Goal: Task Accomplishment & Management: Use online tool/utility

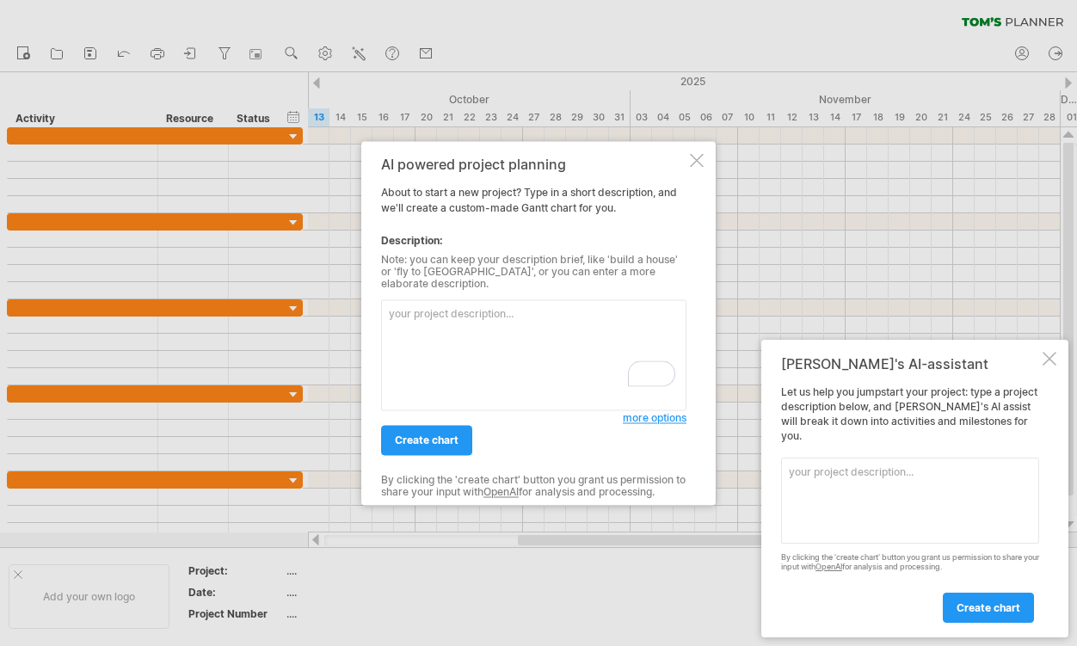
click at [699, 163] on div at bounding box center [697, 160] width 14 height 14
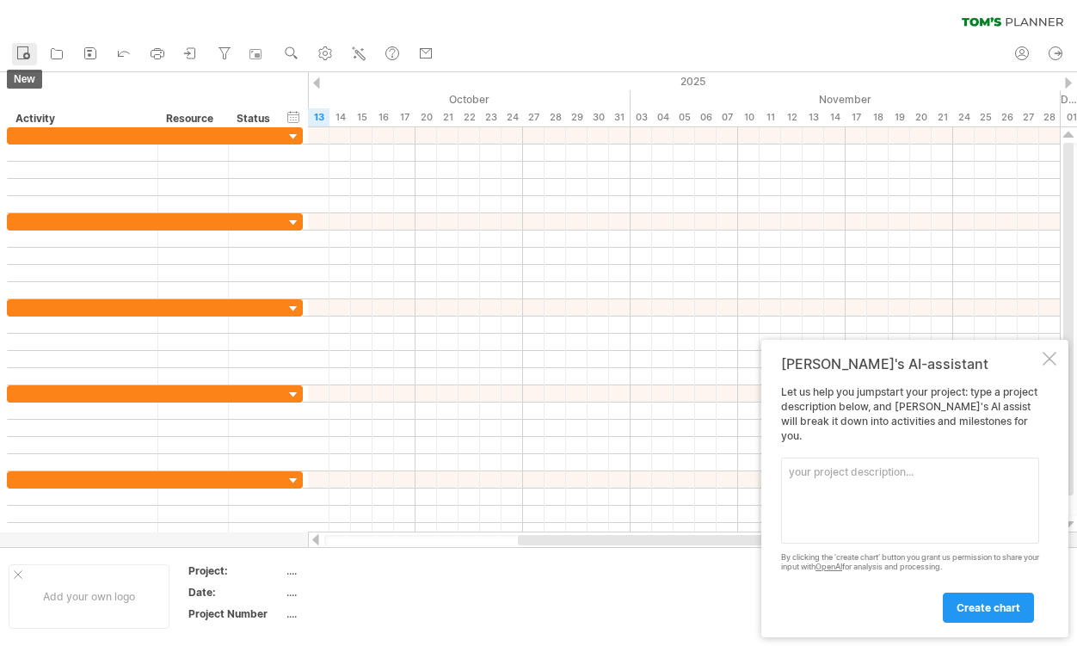
click at [32, 55] on link "new" at bounding box center [24, 54] width 25 height 22
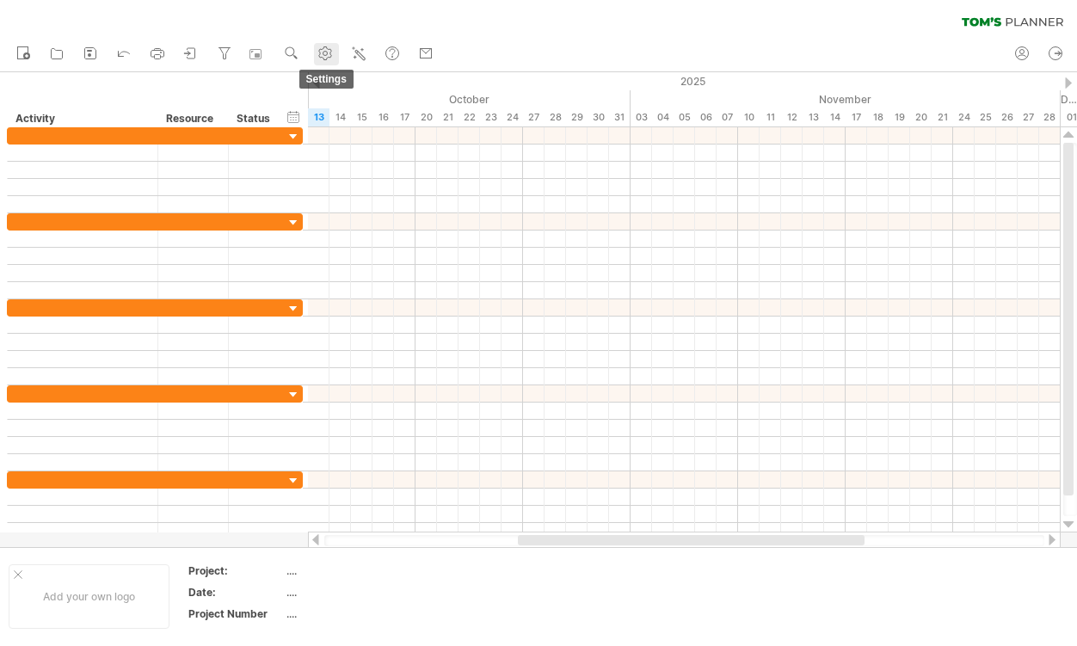
click at [330, 49] on use at bounding box center [325, 53] width 17 height 17
select select "*"
select select "**"
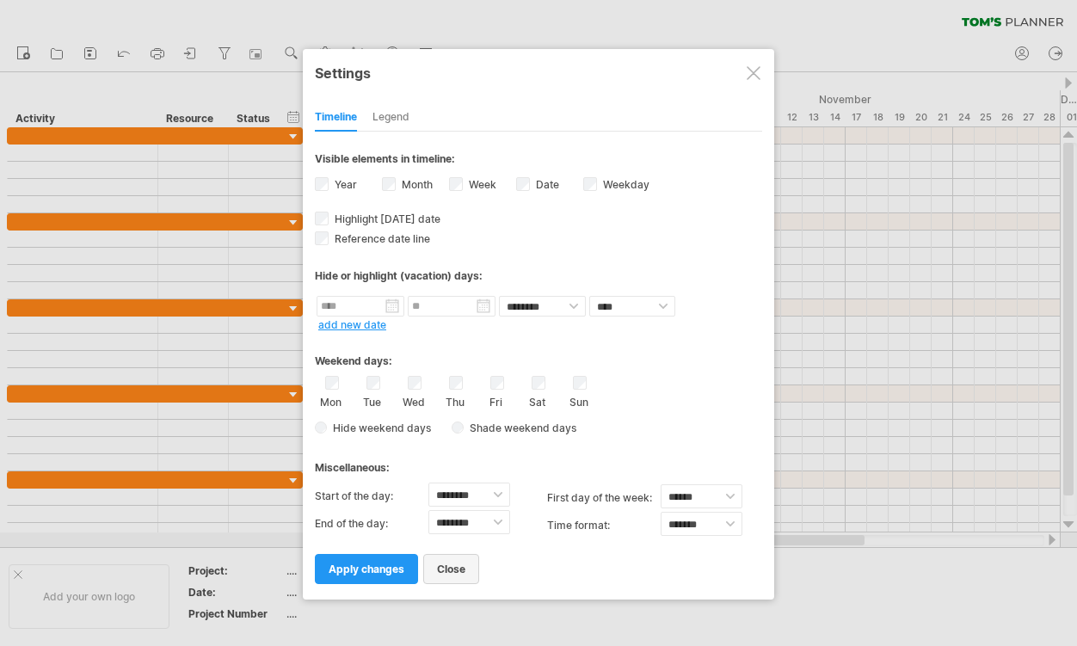
click at [448, 571] on span "close" at bounding box center [451, 569] width 28 height 13
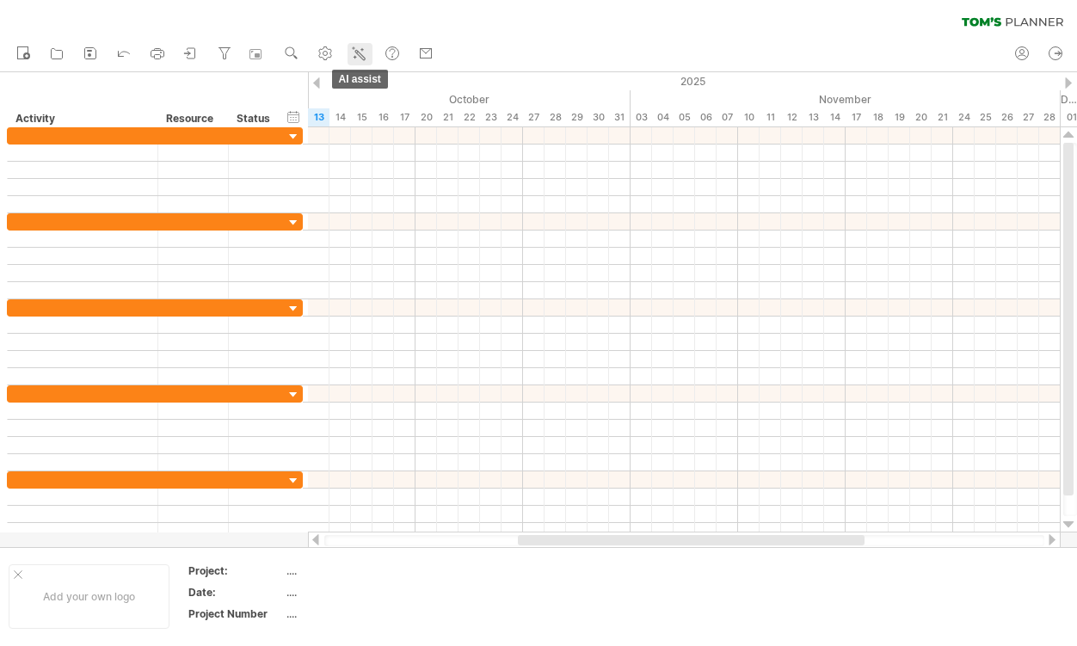
click at [364, 59] on icon at bounding box center [358, 53] width 17 height 17
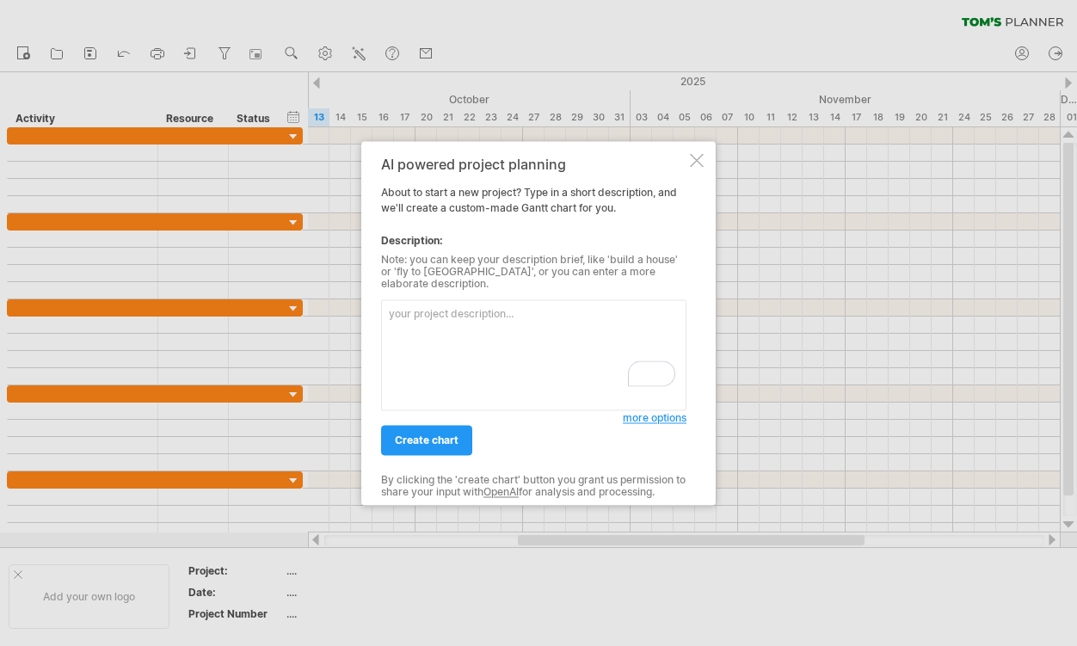
paste textarea "Outline a 15-month dissertation timeline starting [DATE]. Include proposal deve…"
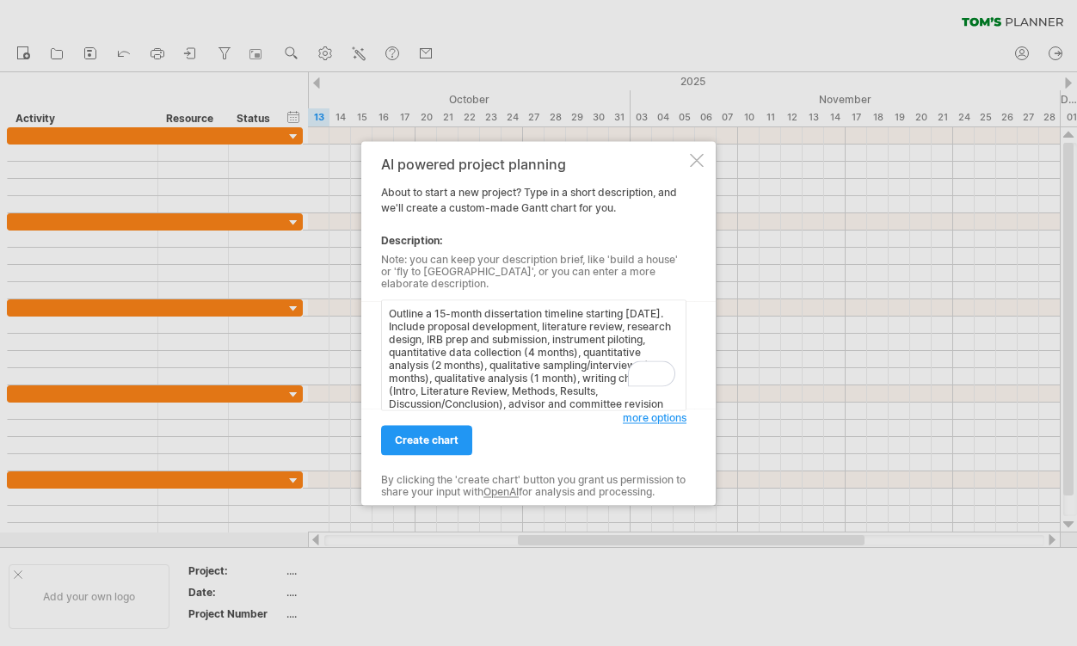
scroll to position [59, 0]
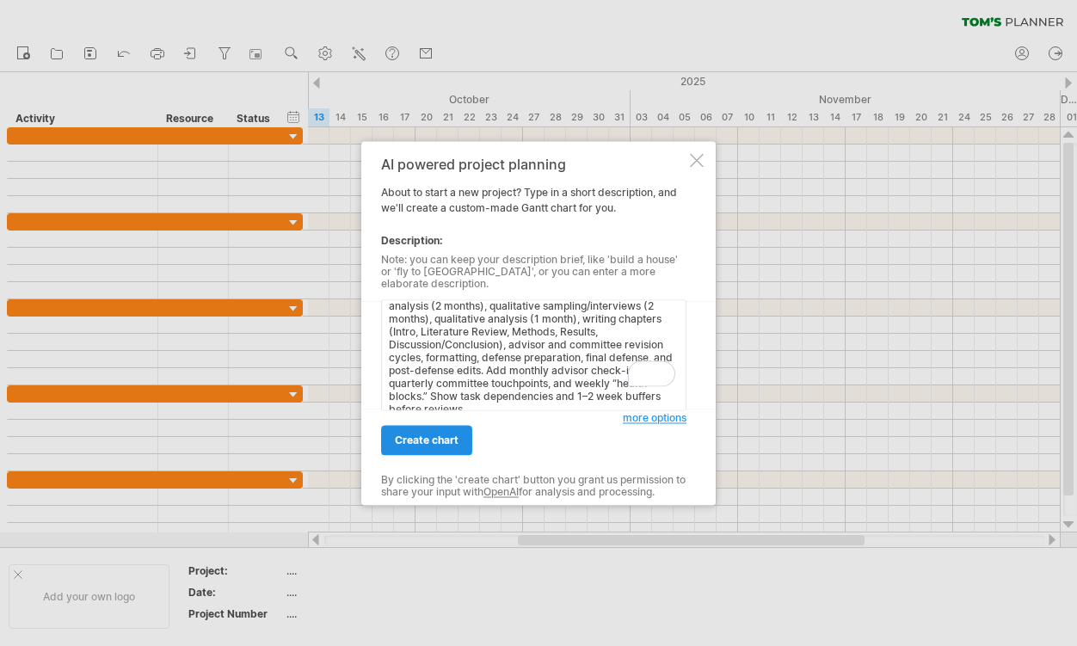
type textarea "Outline a 15-month dissertation timeline starting [DATE]. Include proposal deve…"
click at [426, 434] on span "create chart" at bounding box center [427, 440] width 64 height 13
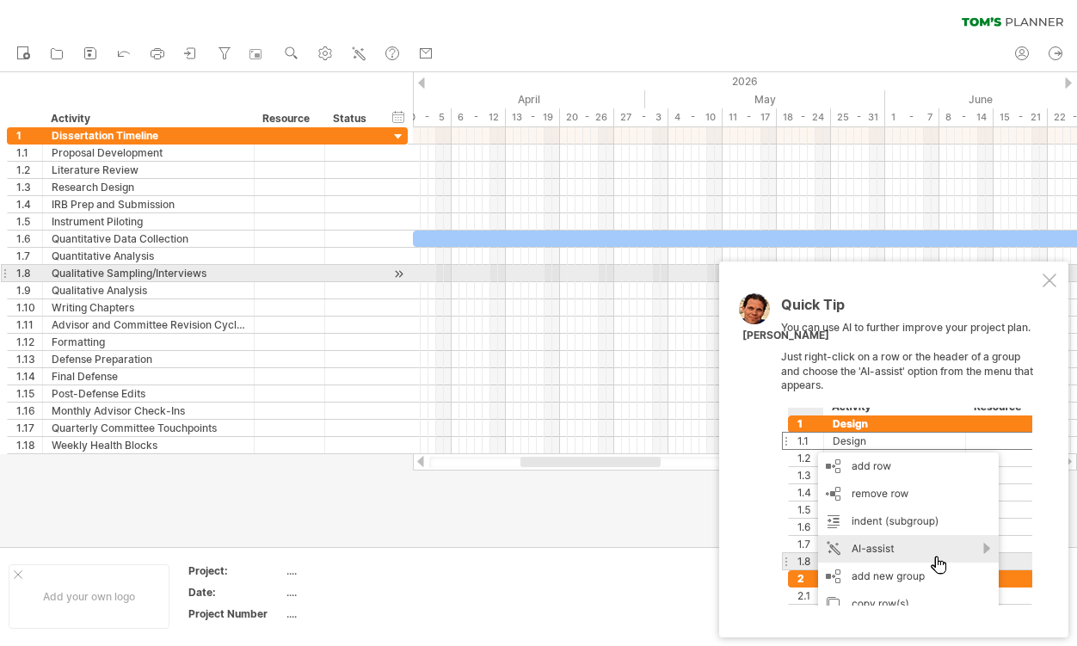
click at [1050, 276] on div at bounding box center [1050, 281] width 14 height 14
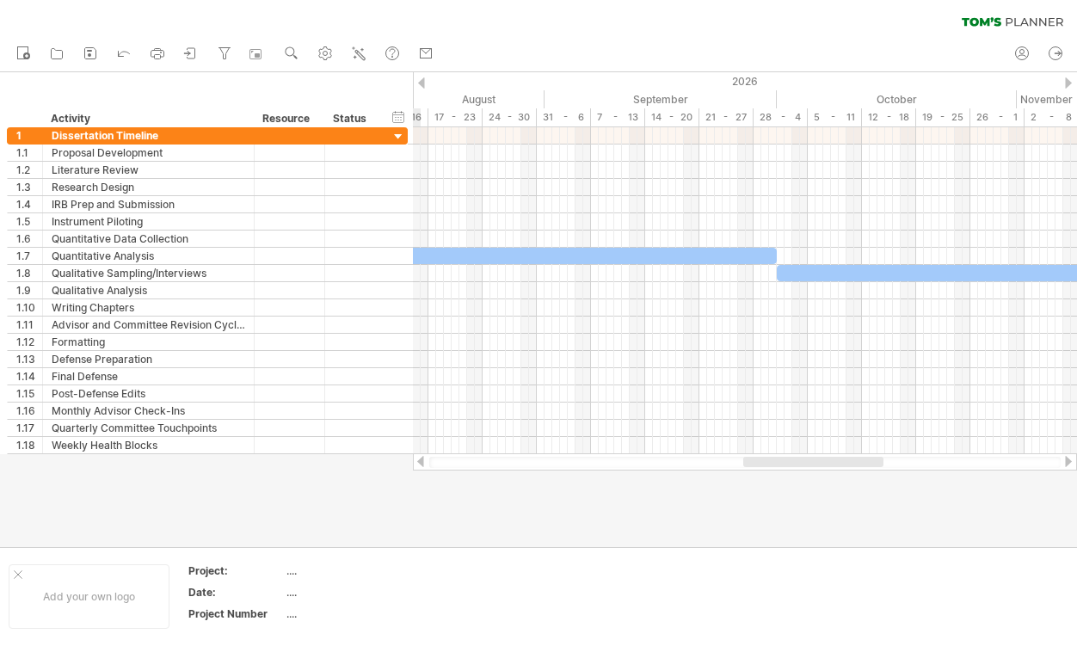
drag, startPoint x: 577, startPoint y: 463, endPoint x: 800, endPoint y: 478, distance: 223.3
click at [800, 478] on div "Trying to reach [DOMAIN_NAME] Connected again... 0% clear filter new 1" at bounding box center [538, 323] width 1077 height 646
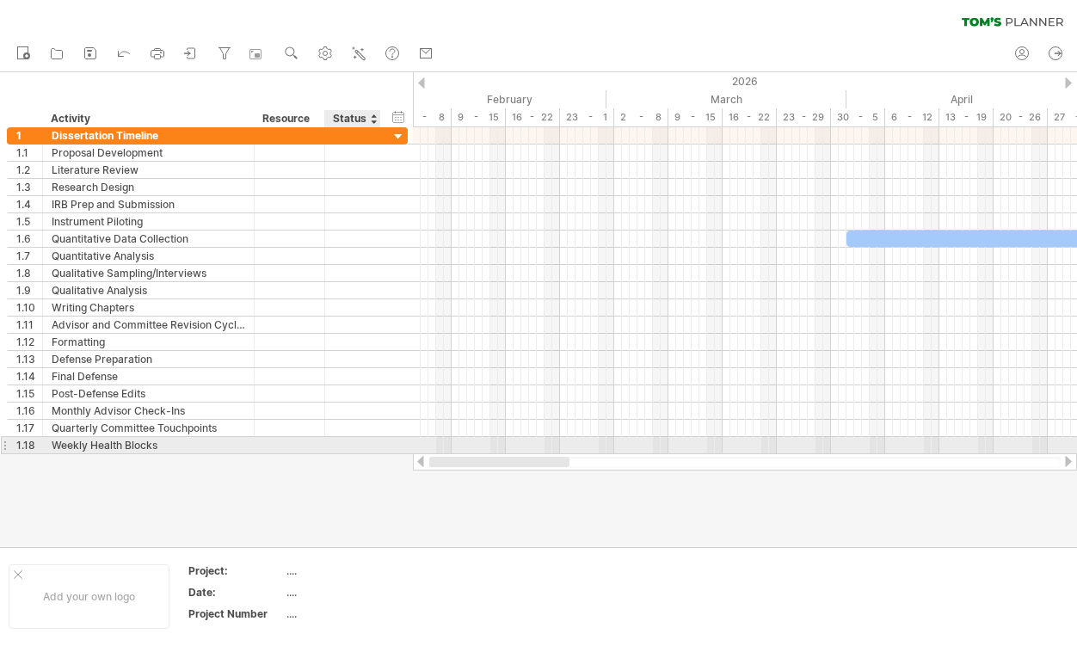
drag, startPoint x: 797, startPoint y: 462, endPoint x: 375, endPoint y: 448, distance: 421.7
click at [375, 448] on div "Trying to reach [DOMAIN_NAME] Connected again... 0% clear filter new 1" at bounding box center [538, 323] width 1077 height 646
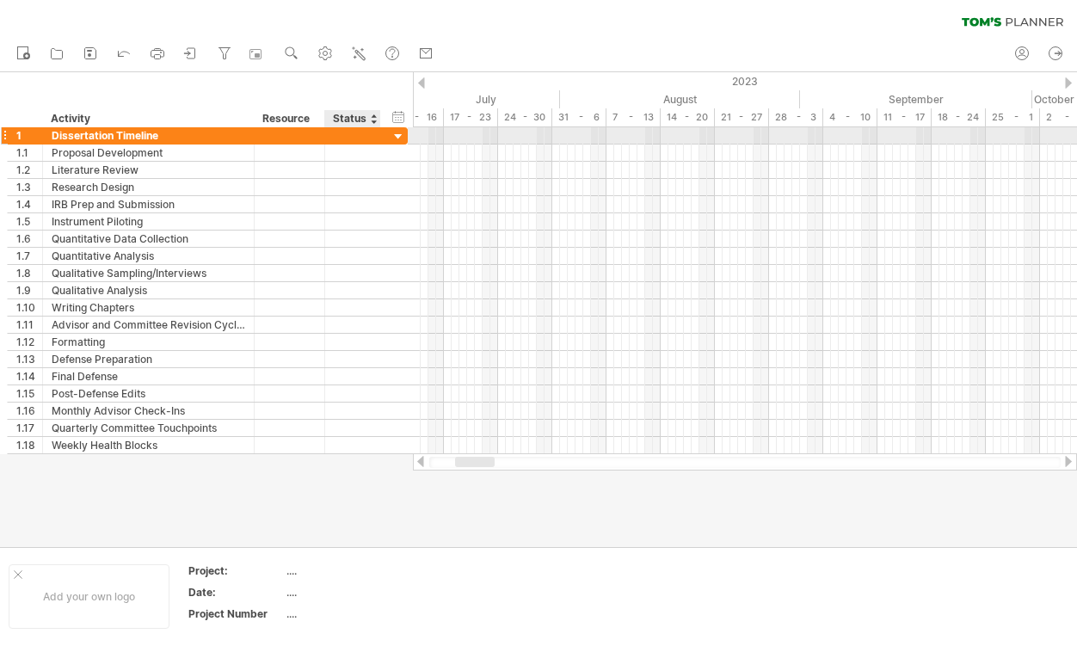
click at [403, 136] on div at bounding box center [399, 137] width 16 height 16
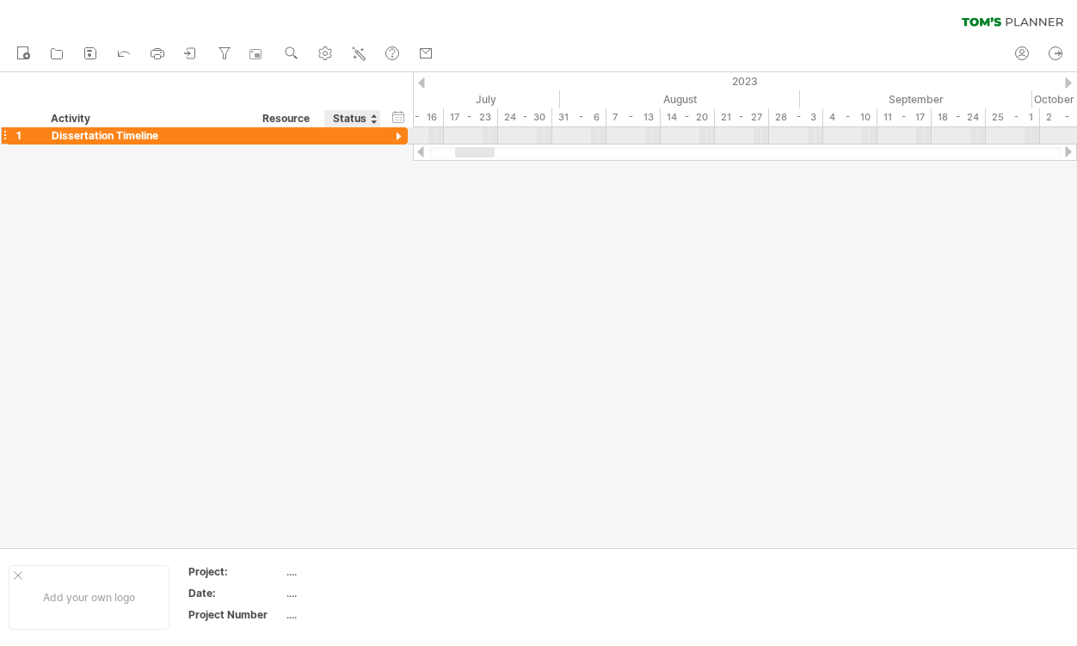
click at [403, 136] on div at bounding box center [399, 137] width 16 height 16
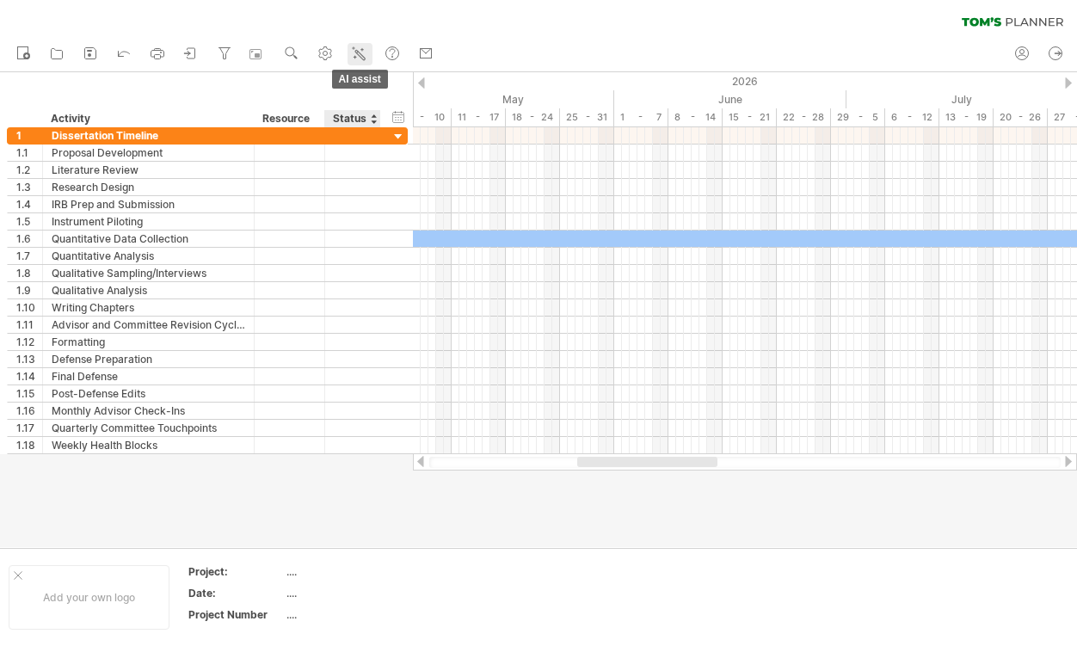
click at [366, 61] on icon at bounding box center [358, 53] width 17 height 17
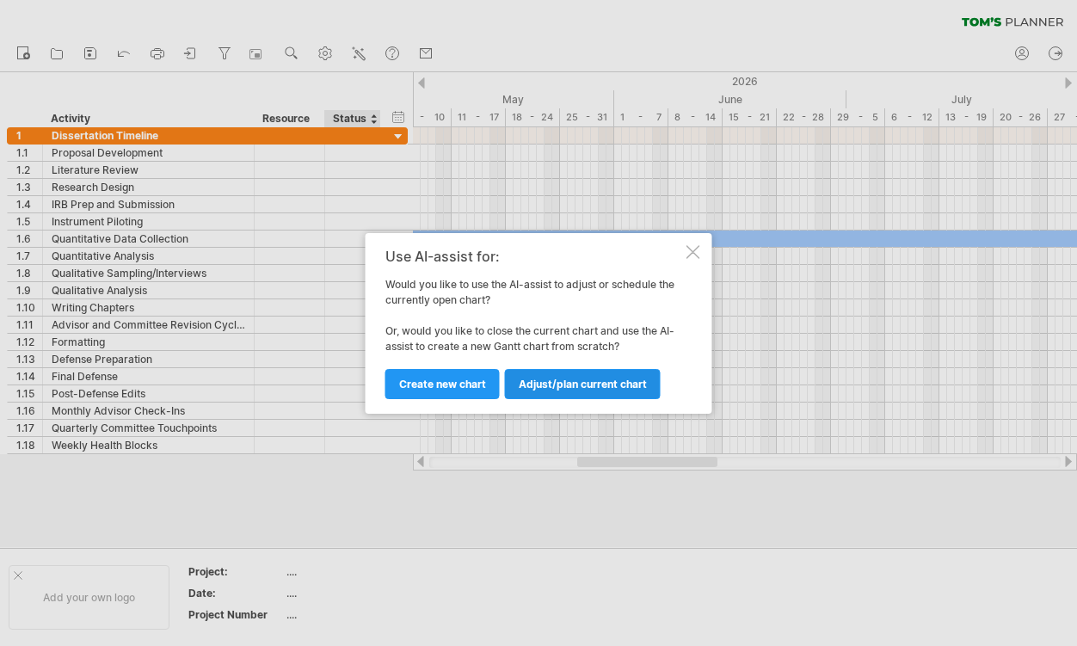
click at [545, 390] on link "Adjust/plan current chart" at bounding box center [583, 384] width 156 height 30
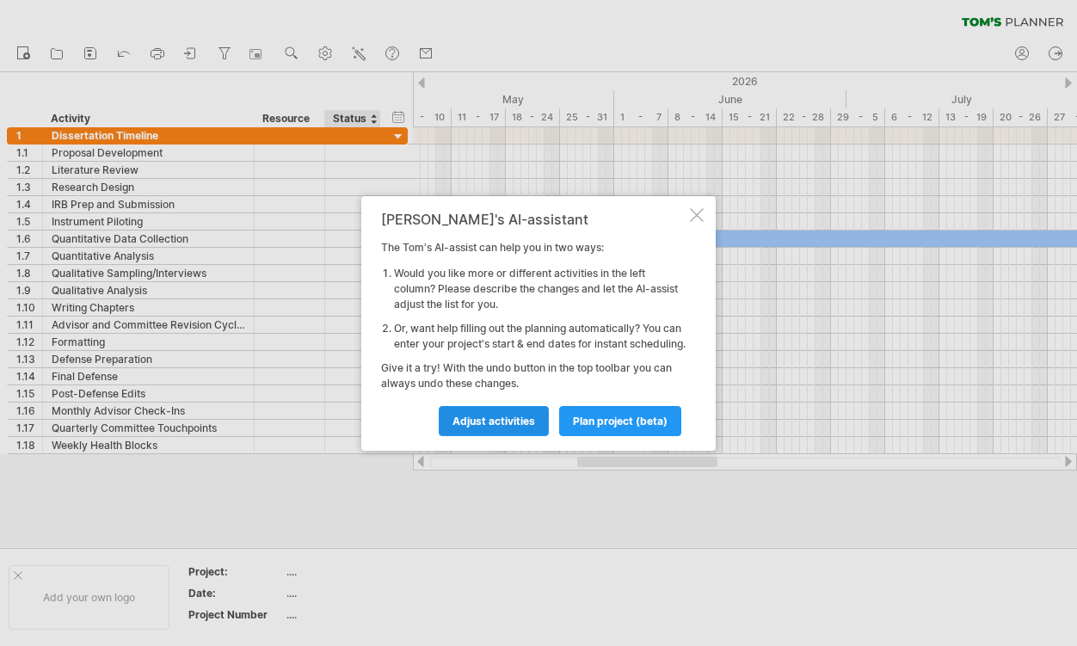
click at [508, 428] on span "Adjust activities" at bounding box center [493, 421] width 83 height 13
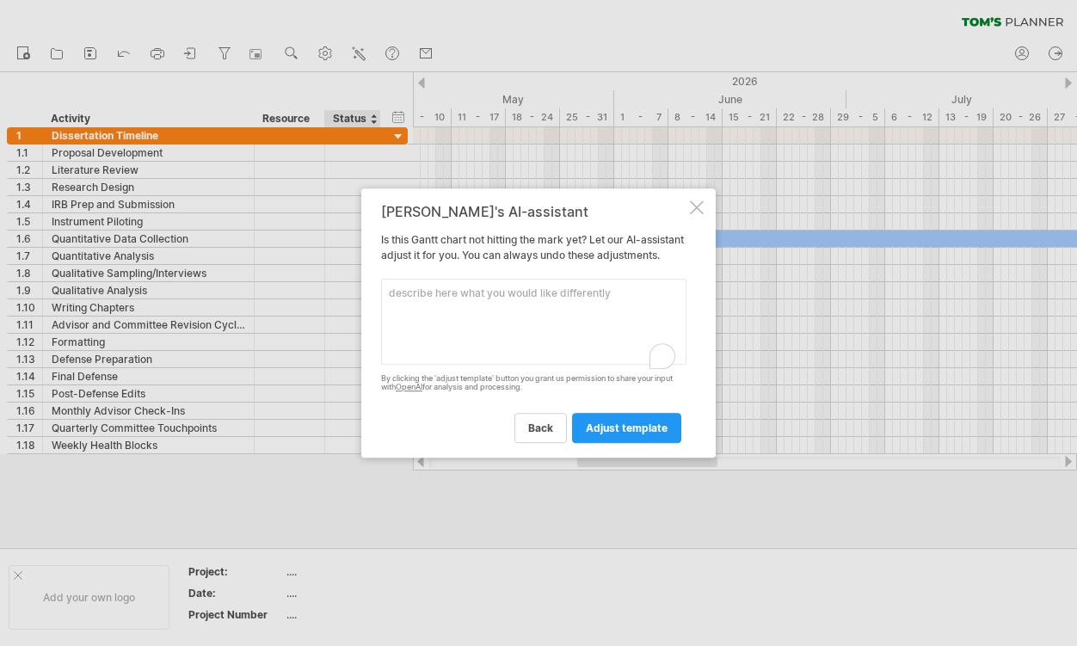
click at [487, 304] on textarea "To enrich screen reader interactions, please activate Accessibility in Grammarl…" at bounding box center [533, 322] width 305 height 86
paste textarea "Loremips dolorsitame — 6 conse (Adi 8–86, 1573) Elitseddoe tempor & incididun u…"
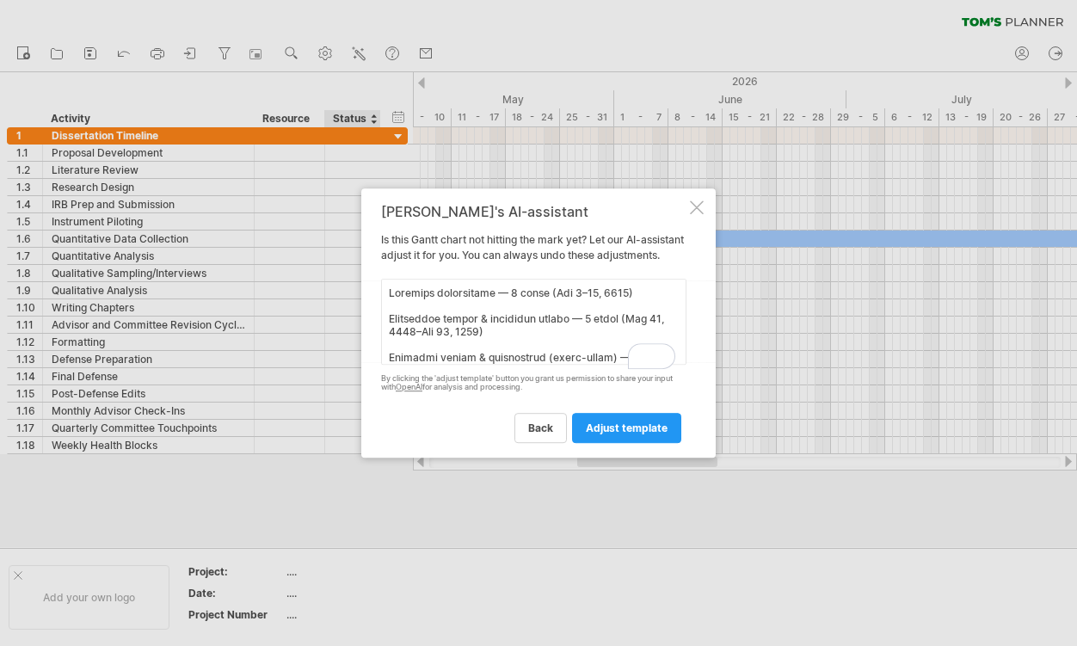
scroll to position [596, 0]
type textarea "Loremips dolorsitame — 6 conse (Adi 8–86, 1573) Elitseddoe tempor & incididun u…"
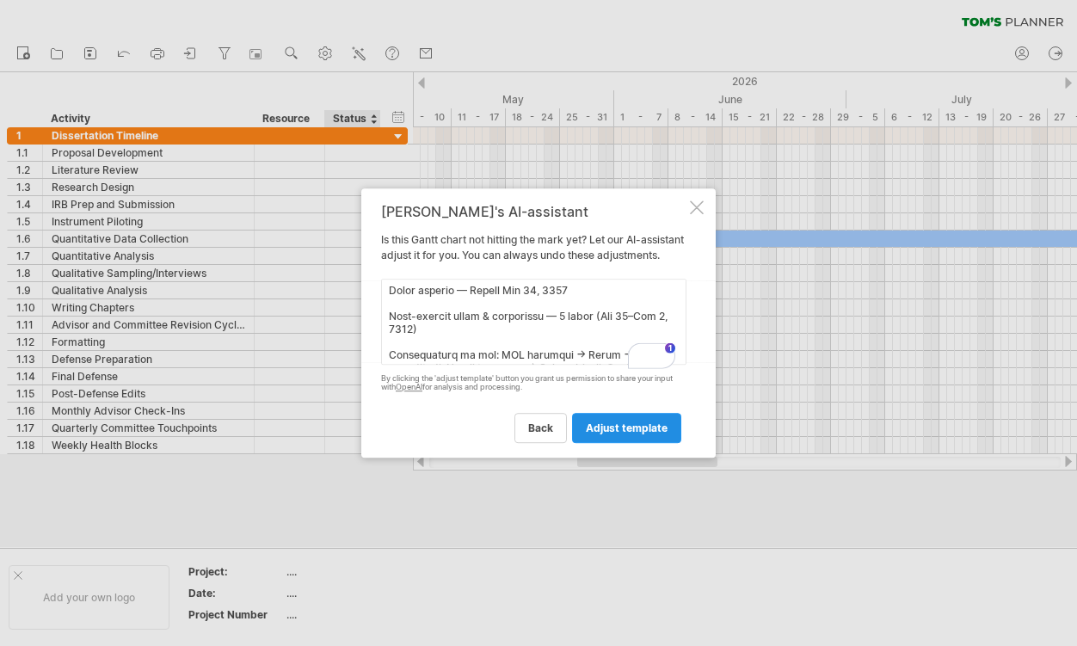
click at [613, 434] on span "adjust template" at bounding box center [627, 428] width 82 height 13
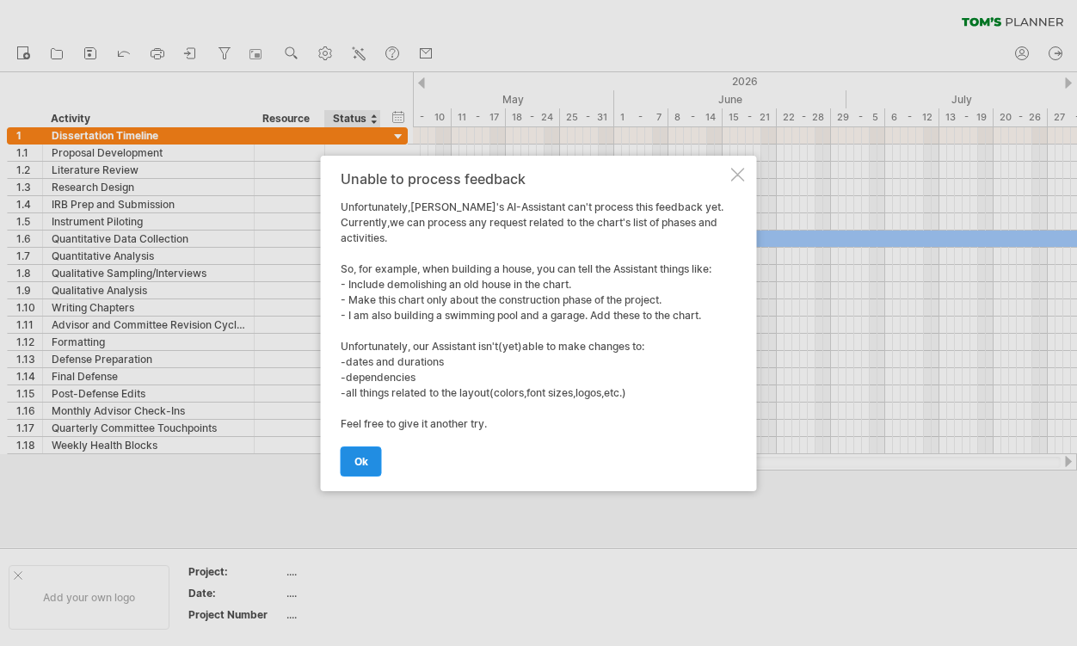
click at [366, 467] on link "ok" at bounding box center [361, 461] width 41 height 30
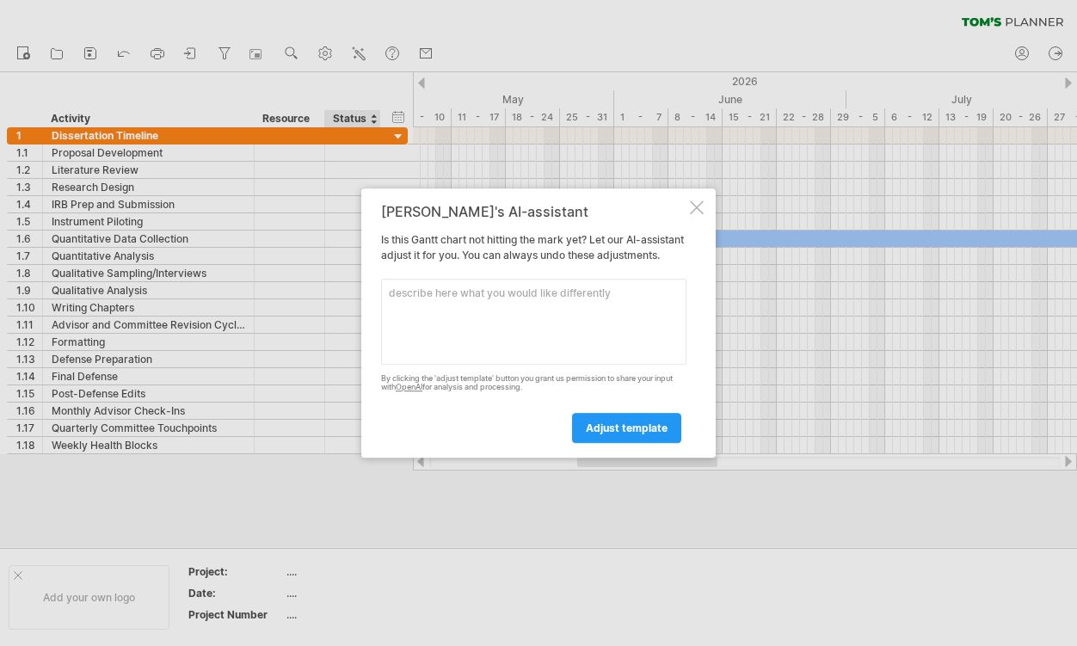
click at [701, 208] on div "[PERSON_NAME]'s AI-assistant Is this [PERSON_NAME] chart not hitting the mark y…" at bounding box center [538, 323] width 354 height 270
click at [702, 200] on div at bounding box center [697, 207] width 14 height 14
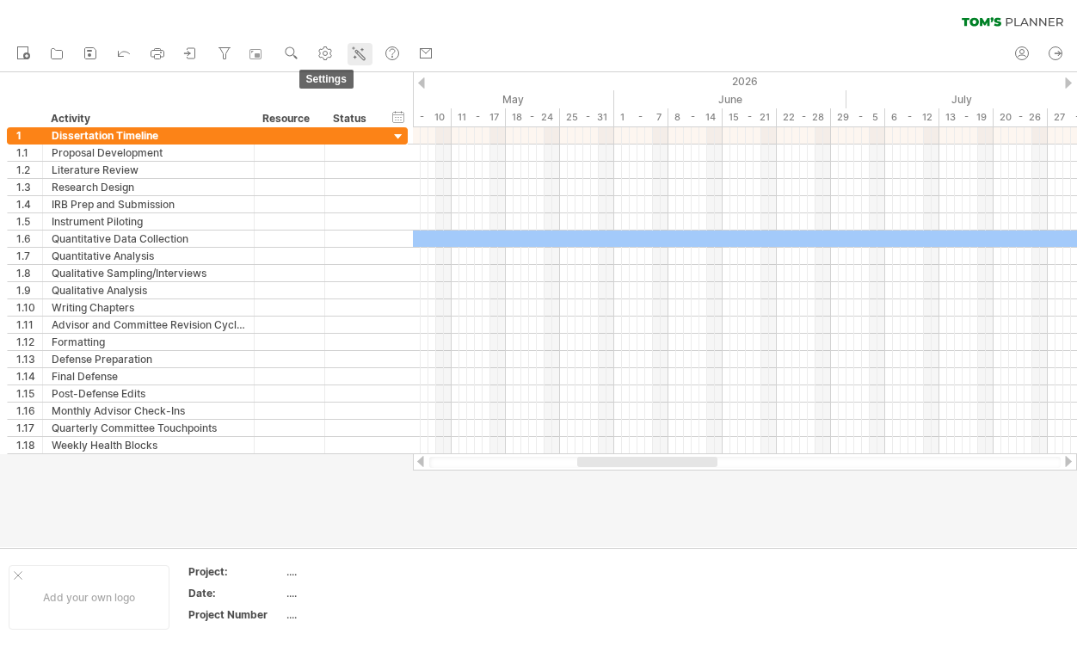
click at [358, 52] on line at bounding box center [357, 53] width 2 height 2
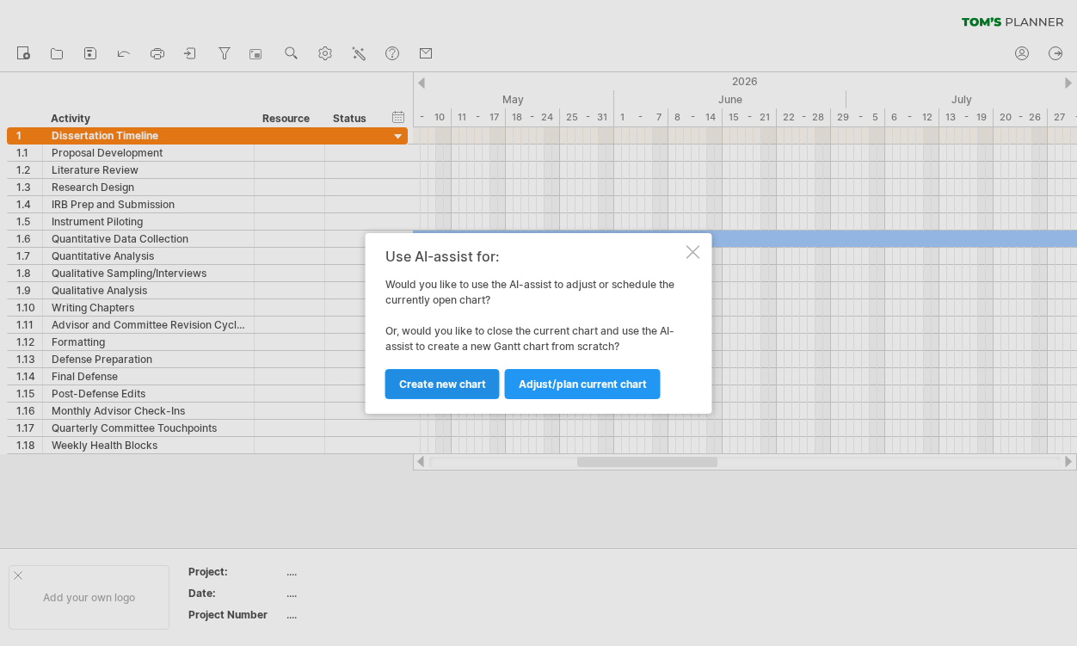
click at [474, 378] on span "Create new chart" at bounding box center [442, 384] width 87 height 13
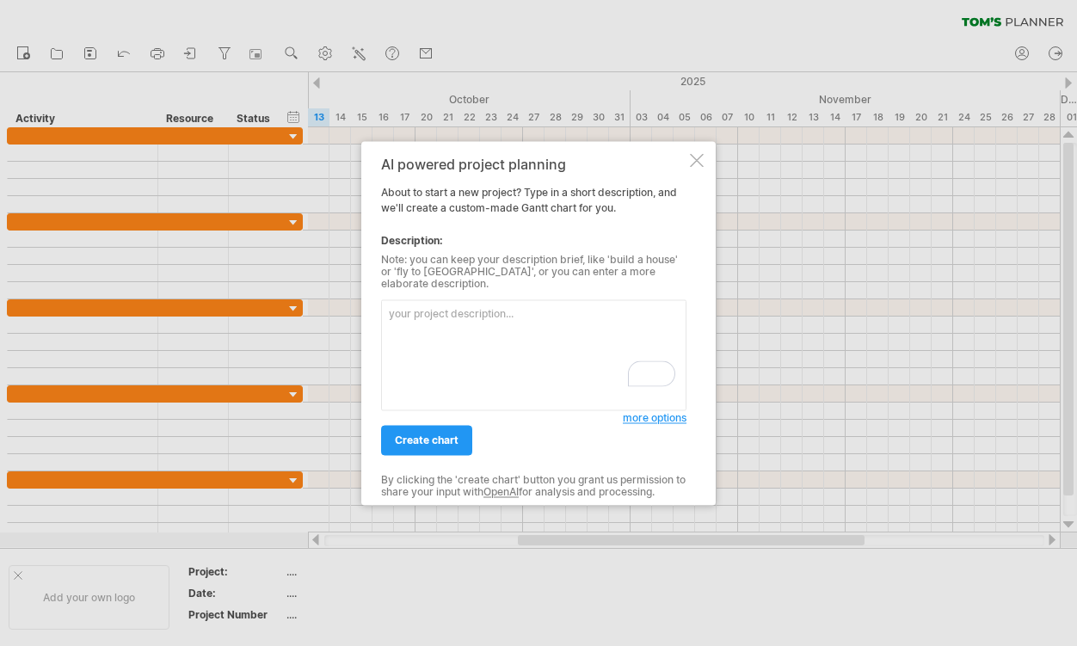
paste textarea "Outline a 15-month dissertation timeline starting [DATE]. Include proposal deve…"
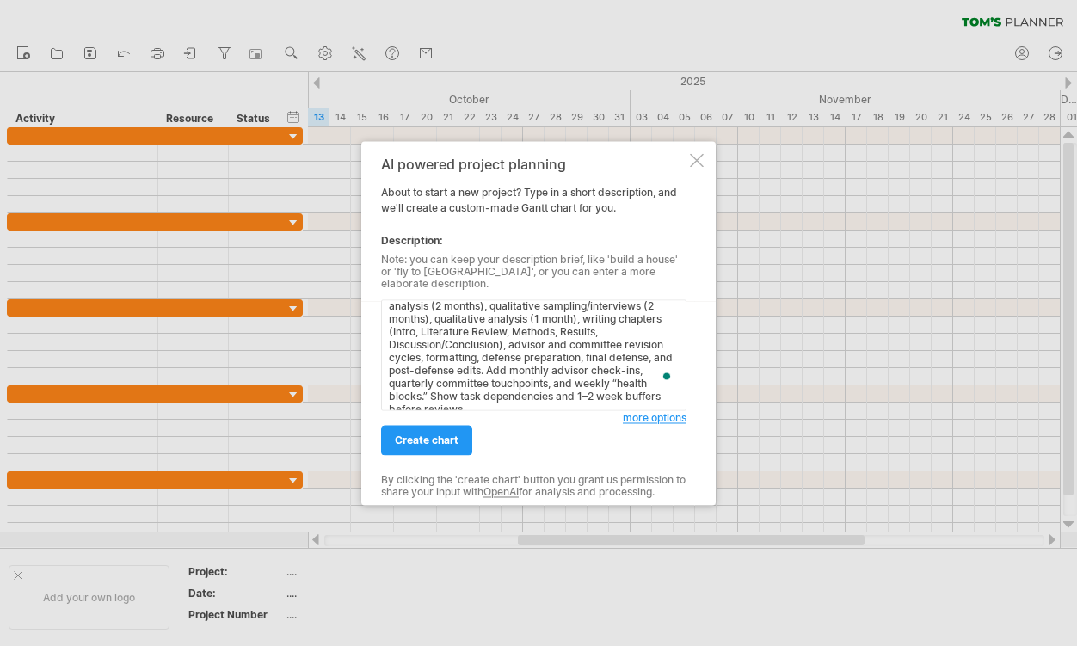
scroll to position [72, 0]
paste textarea "Include weekly writing goals (2 deep-work sessions + 1 admin block) and biweekl…"
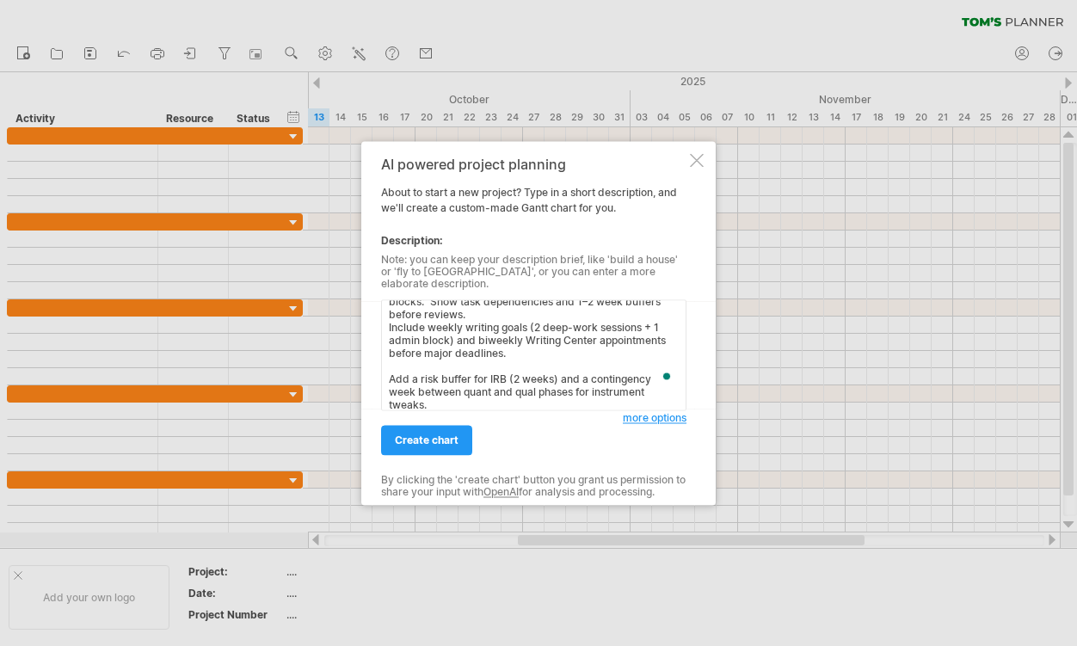
scroll to position [0, 0]
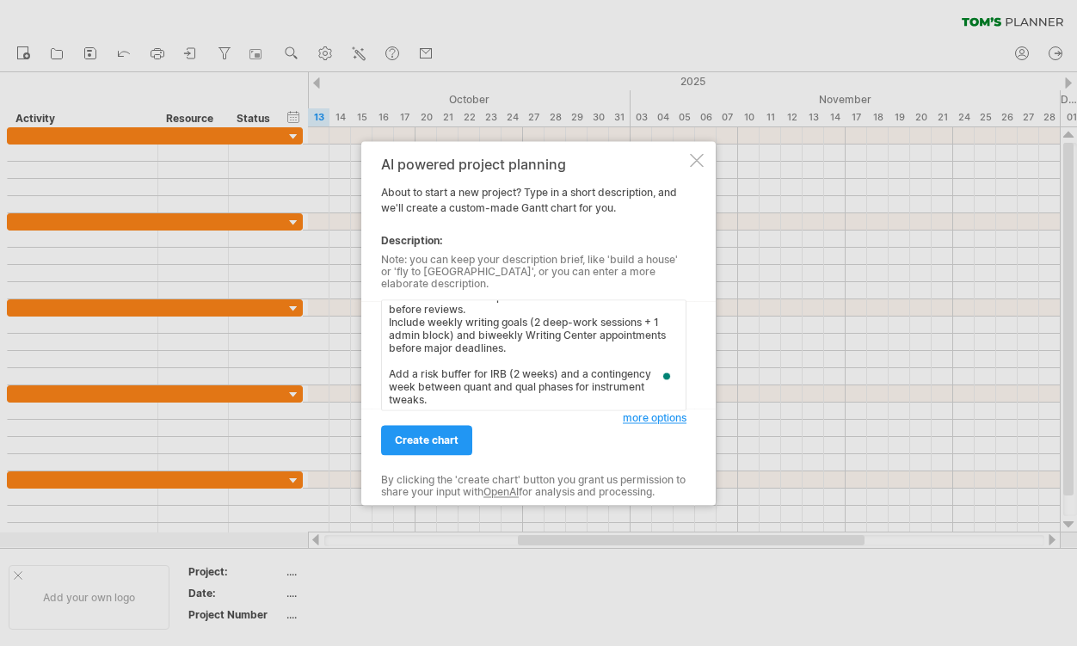
paste textarea "Loremips dolorsitame — 6 conse (Adi 8–86, 1573) Elitseddoe tempor & incididun u…"
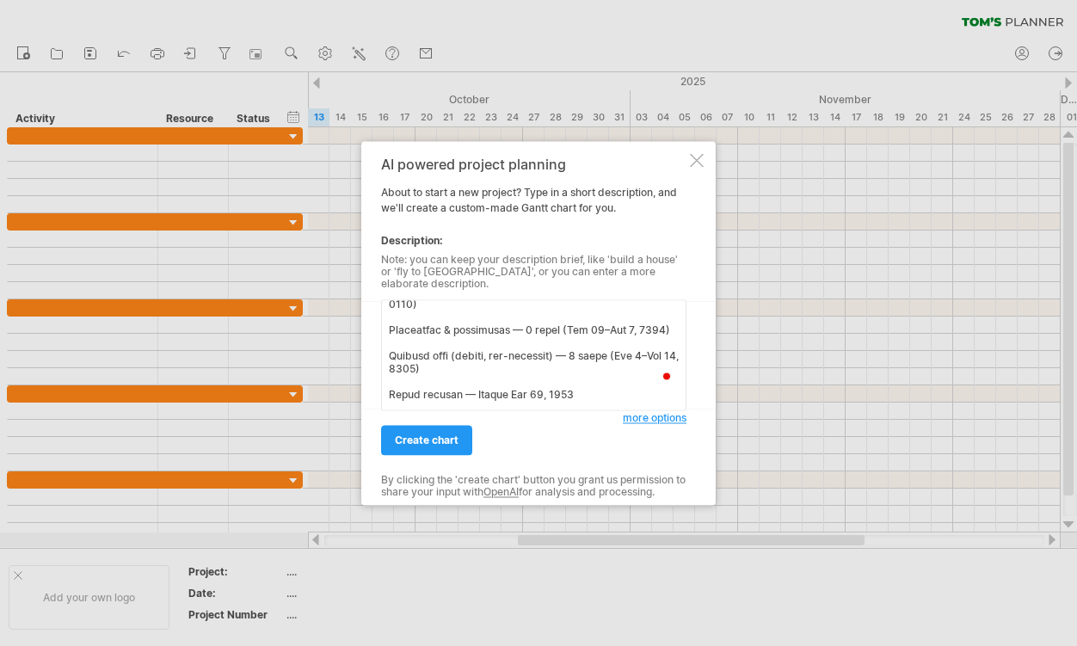
scroll to position [778, 0]
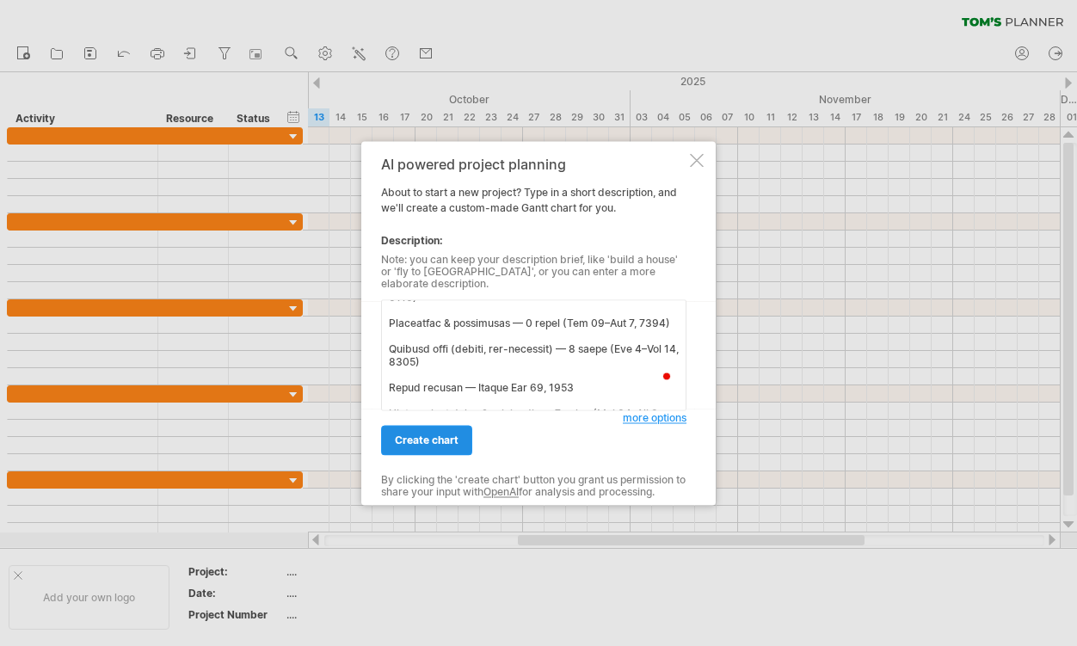
type textarea "Loremip d 04-sitam consectetura elitsedd eiusmodt Incididu 8, 1806. Utlabor etd…"
click at [423, 440] on span "create chart" at bounding box center [427, 440] width 64 height 13
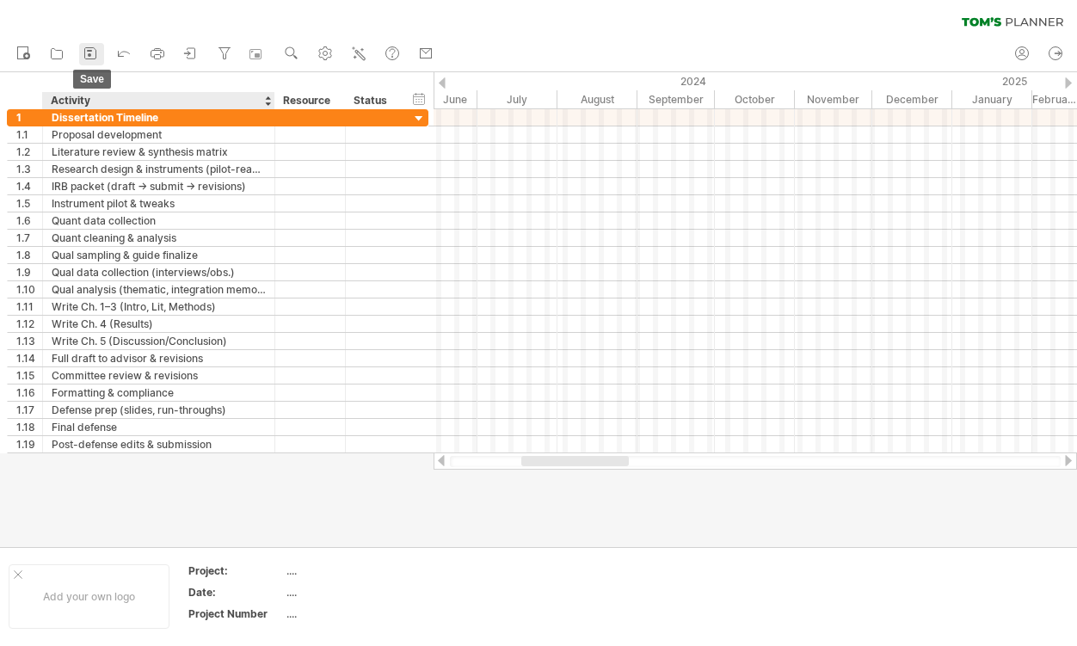
click at [95, 63] on link "save" at bounding box center [91, 54] width 25 height 22
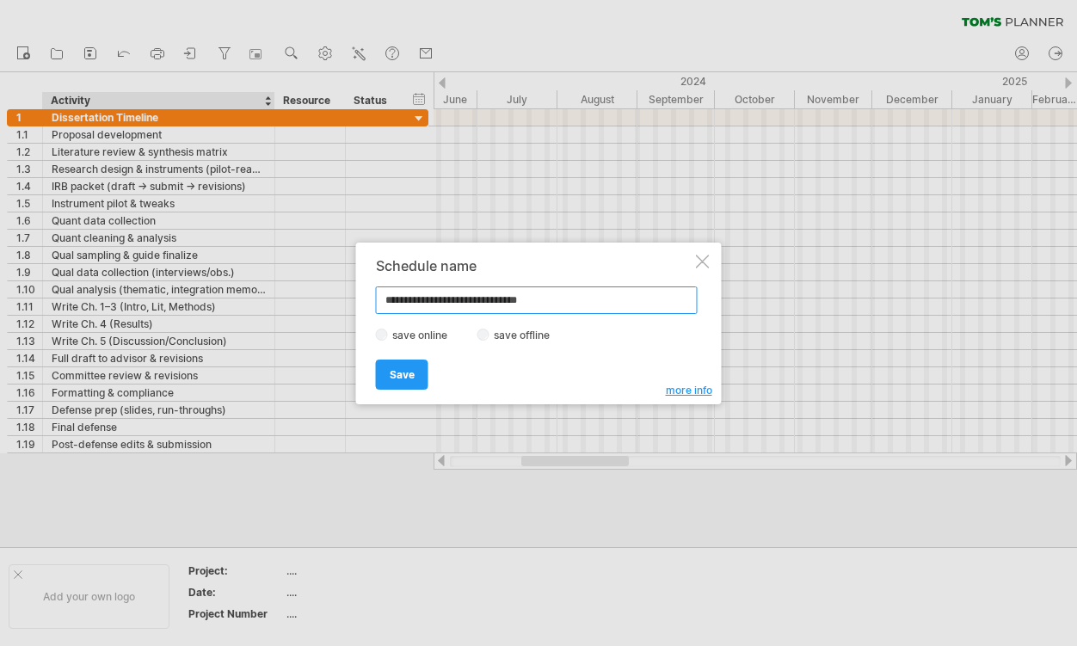
type input "**********"
click at [417, 366] on link "Save" at bounding box center [402, 375] width 52 height 30
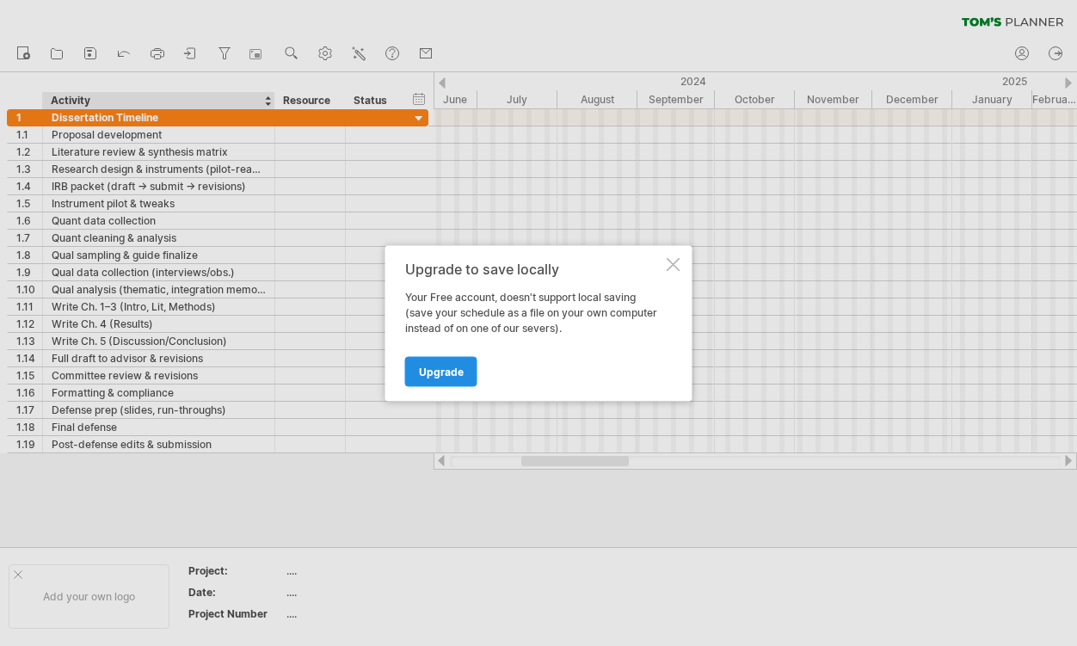
click at [448, 367] on span "Upgrade" at bounding box center [441, 371] width 45 height 13
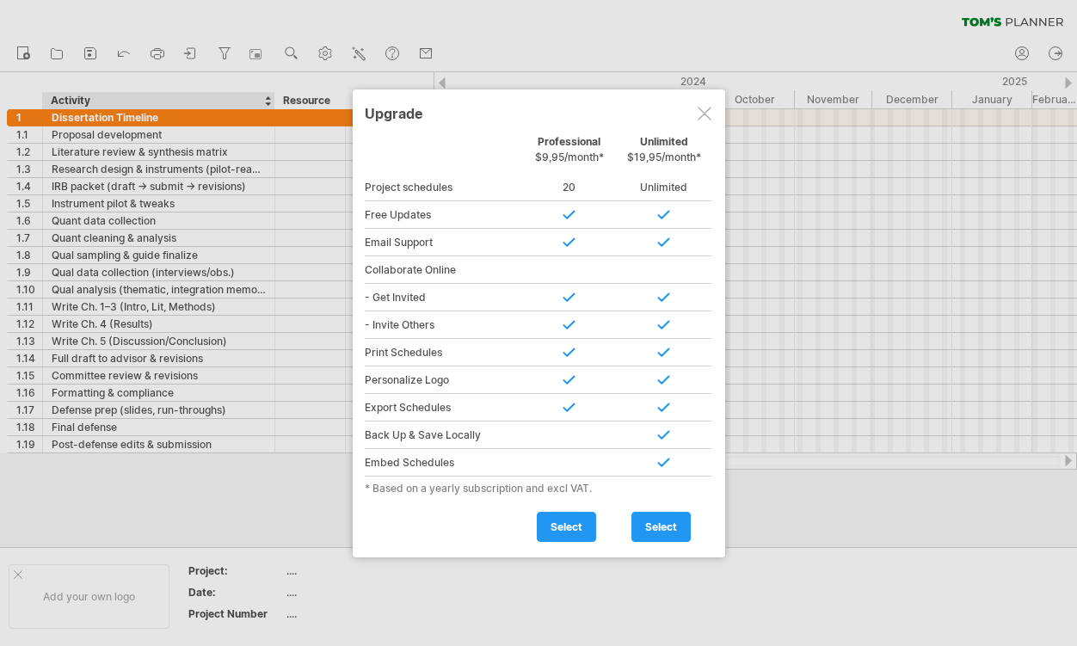
click at [232, 462] on div at bounding box center [538, 323] width 1077 height 646
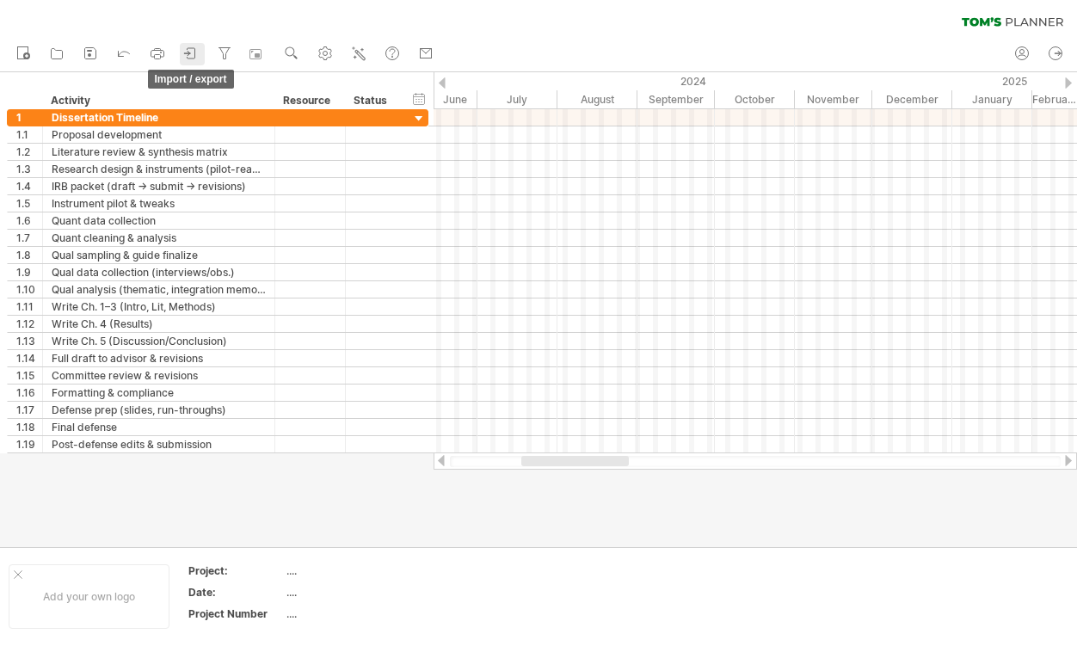
click at [194, 50] on icon at bounding box center [190, 53] width 17 height 17
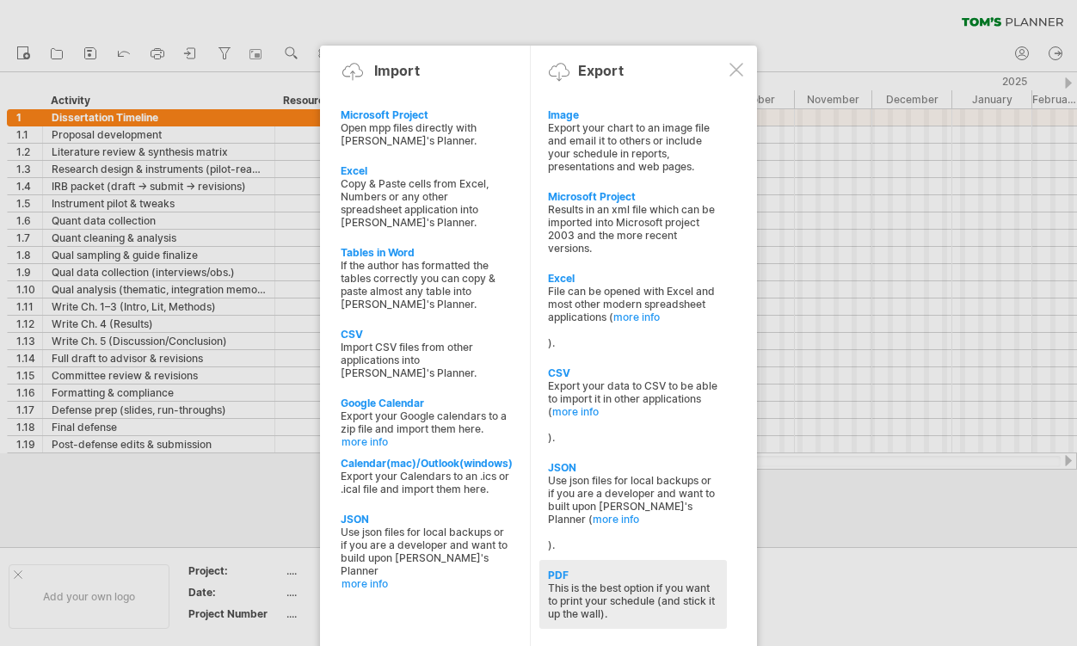
click at [617, 582] on div "This is the best option if you want to print your schedule (and stick it up the…" at bounding box center [633, 601] width 170 height 39
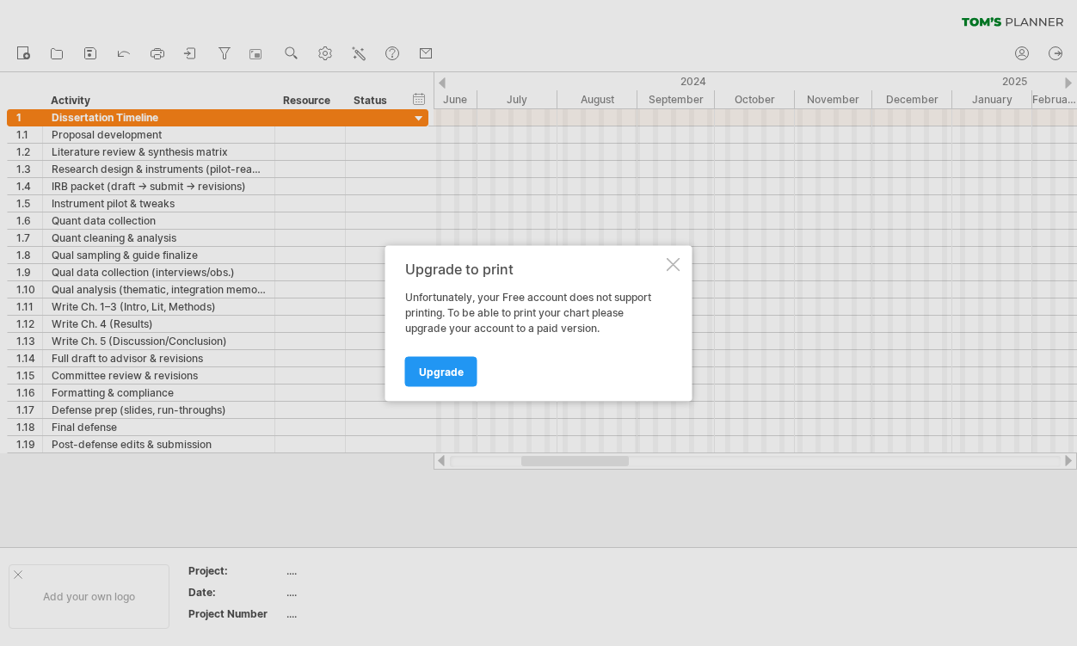
click at [674, 268] on div at bounding box center [674, 264] width 14 height 14
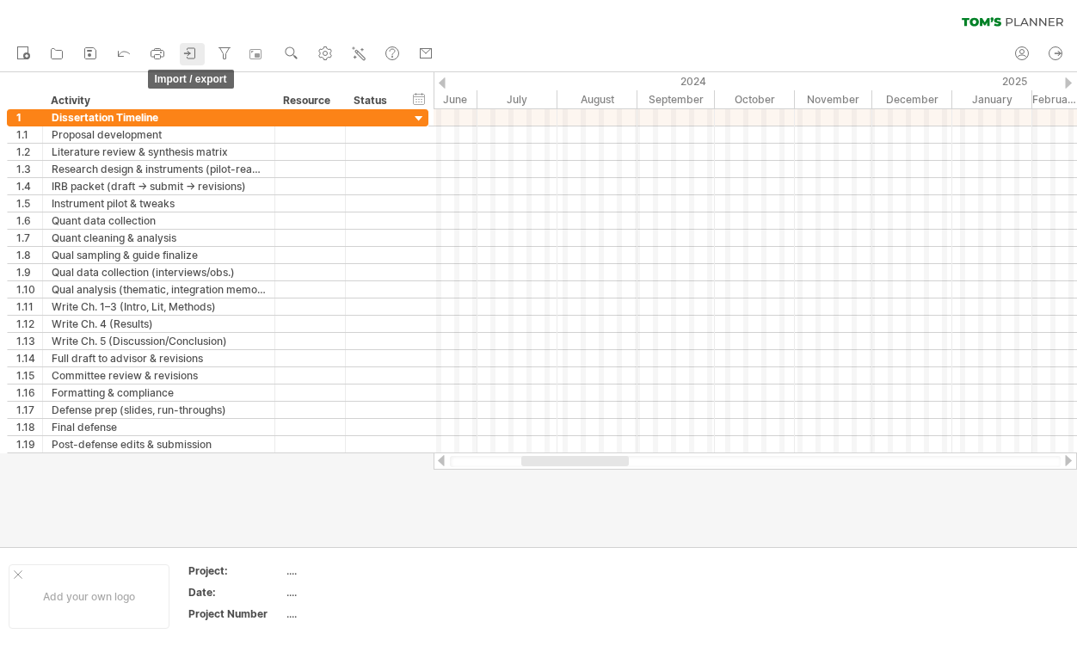
click at [194, 57] on icon at bounding box center [190, 53] width 17 height 17
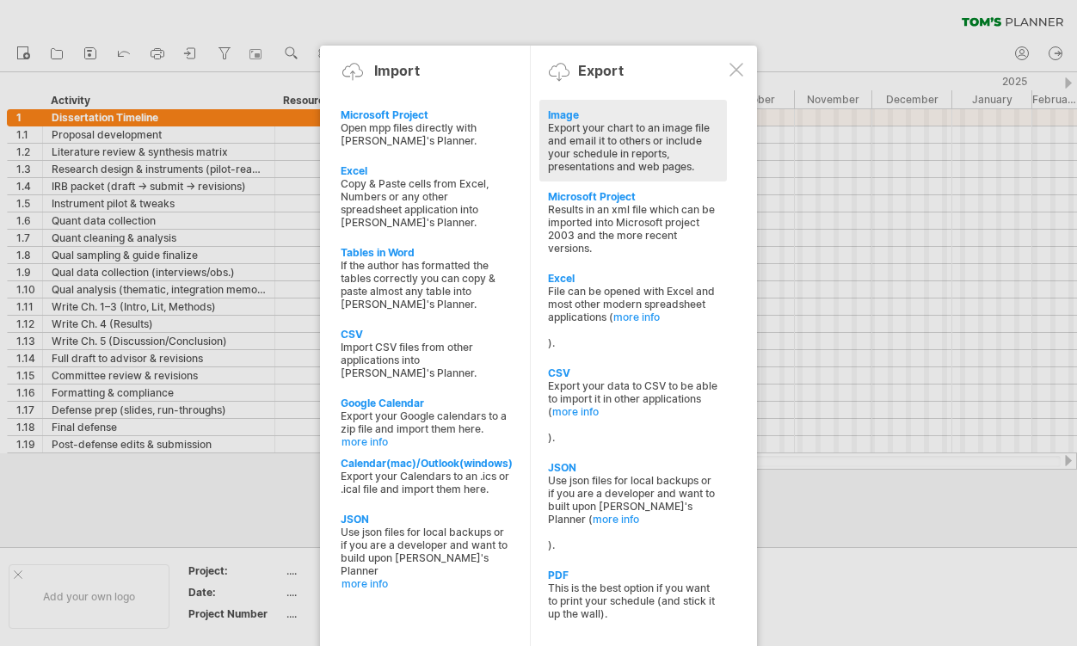
click at [657, 165] on div "Export your chart to an image file and email it to others or include your sched…" at bounding box center [633, 147] width 170 height 52
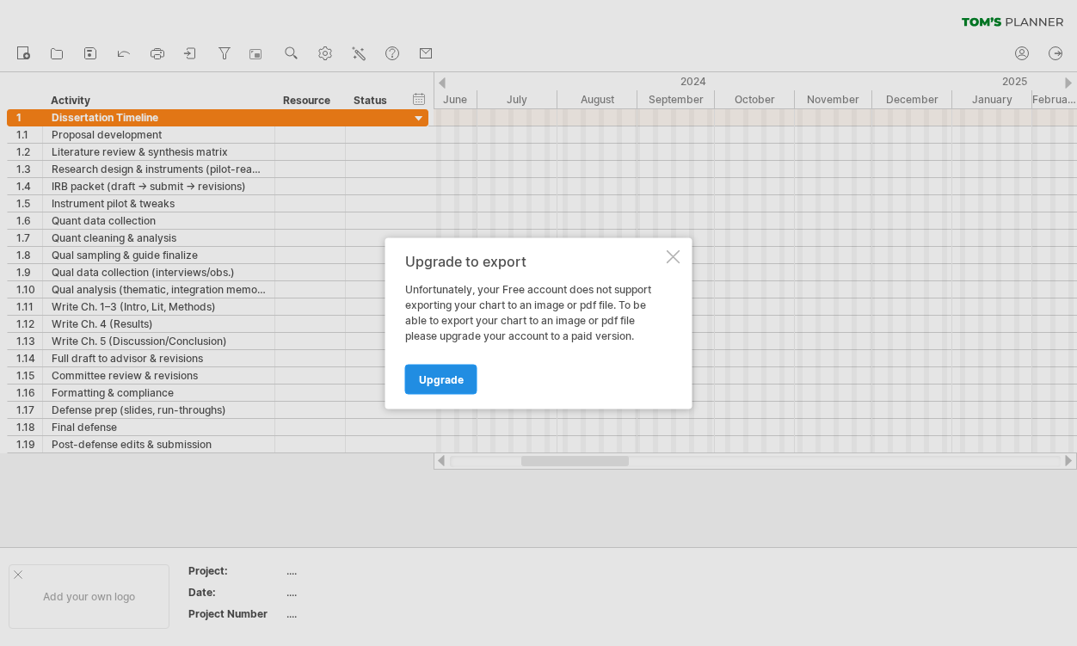
click at [431, 368] on link "Upgrade" at bounding box center [441, 379] width 72 height 30
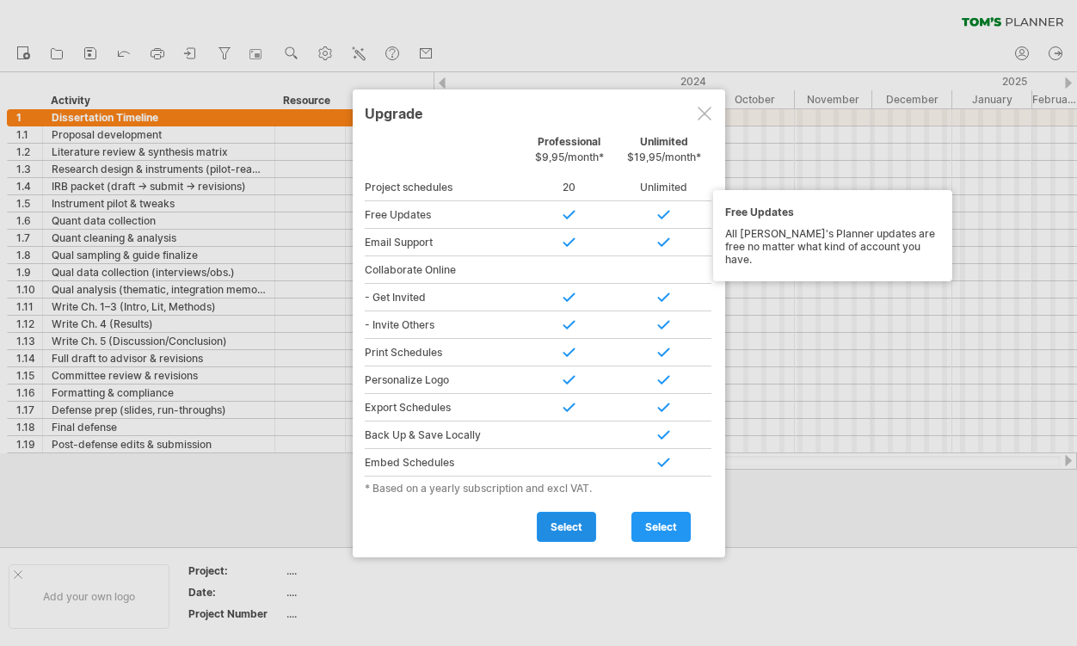
click at [575, 525] on span "select" at bounding box center [567, 526] width 32 height 13
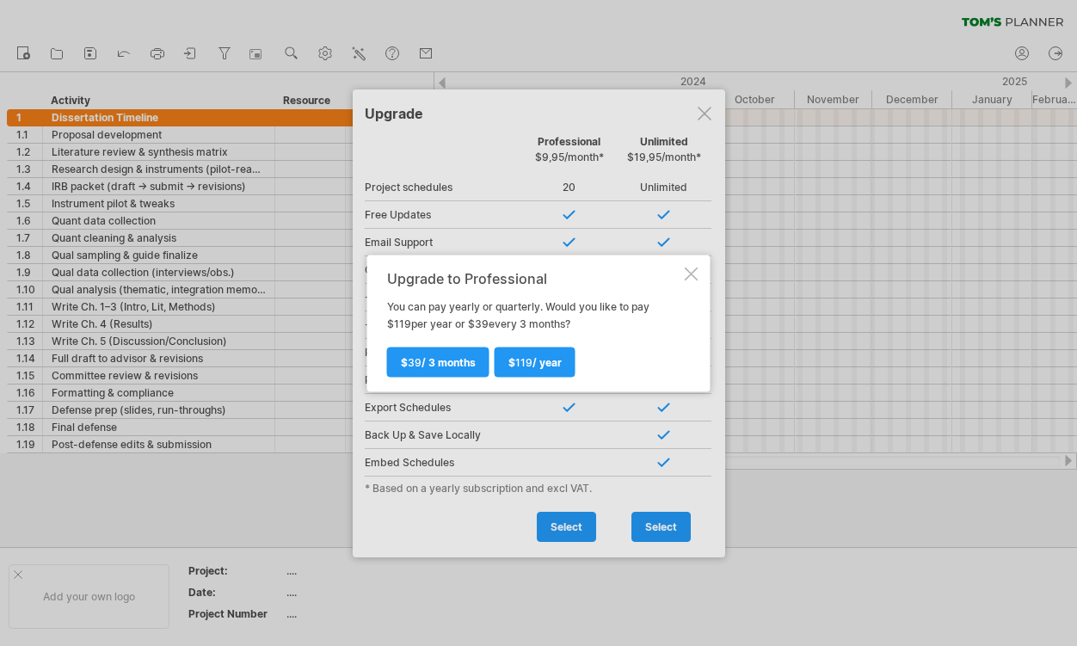
click at [694, 267] on div at bounding box center [692, 274] width 14 height 14
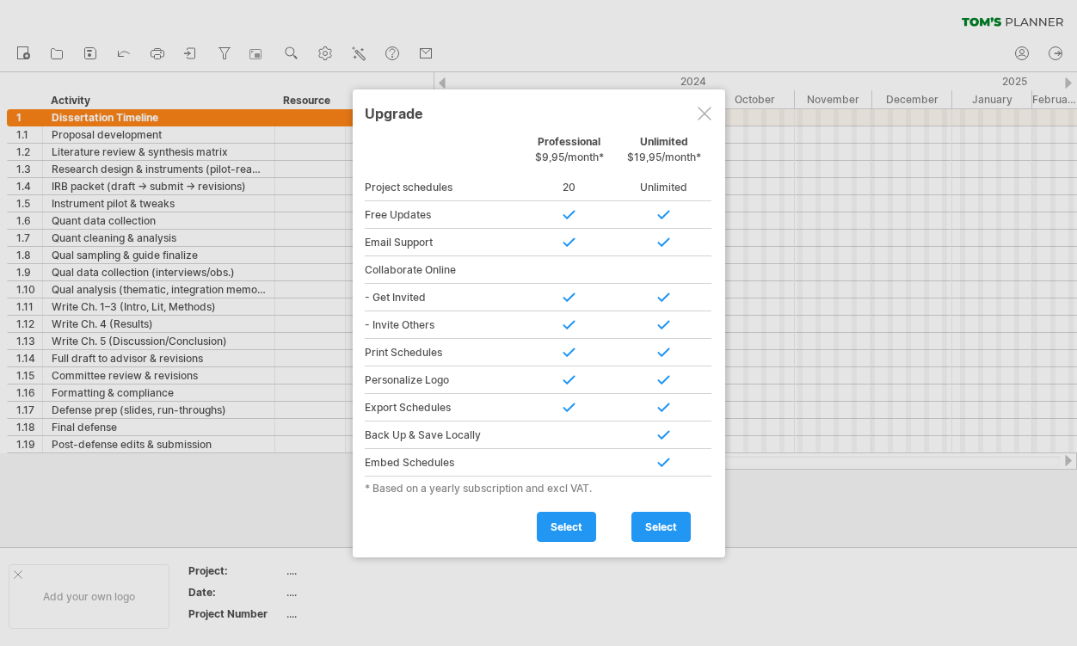
click at [773, 48] on div at bounding box center [538, 323] width 1077 height 646
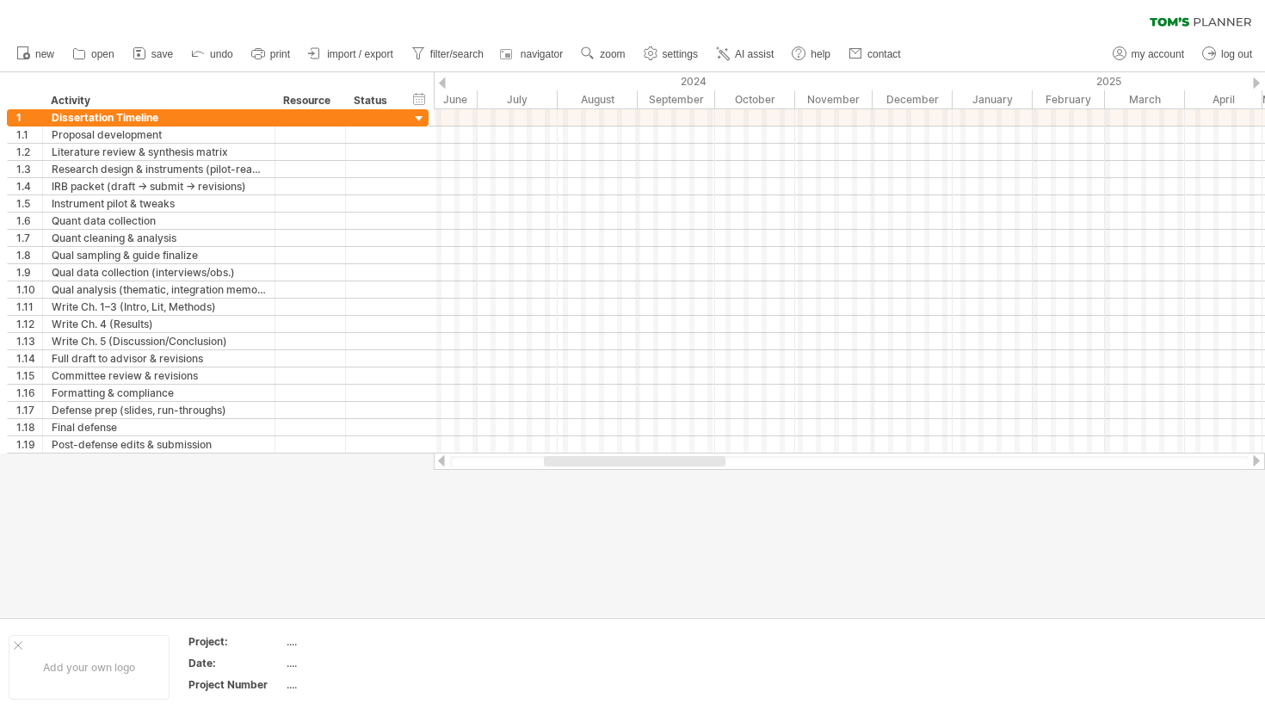
click at [1076, 83] on div at bounding box center [1256, 82] width 7 height 11
click at [1076, 81] on div at bounding box center [1256, 82] width 7 height 11
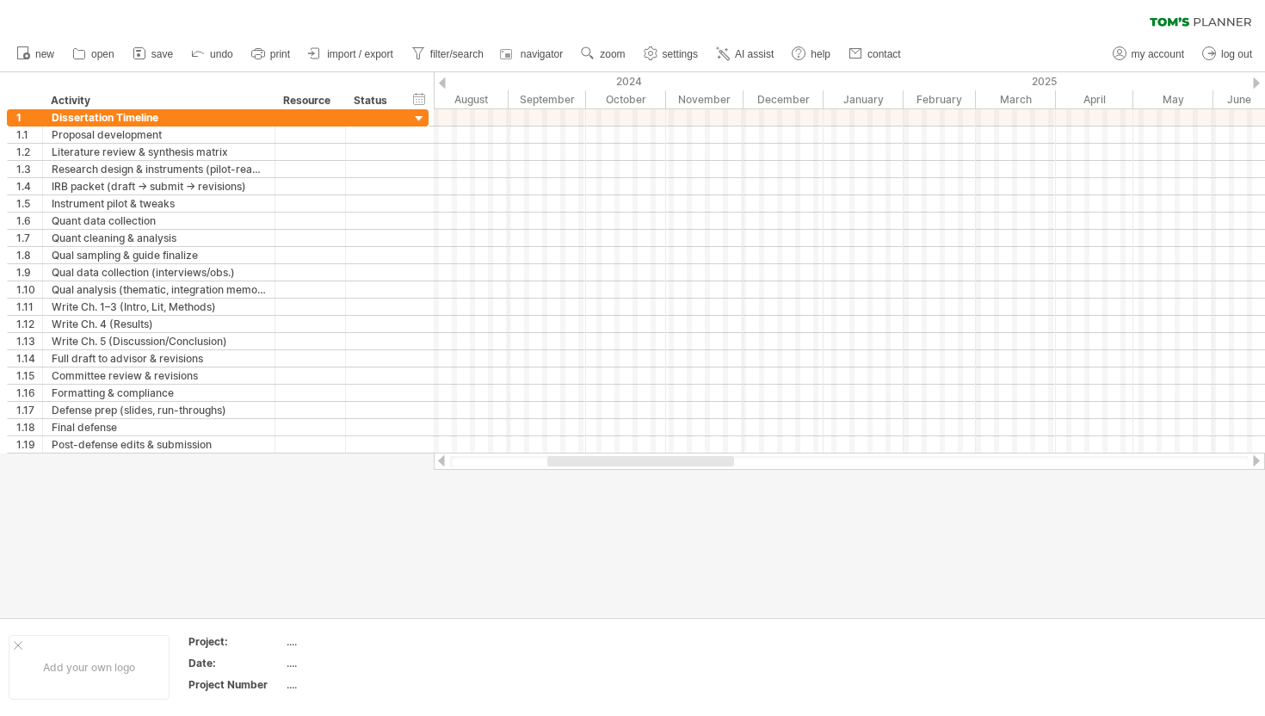
click at [1076, 81] on div at bounding box center [1256, 82] width 7 height 11
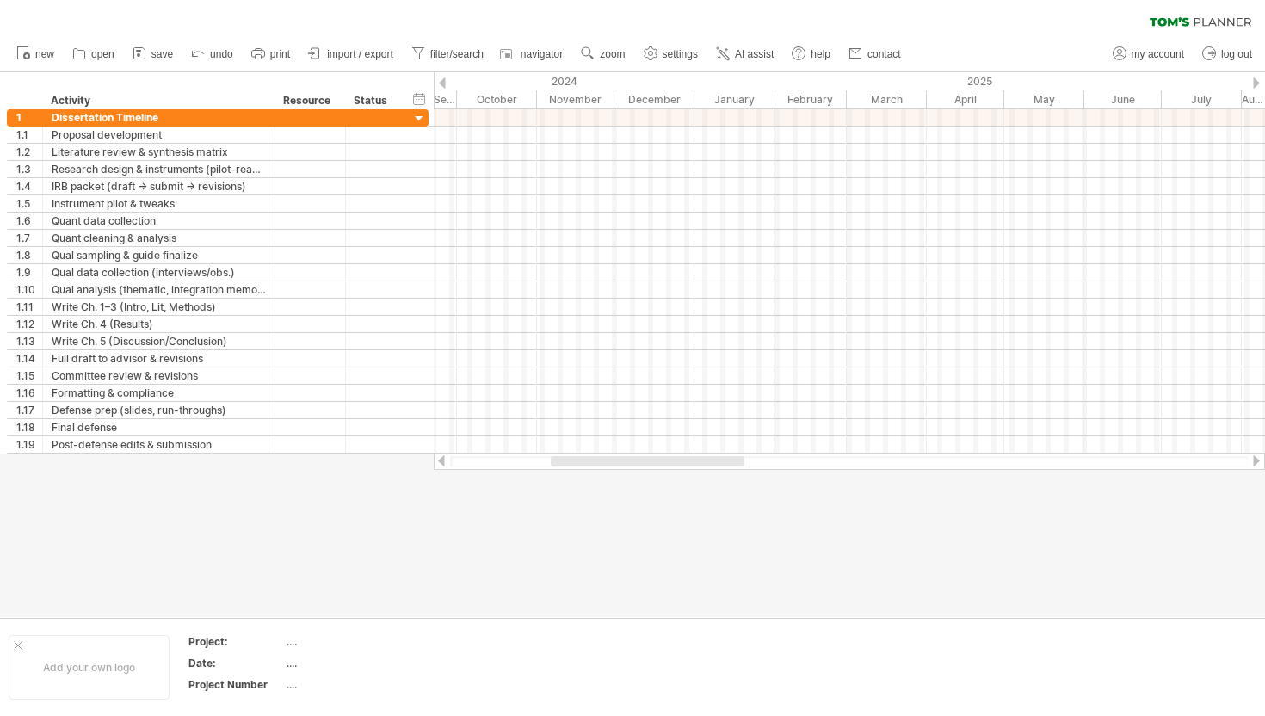
click at [1076, 81] on div at bounding box center [1256, 82] width 7 height 11
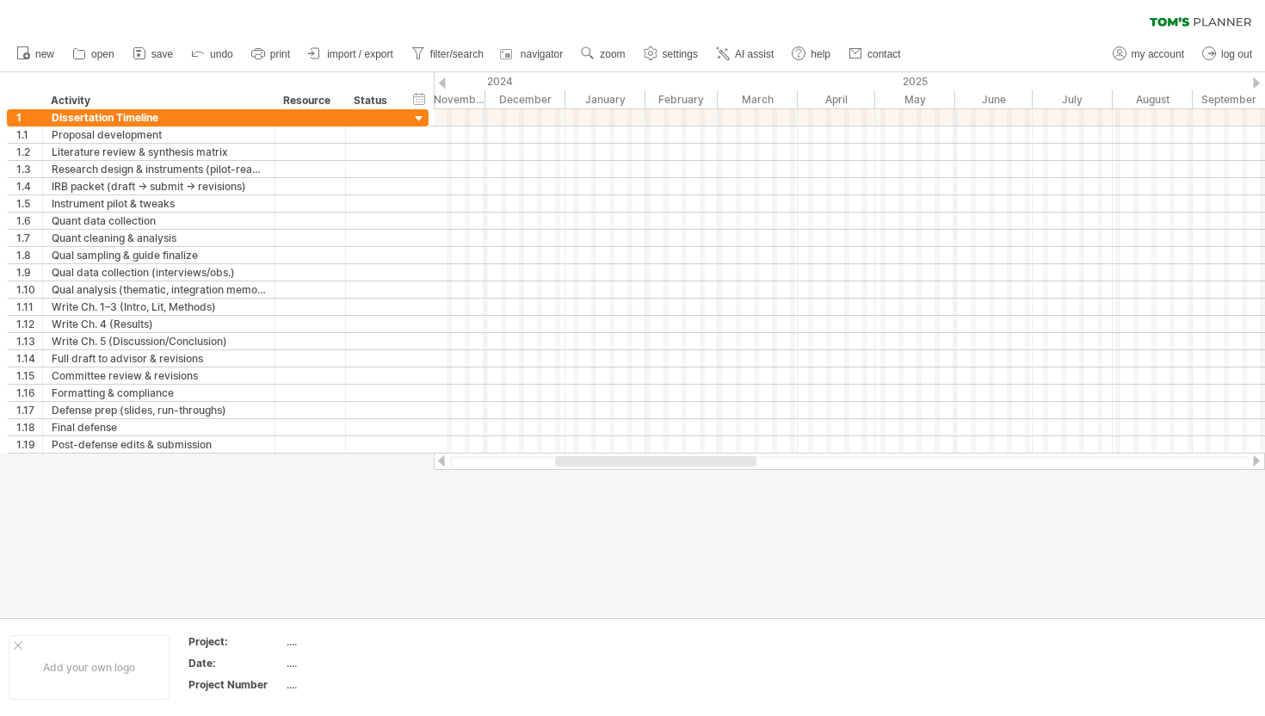
click at [1076, 81] on div at bounding box center [1256, 82] width 7 height 11
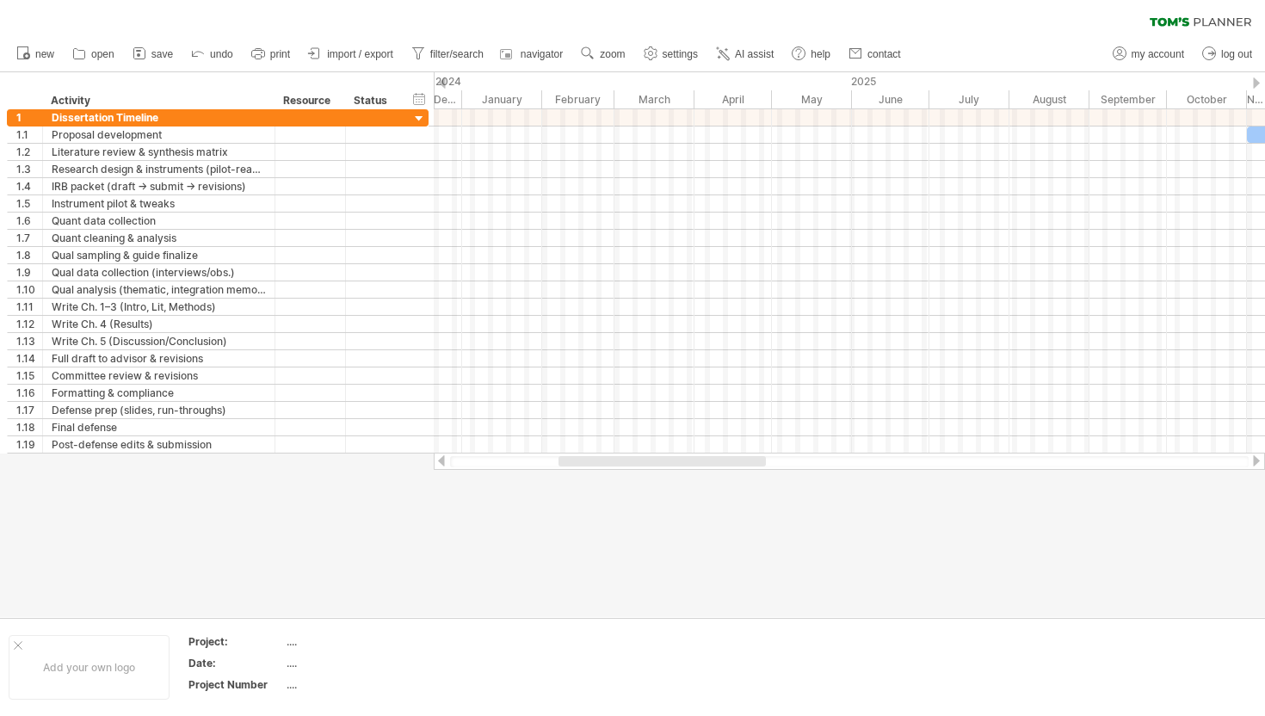
click at [1076, 81] on div at bounding box center [1256, 82] width 7 height 11
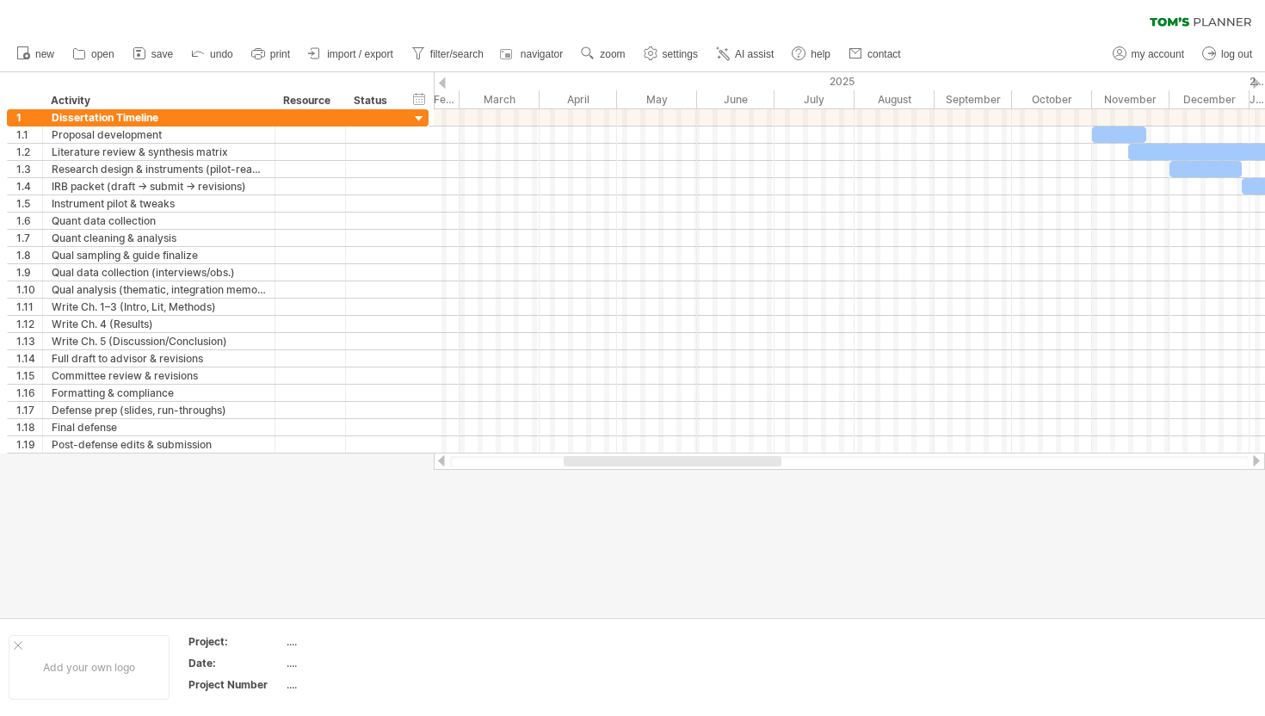
click at [1076, 81] on div at bounding box center [1256, 82] width 7 height 11
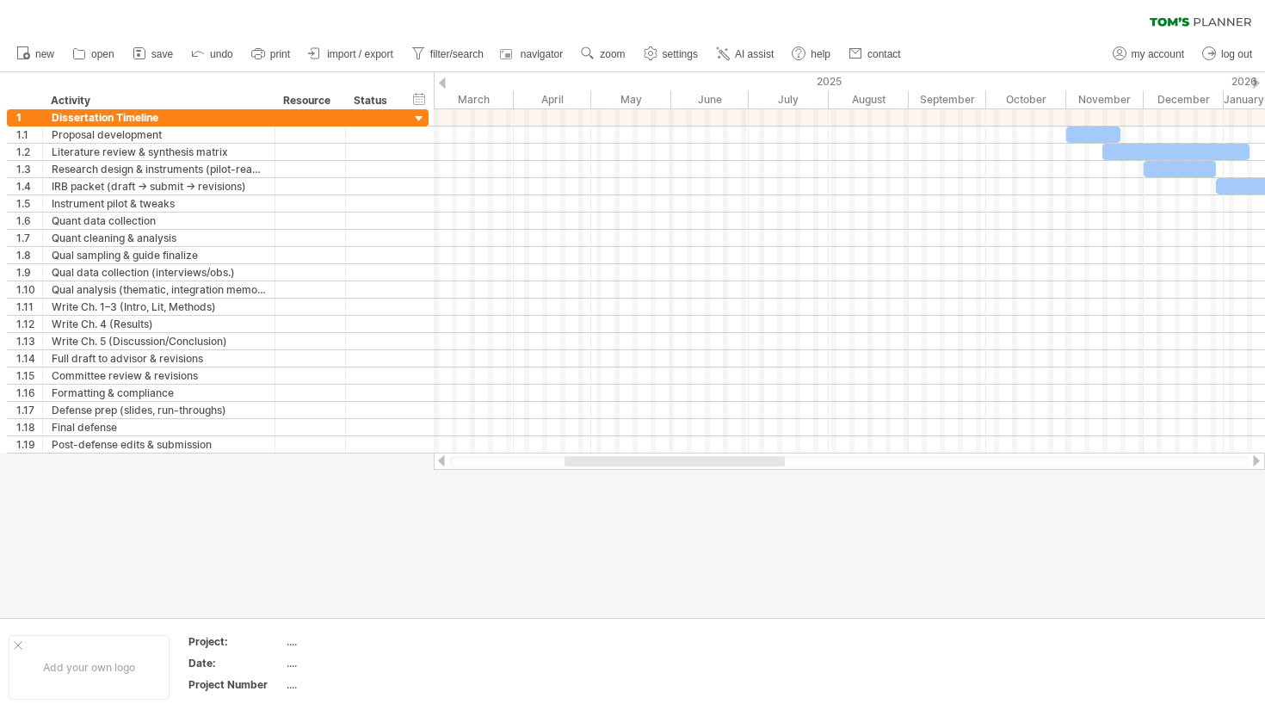
click at [1076, 81] on div at bounding box center [1256, 82] width 7 height 11
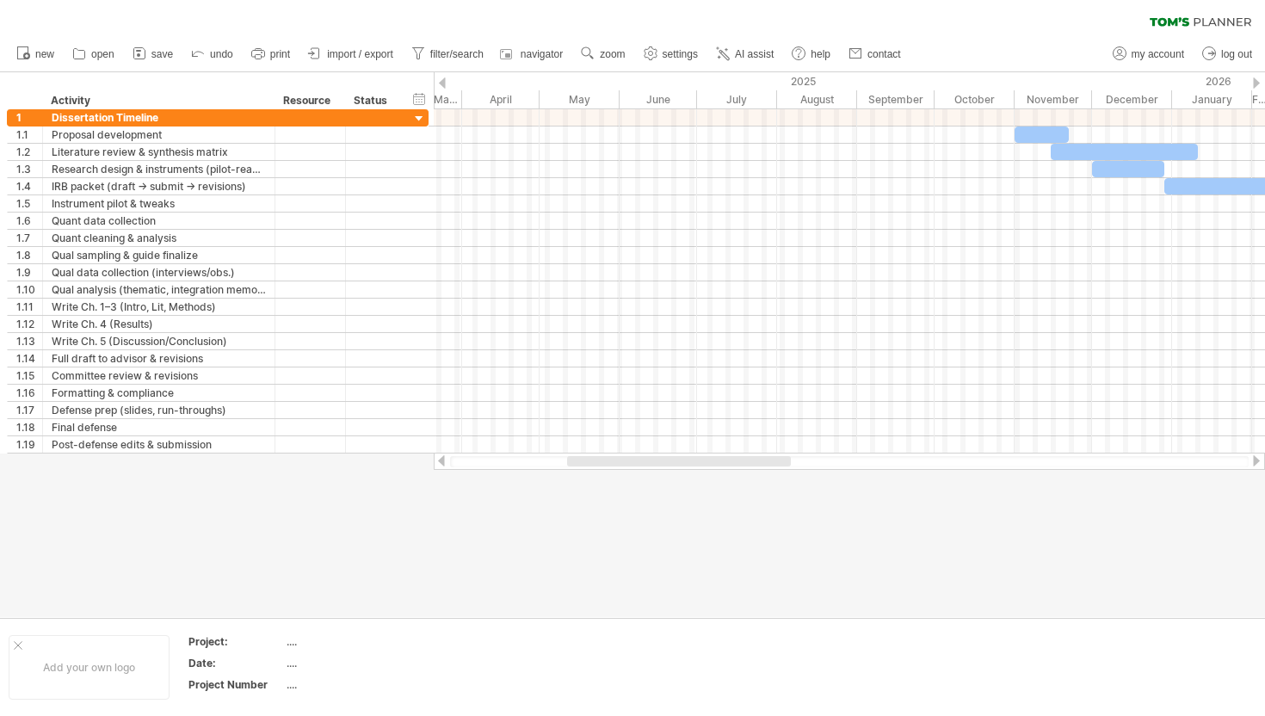
click at [1076, 81] on div at bounding box center [1256, 82] width 7 height 11
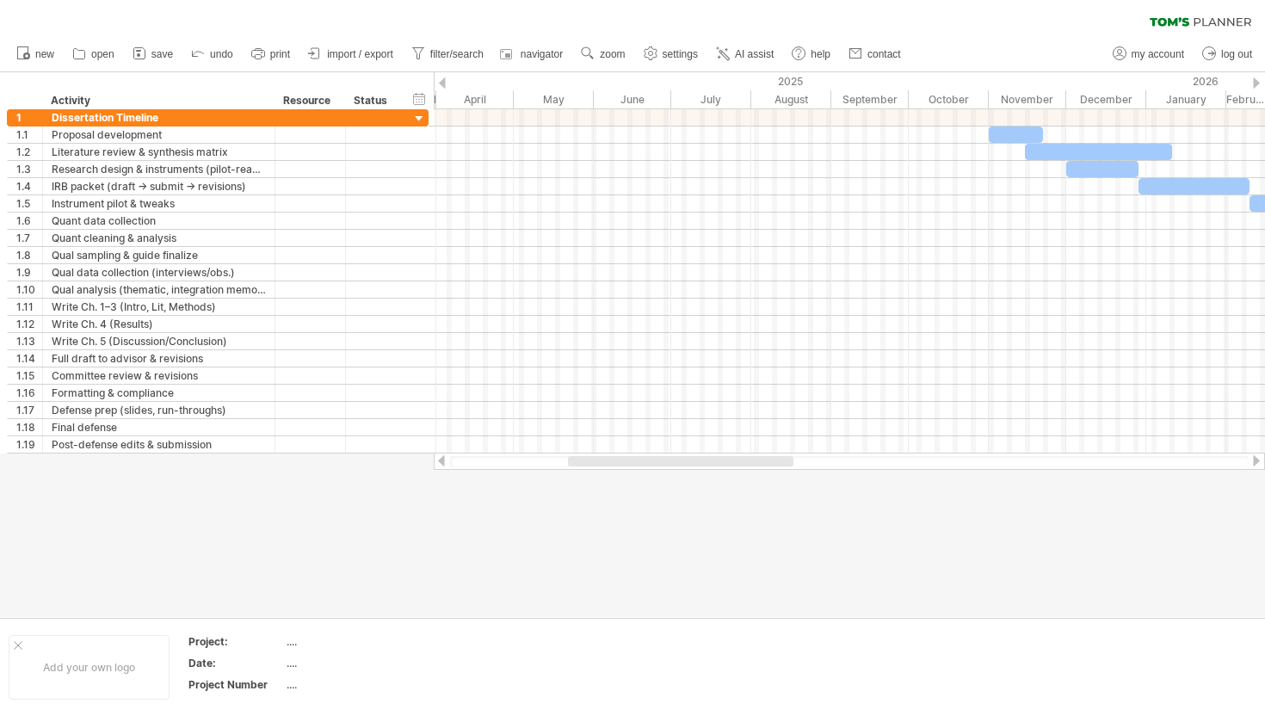
click at [1076, 81] on div at bounding box center [1256, 82] width 7 height 11
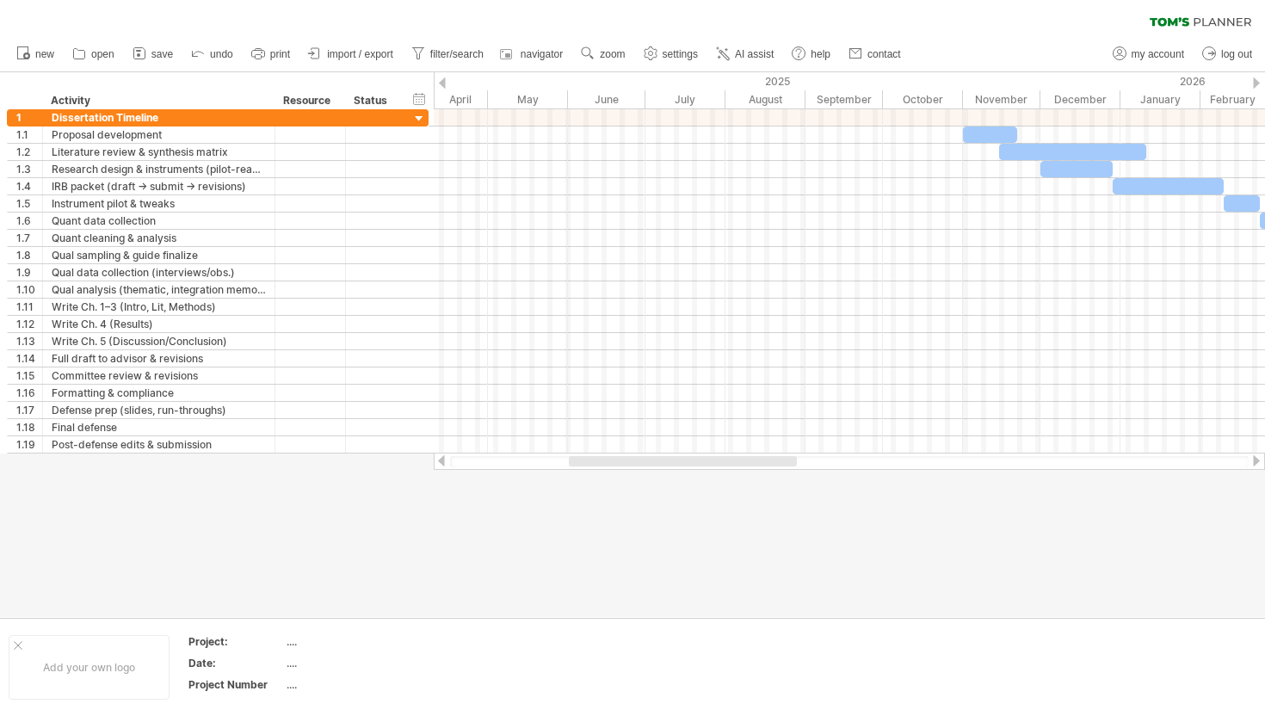
click at [1076, 81] on div at bounding box center [1256, 82] width 7 height 11
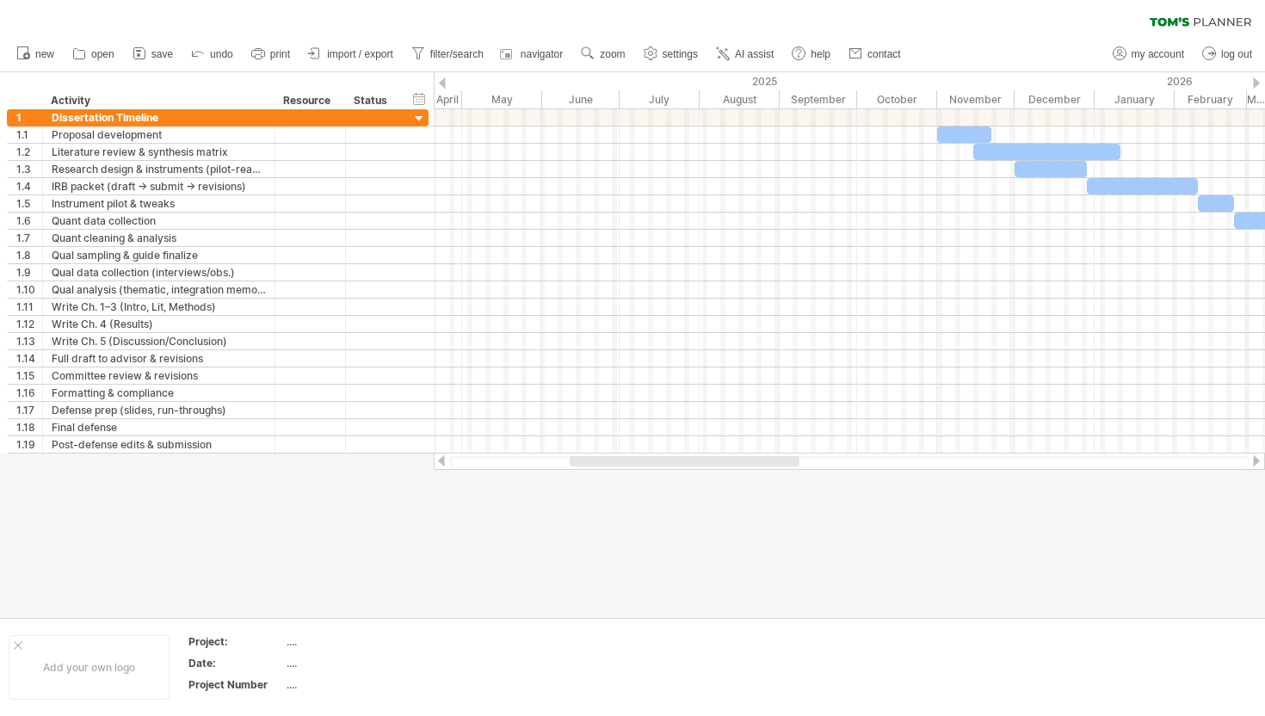
click at [1076, 81] on div at bounding box center [1256, 82] width 7 height 11
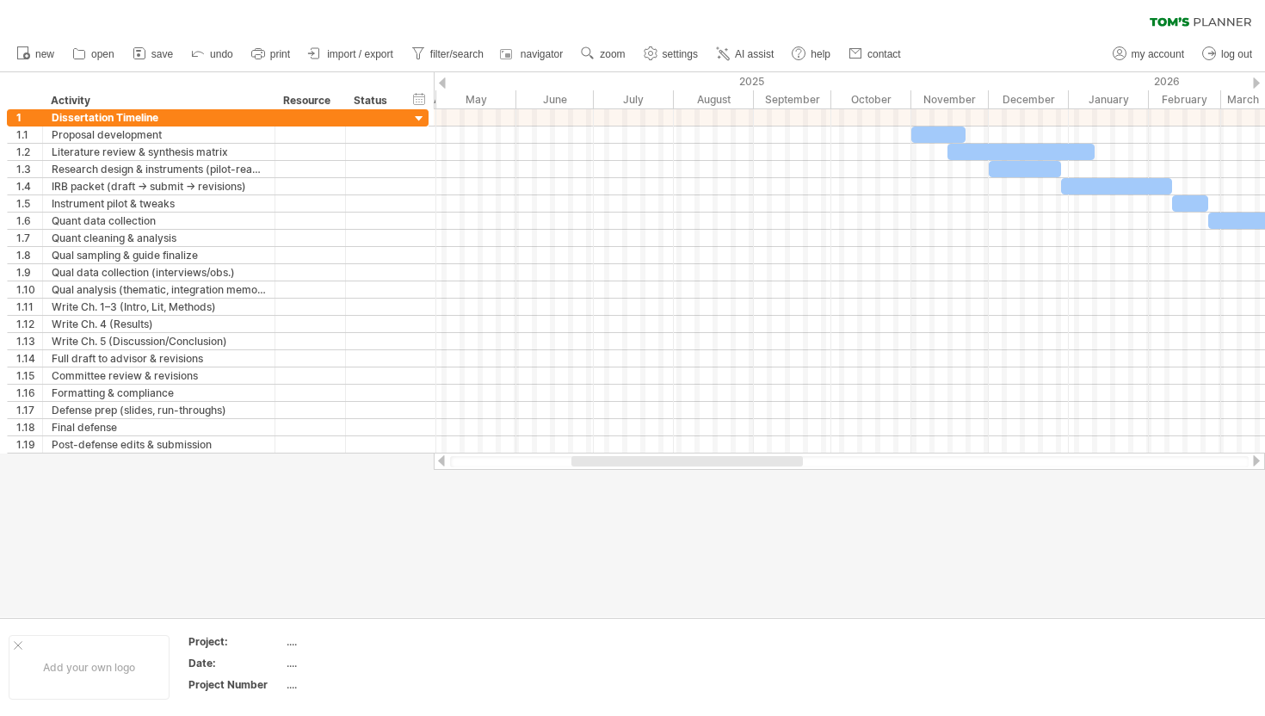
click at [1076, 81] on div at bounding box center [1256, 82] width 7 height 11
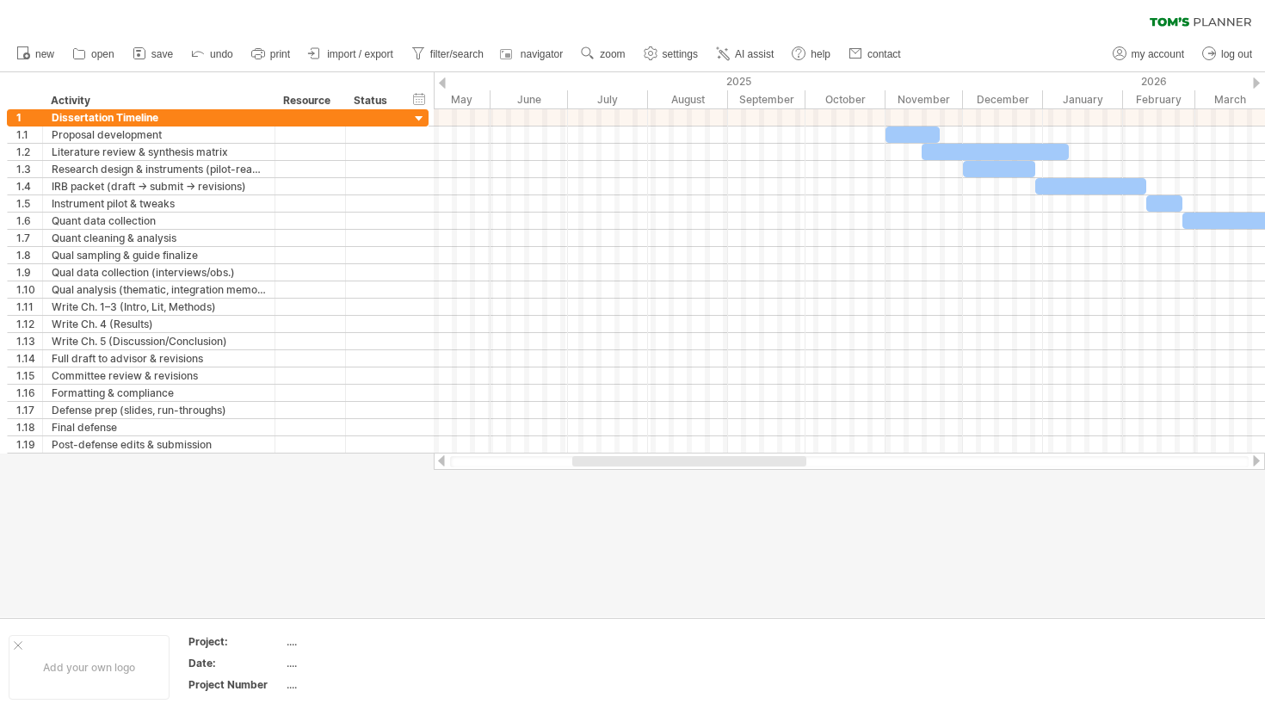
click at [1076, 81] on div at bounding box center [1256, 82] width 7 height 11
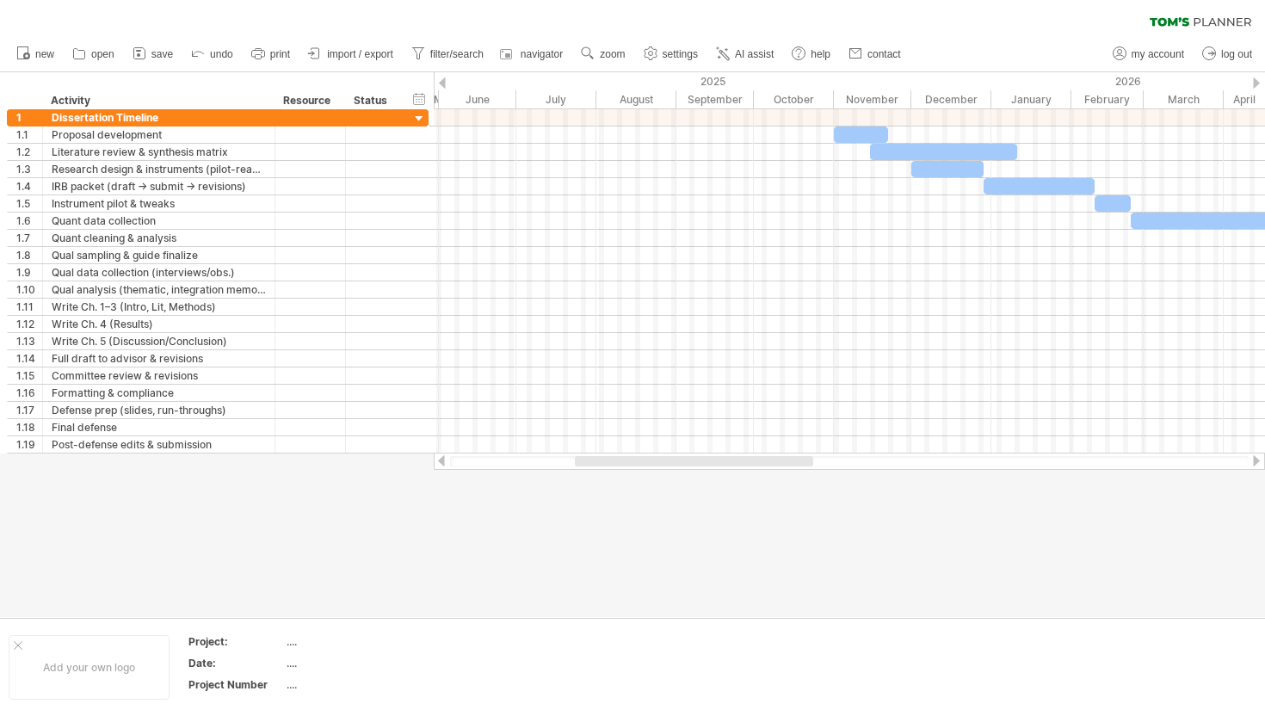
click at [1076, 81] on div at bounding box center [1256, 82] width 7 height 11
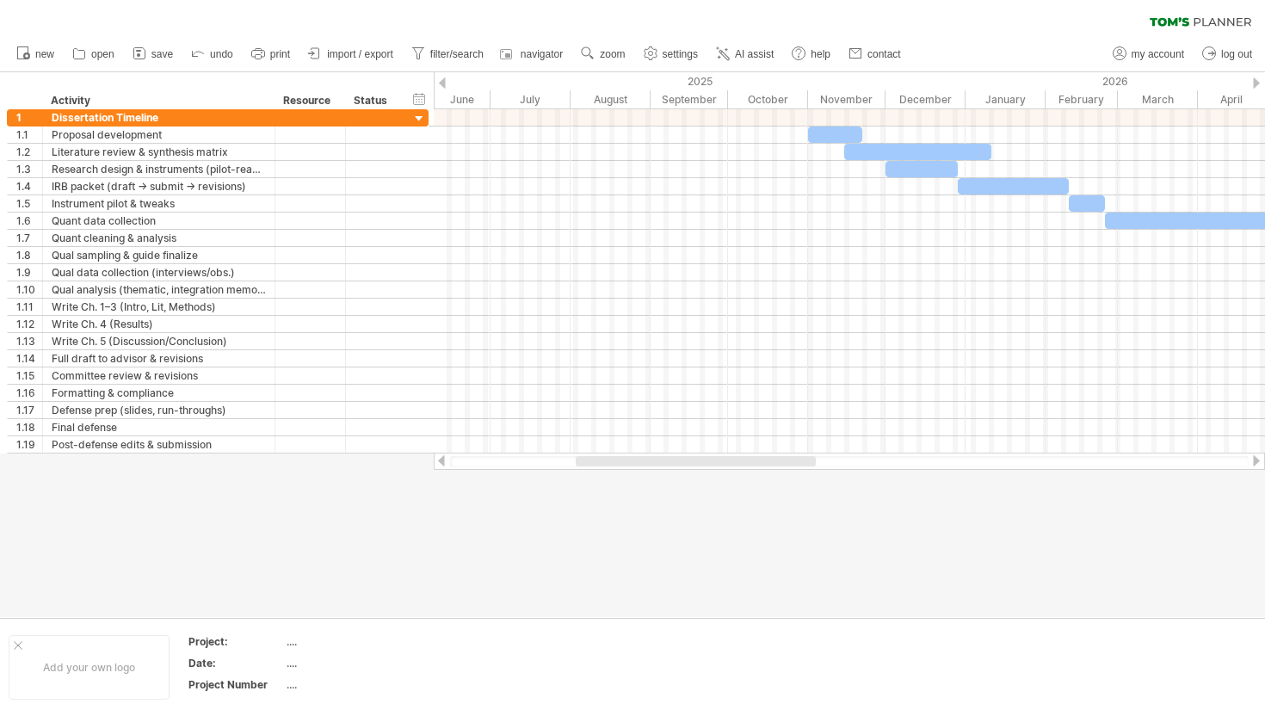
click at [1076, 81] on div at bounding box center [1256, 82] width 7 height 11
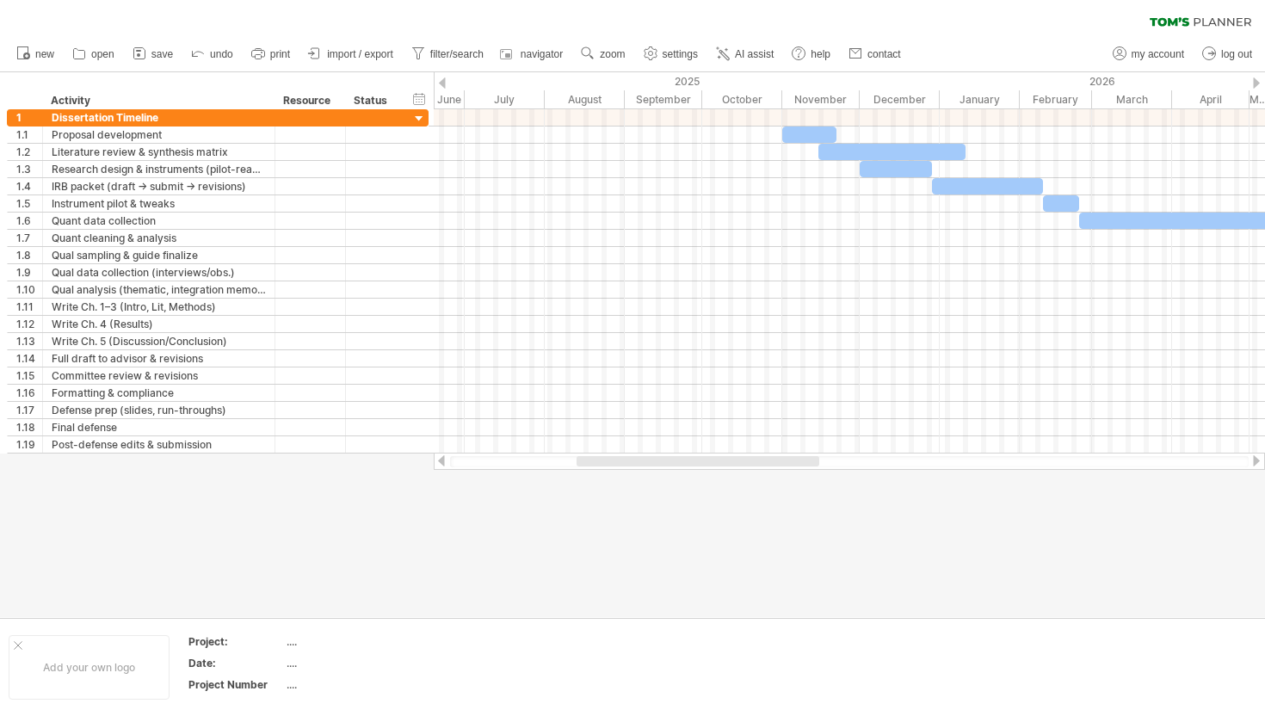
click at [1076, 81] on div at bounding box center [1256, 82] width 7 height 11
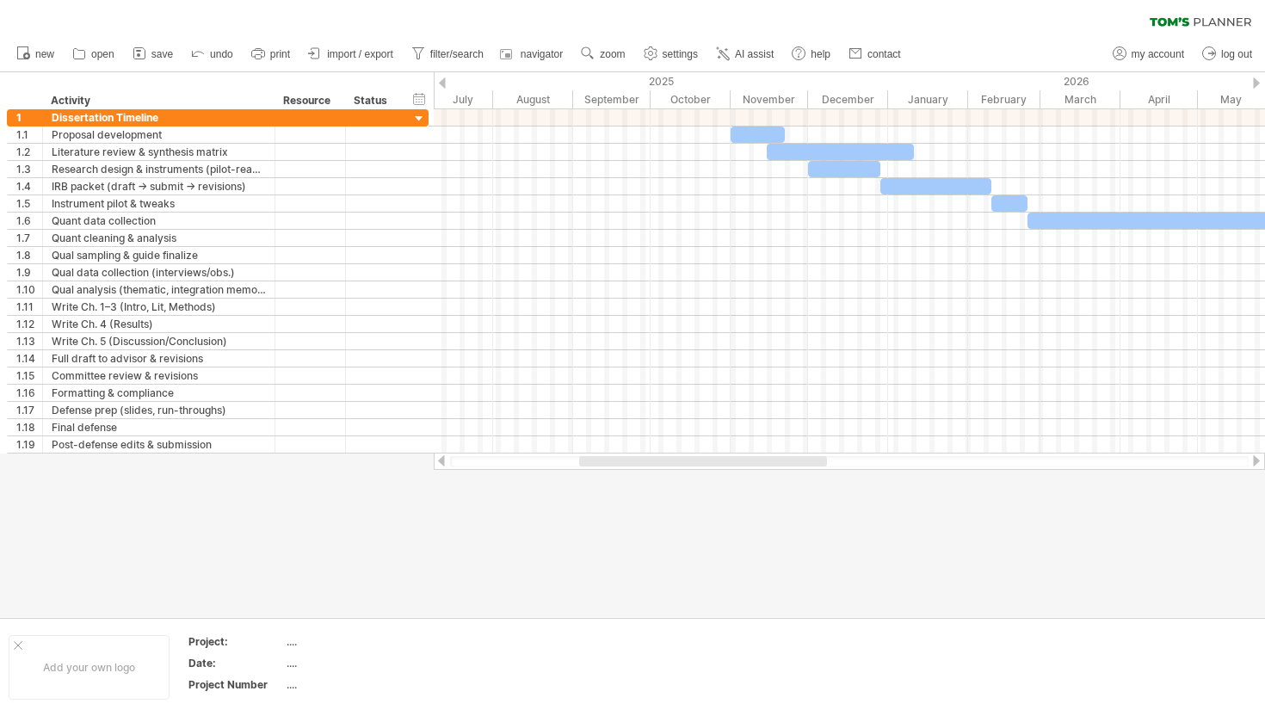
click at [1076, 81] on div at bounding box center [1256, 82] width 7 height 11
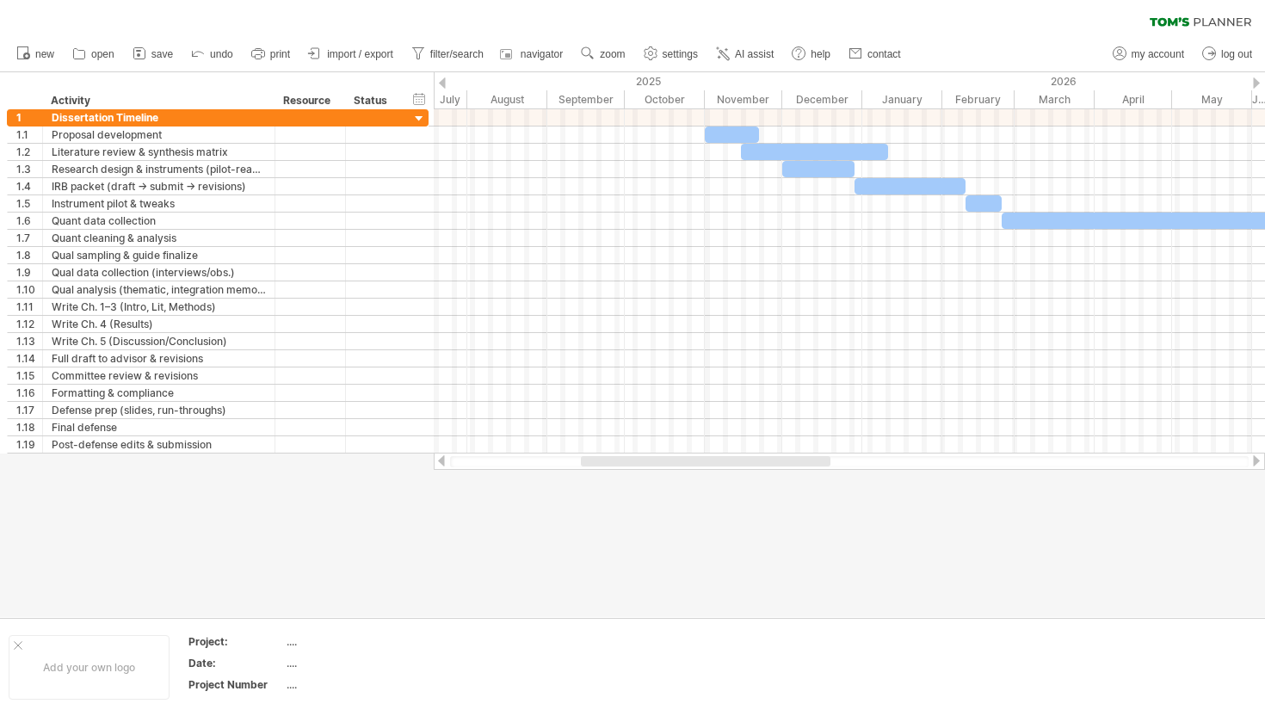
click at [1076, 81] on div at bounding box center [1256, 82] width 7 height 11
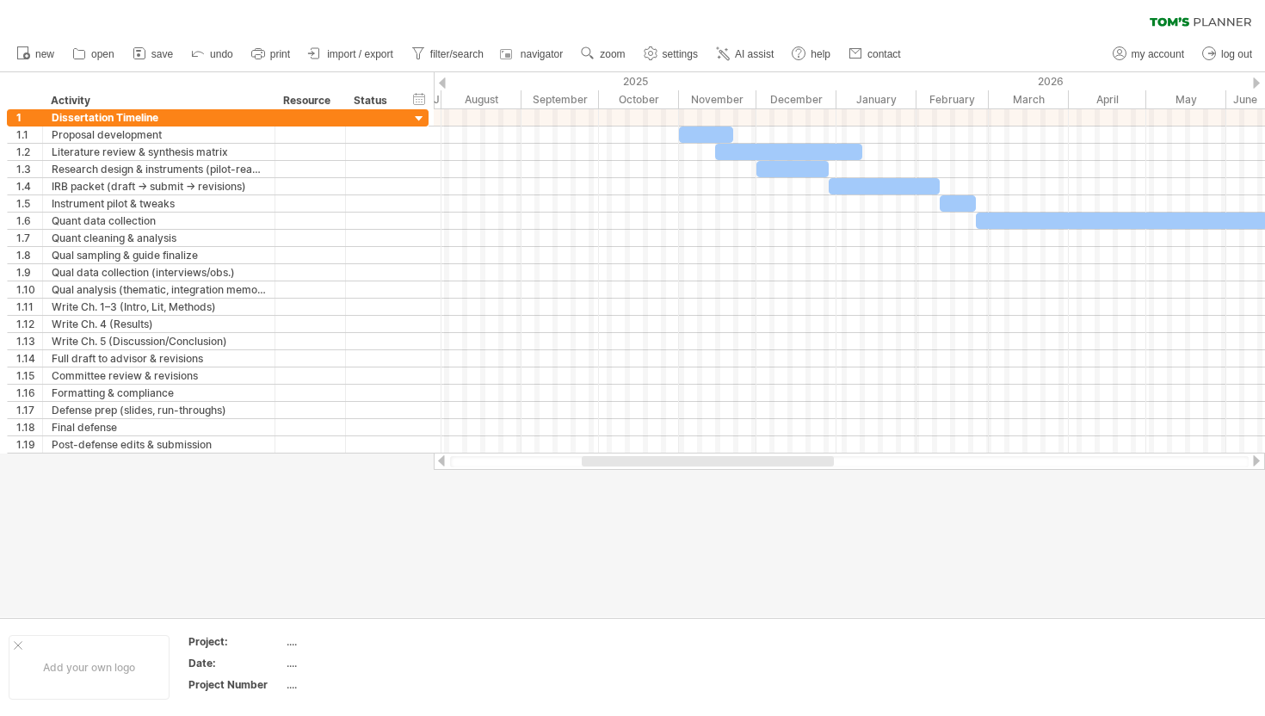
click at [1076, 81] on div at bounding box center [1256, 82] width 7 height 11
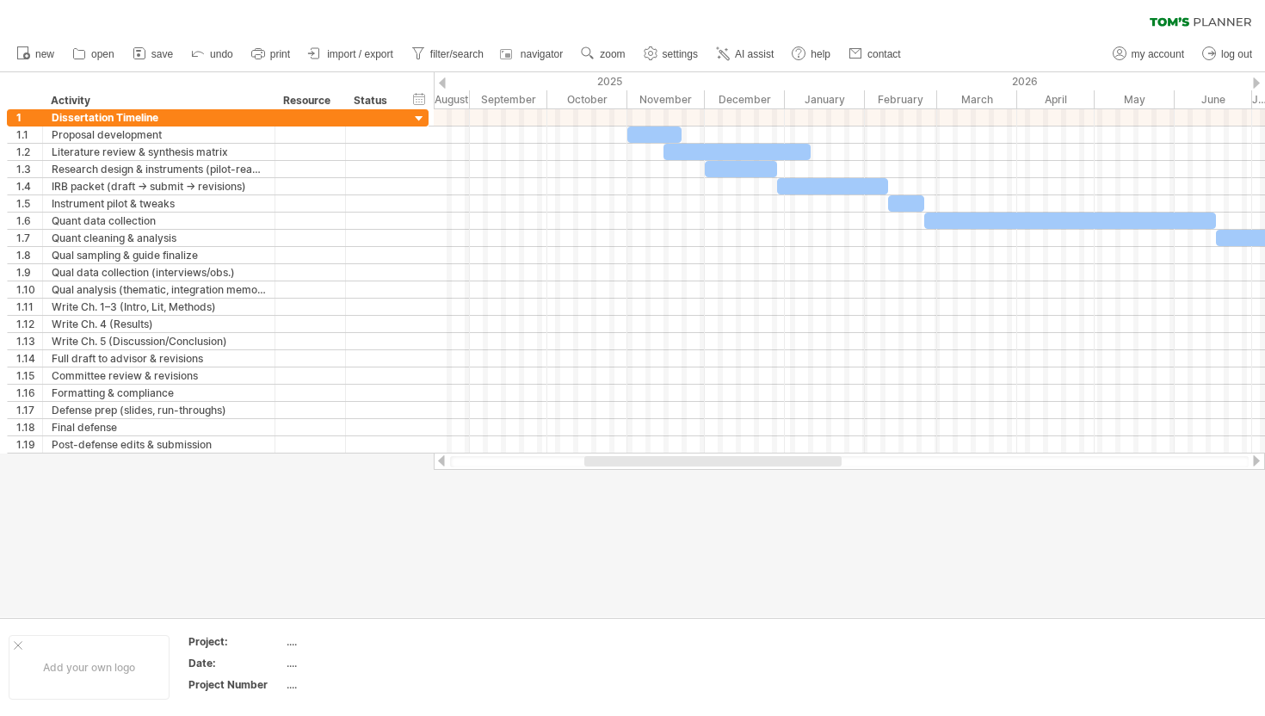
click at [1076, 81] on div at bounding box center [1256, 82] width 7 height 11
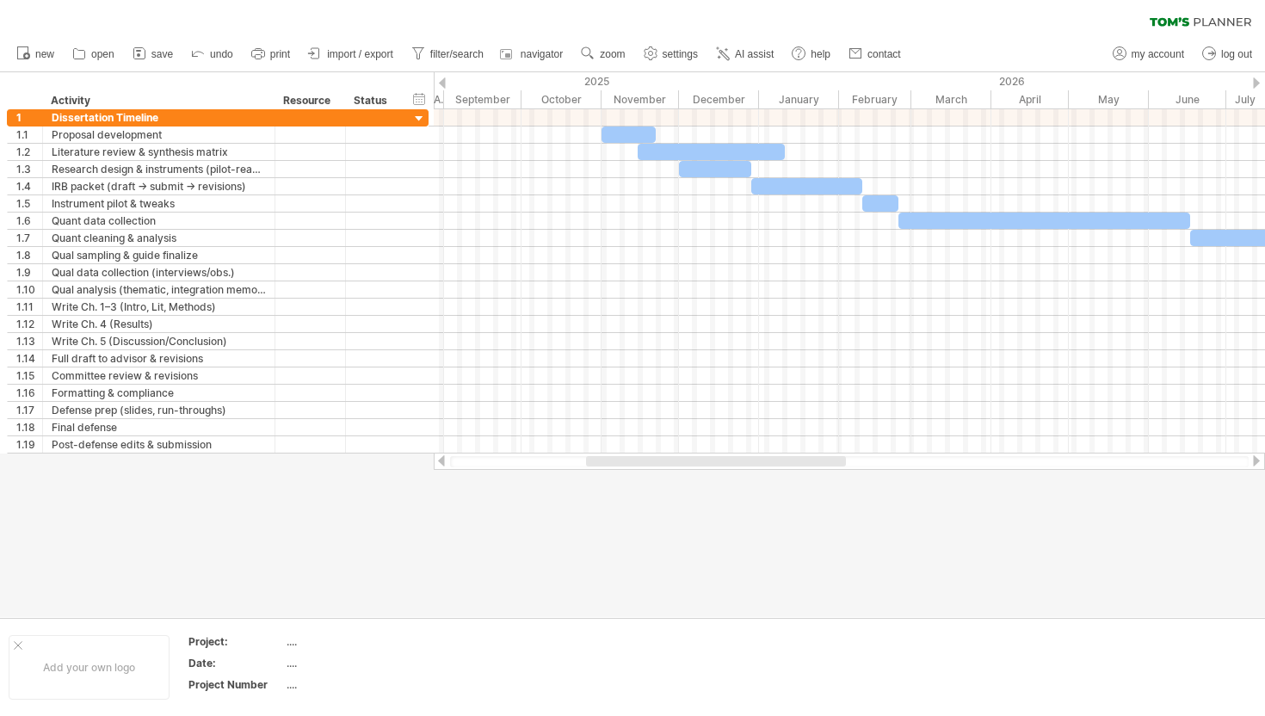
click at [1076, 81] on div at bounding box center [1256, 82] width 7 height 11
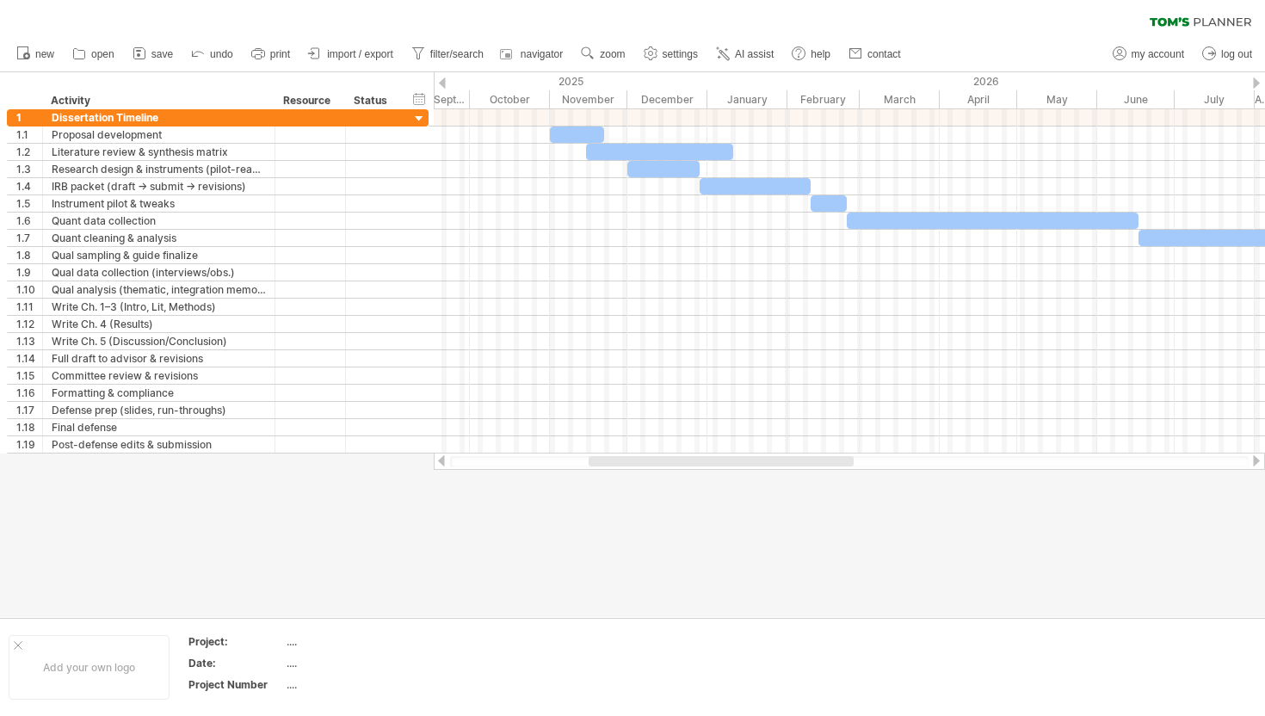
click at [1076, 81] on div at bounding box center [1256, 82] width 7 height 11
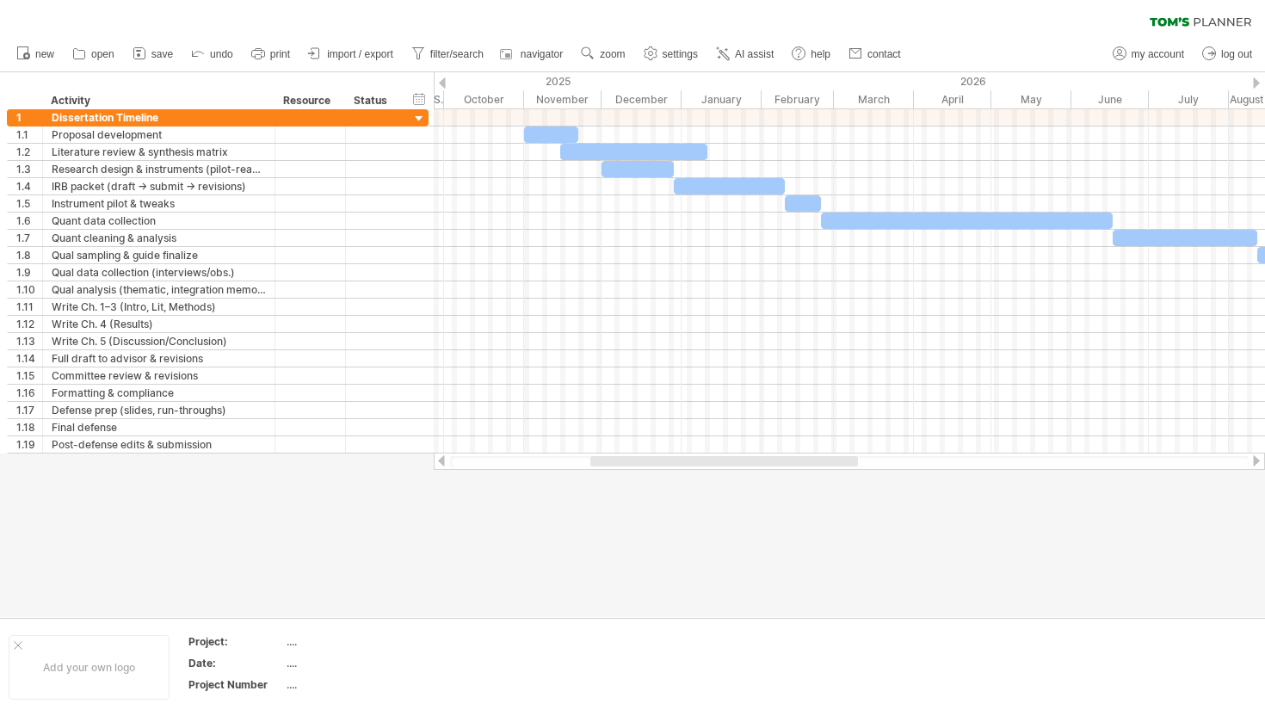
click at [1076, 81] on div at bounding box center [1256, 82] width 7 height 11
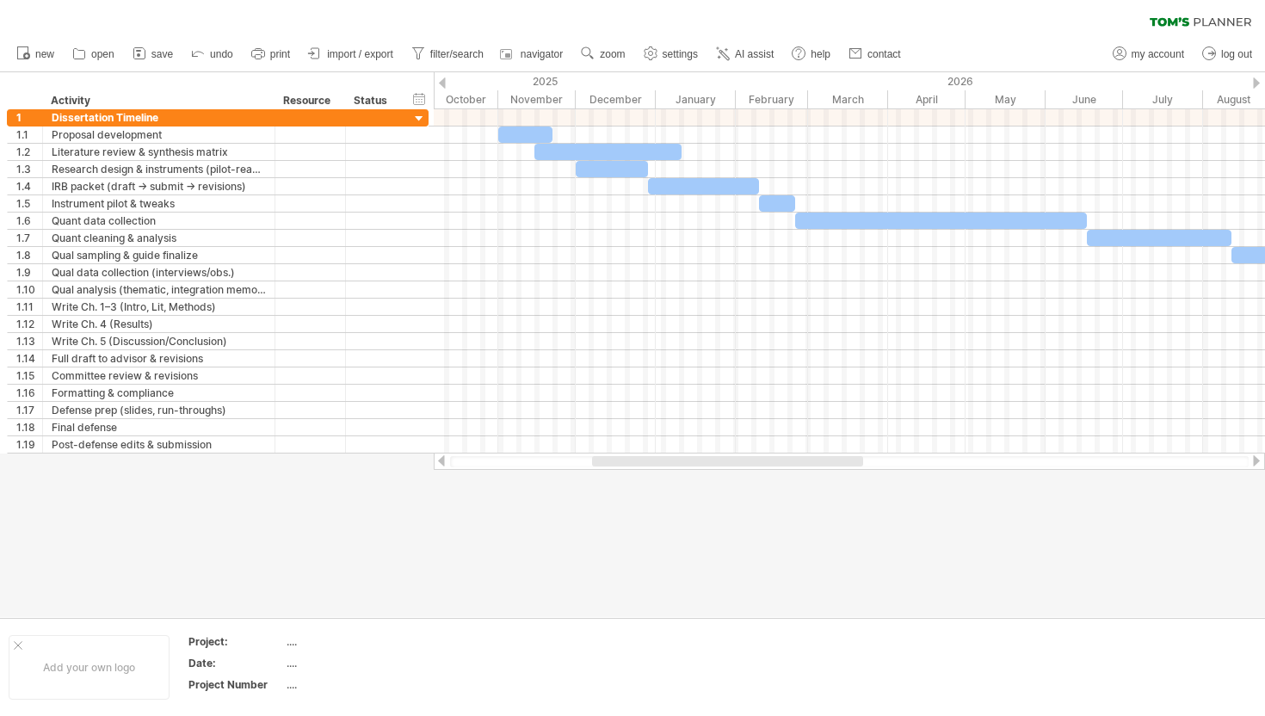
click at [1076, 81] on div at bounding box center [1256, 82] width 7 height 11
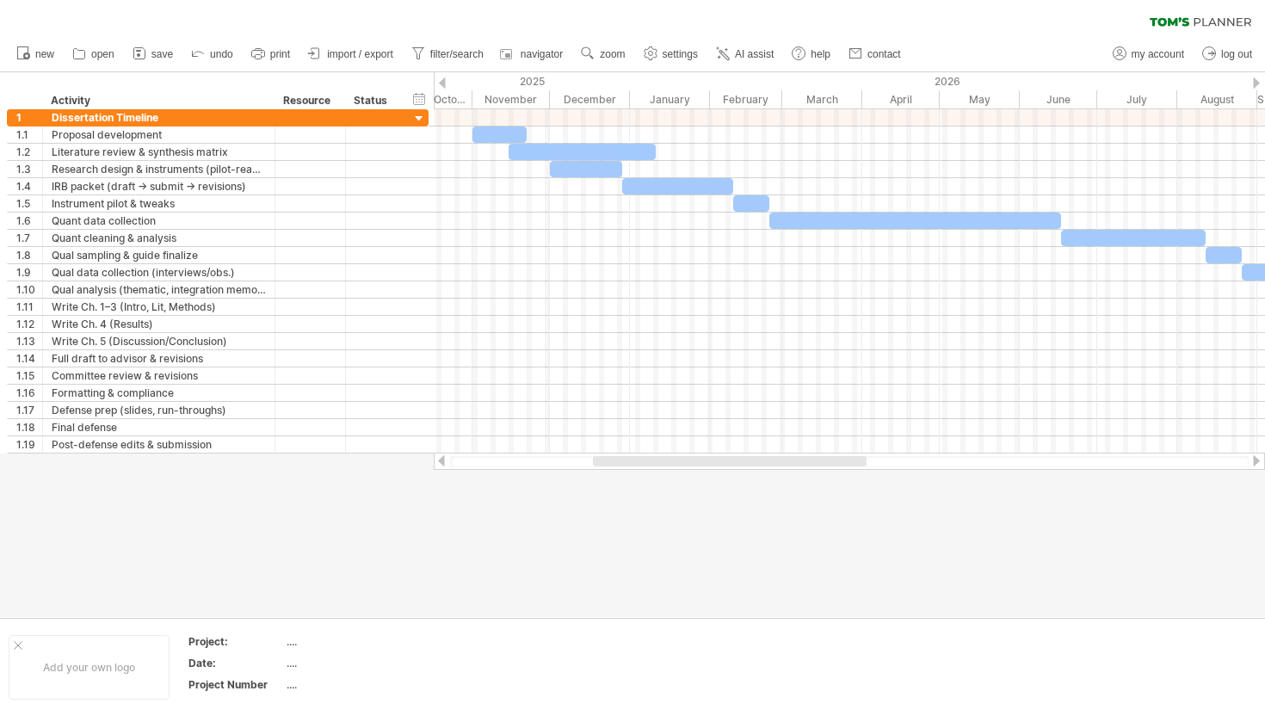
click at [1076, 81] on div at bounding box center [1256, 82] width 7 height 11
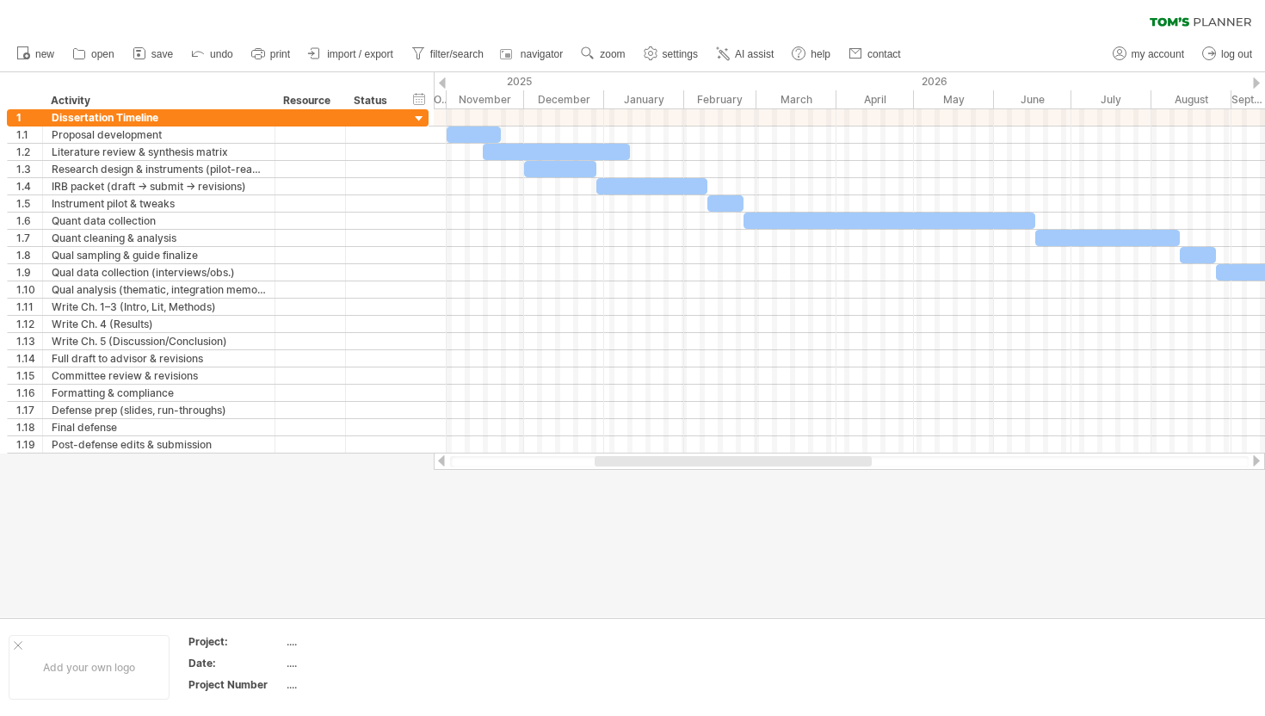
click at [1076, 81] on div at bounding box center [1256, 82] width 7 height 11
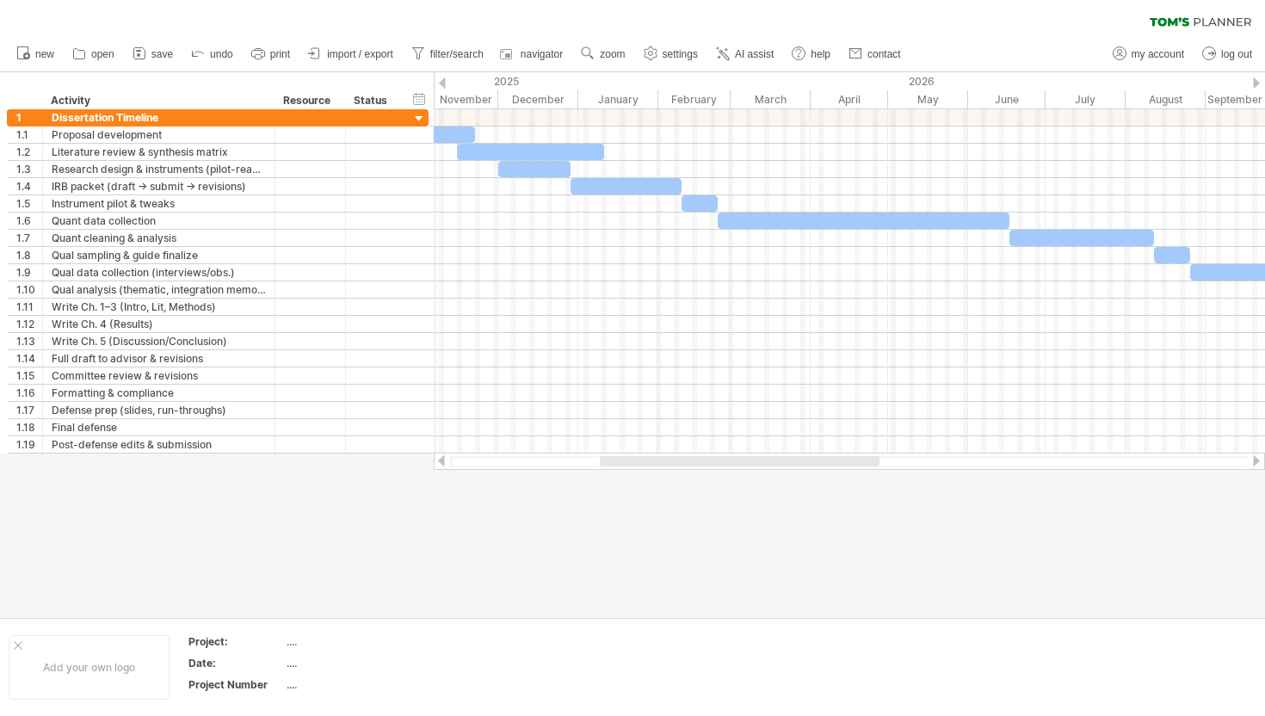
click at [435, 80] on div "2025" at bounding box center [107, 81] width 942 height 18
click at [442, 82] on div at bounding box center [442, 82] width 7 height 11
drag, startPoint x: 850, startPoint y: 463, endPoint x: 854, endPoint y: 485, distance: 22.8
click at [854, 485] on div "Trying to reach [DOMAIN_NAME] Connected again... 0% clear filter new 1" at bounding box center [632, 358] width 1265 height 716
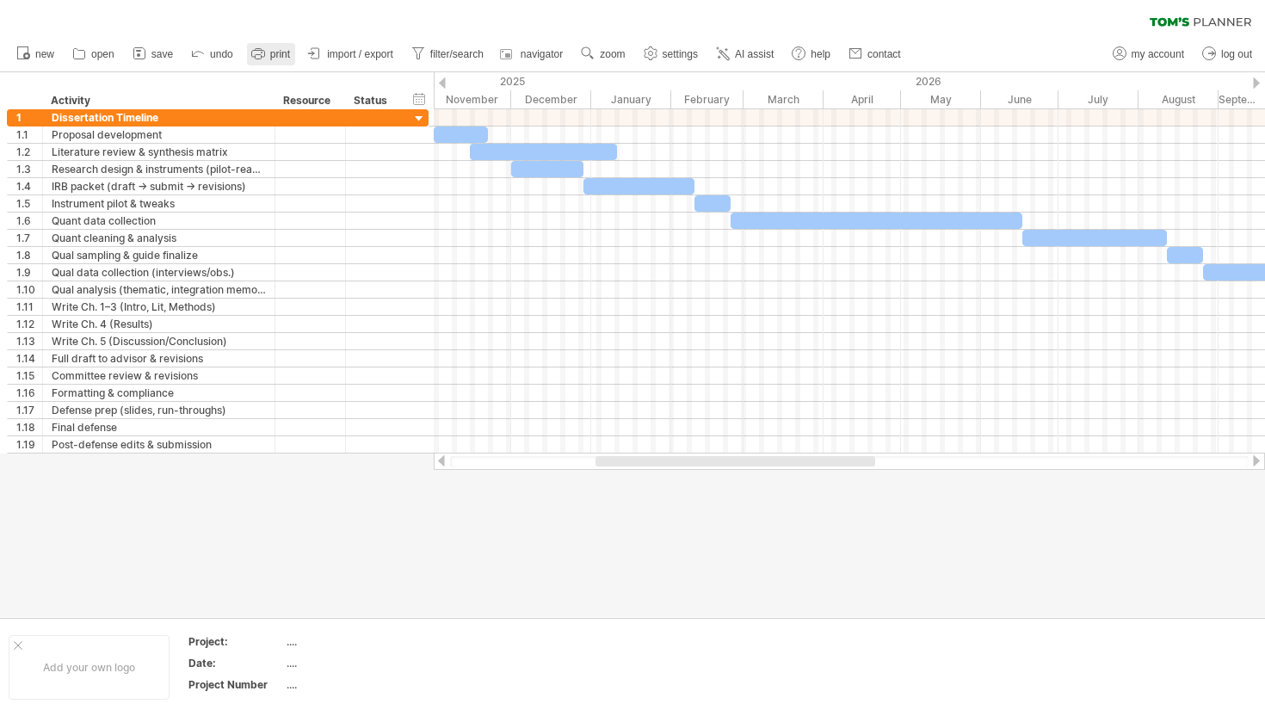
click at [263, 52] on icon at bounding box center [257, 53] width 17 height 17
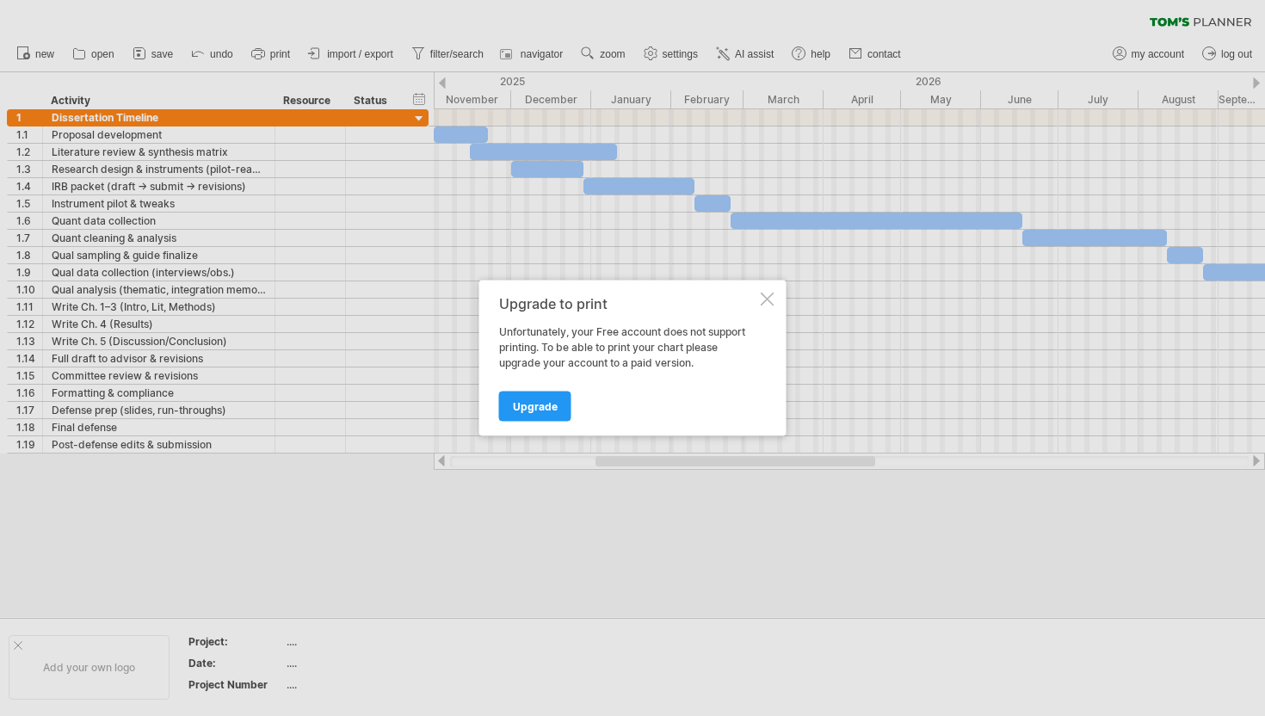
click at [766, 300] on div at bounding box center [767, 299] width 14 height 14
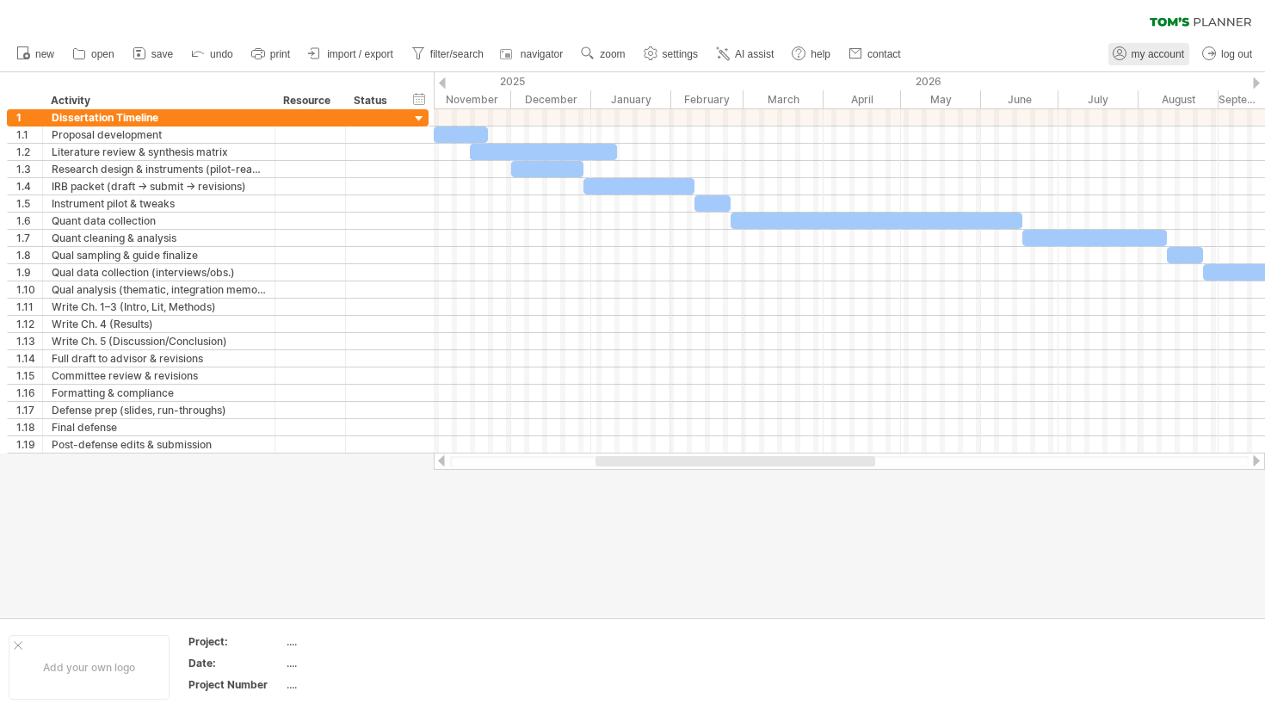
click at [1076, 54] on span "my account" at bounding box center [1157, 54] width 52 height 12
type input "**********"
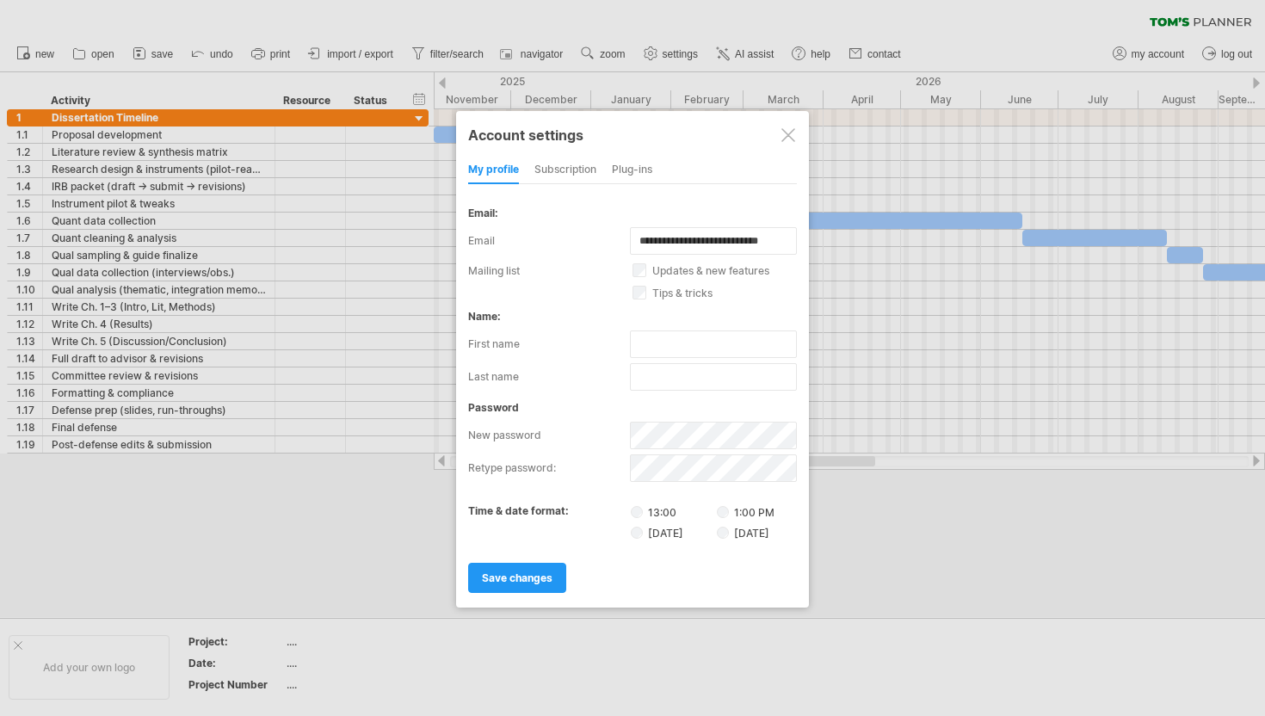
click at [576, 170] on div "subscription" at bounding box center [565, 171] width 62 height 28
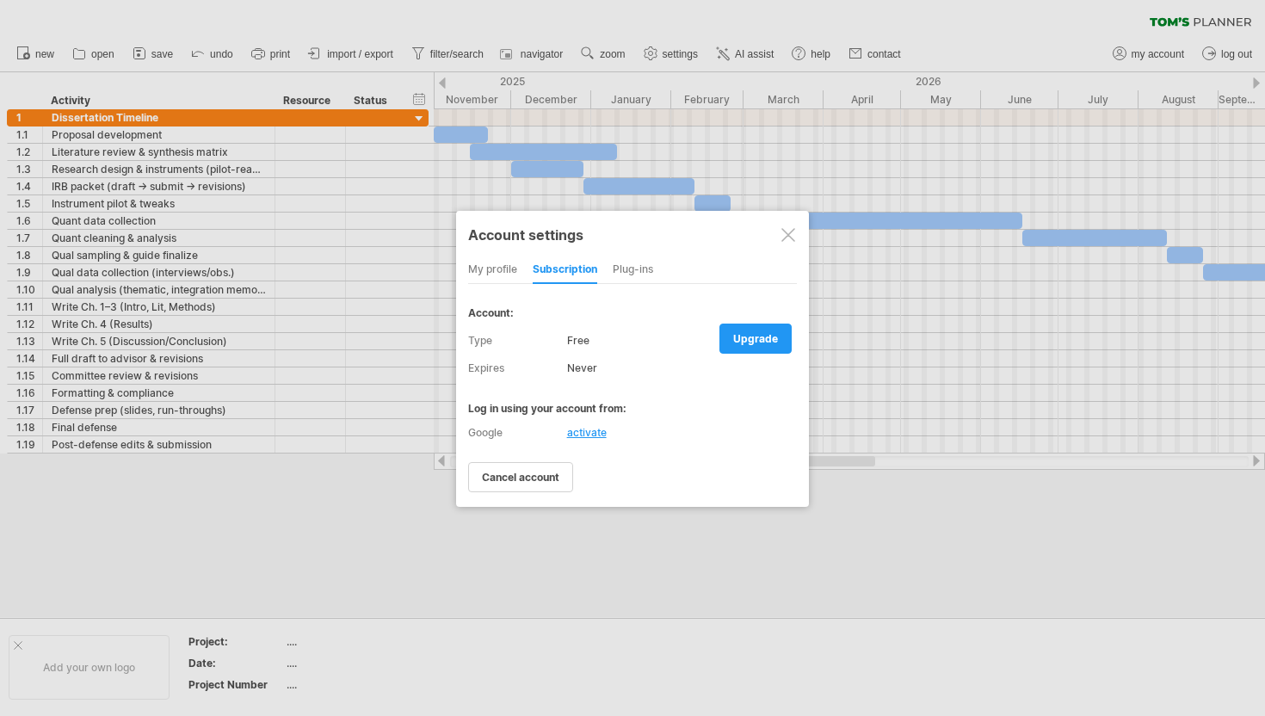
click at [589, 431] on div "activate" at bounding box center [587, 432] width 40 height 13
click at [483, 264] on div "my profile" at bounding box center [492, 270] width 49 height 28
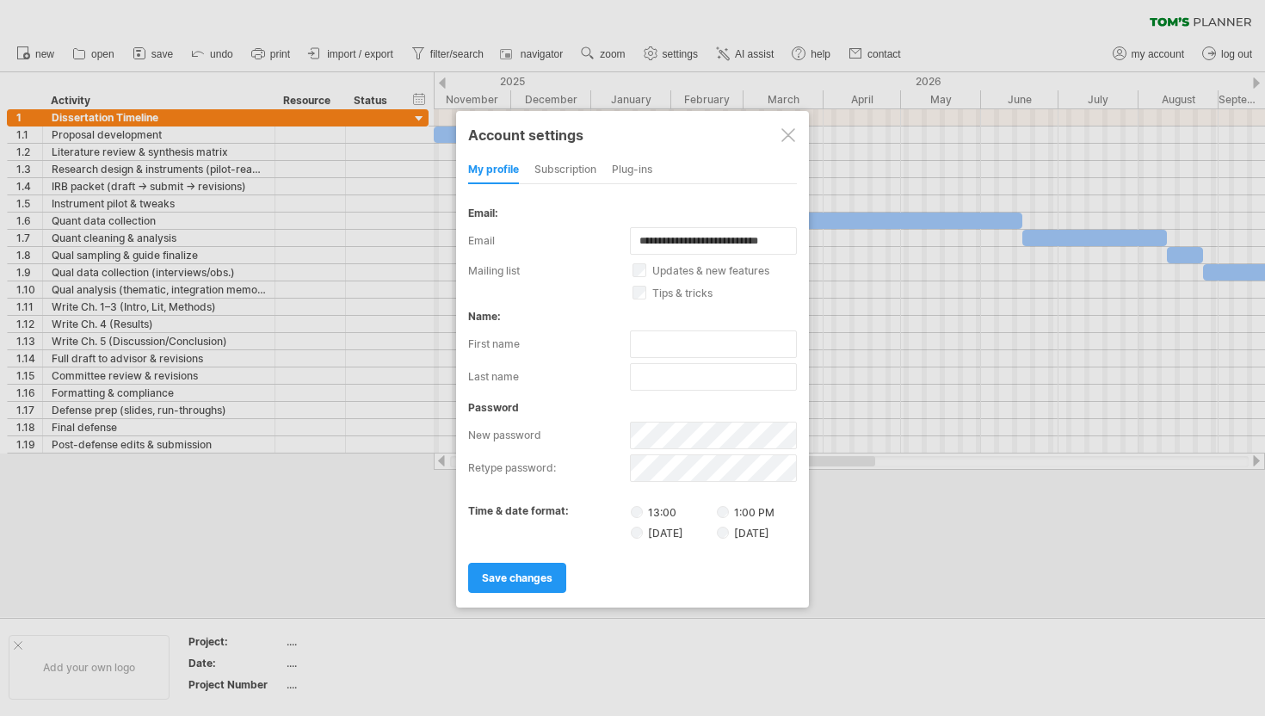
click at [577, 162] on div "subscription" at bounding box center [565, 171] width 62 height 28
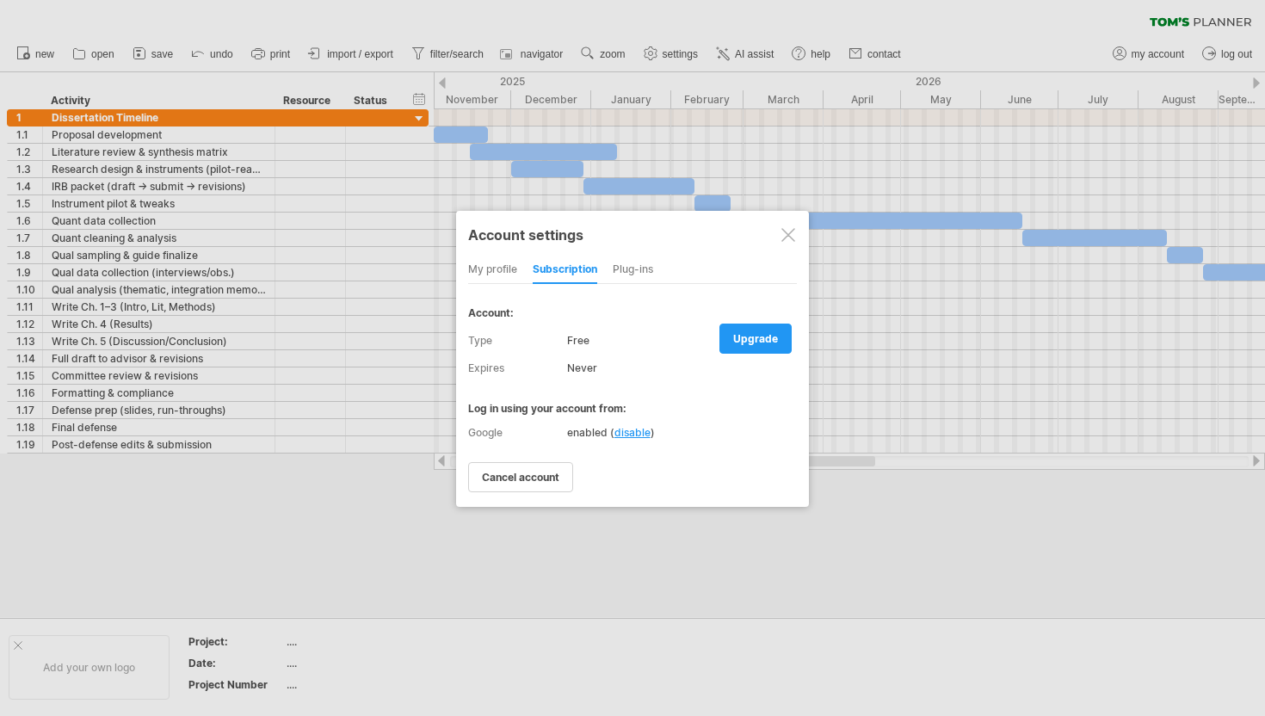
click at [501, 267] on div "my profile" at bounding box center [492, 270] width 49 height 28
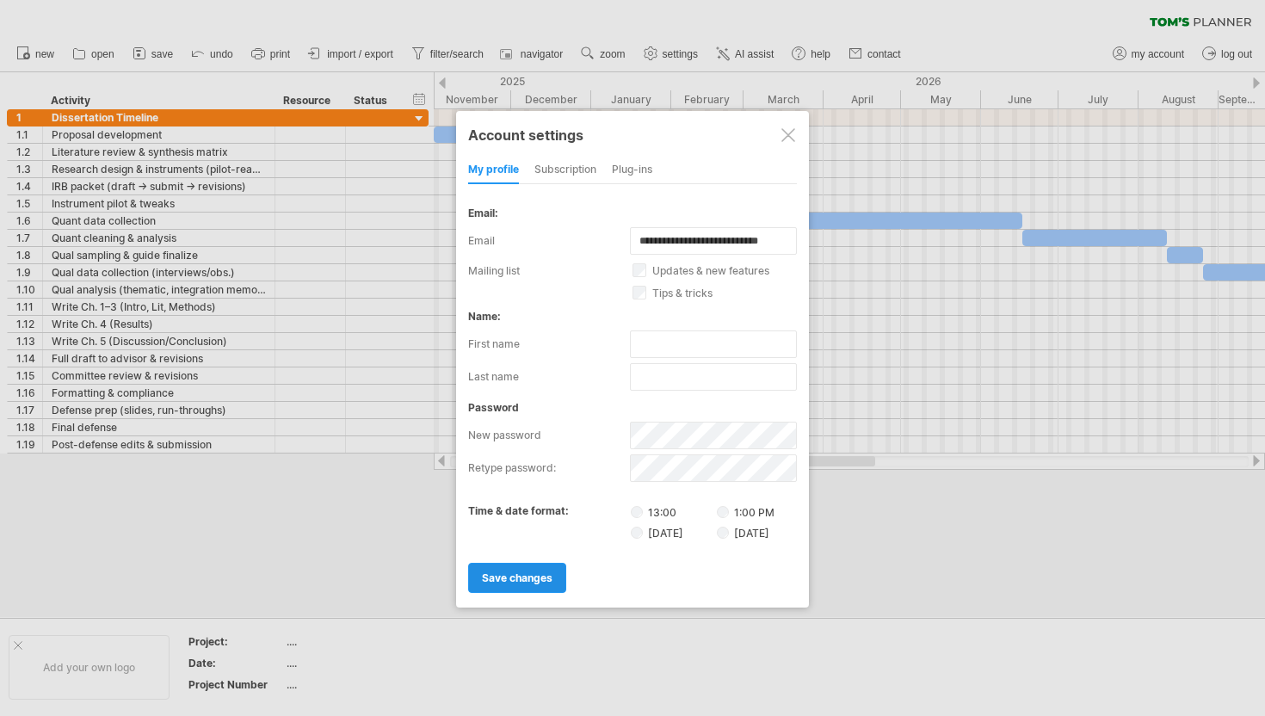
click at [488, 576] on span "save changes" at bounding box center [517, 577] width 71 height 13
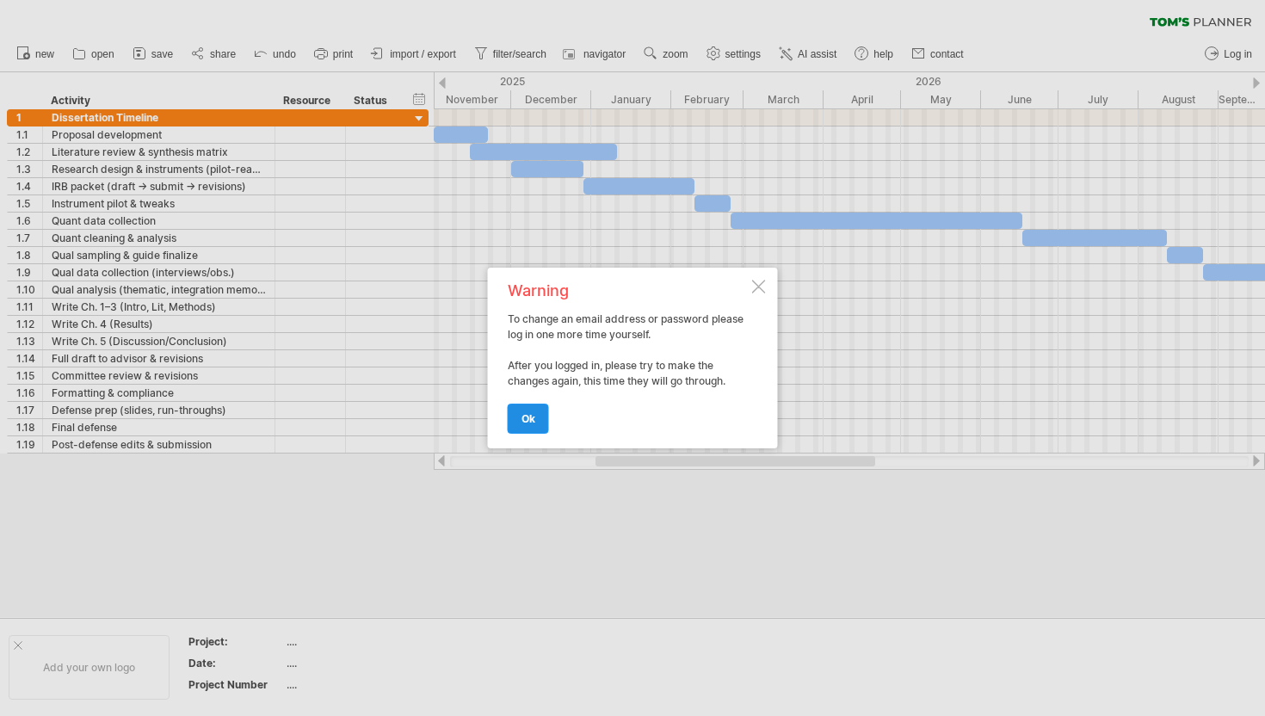
click at [526, 428] on link "ok" at bounding box center [528, 418] width 41 height 30
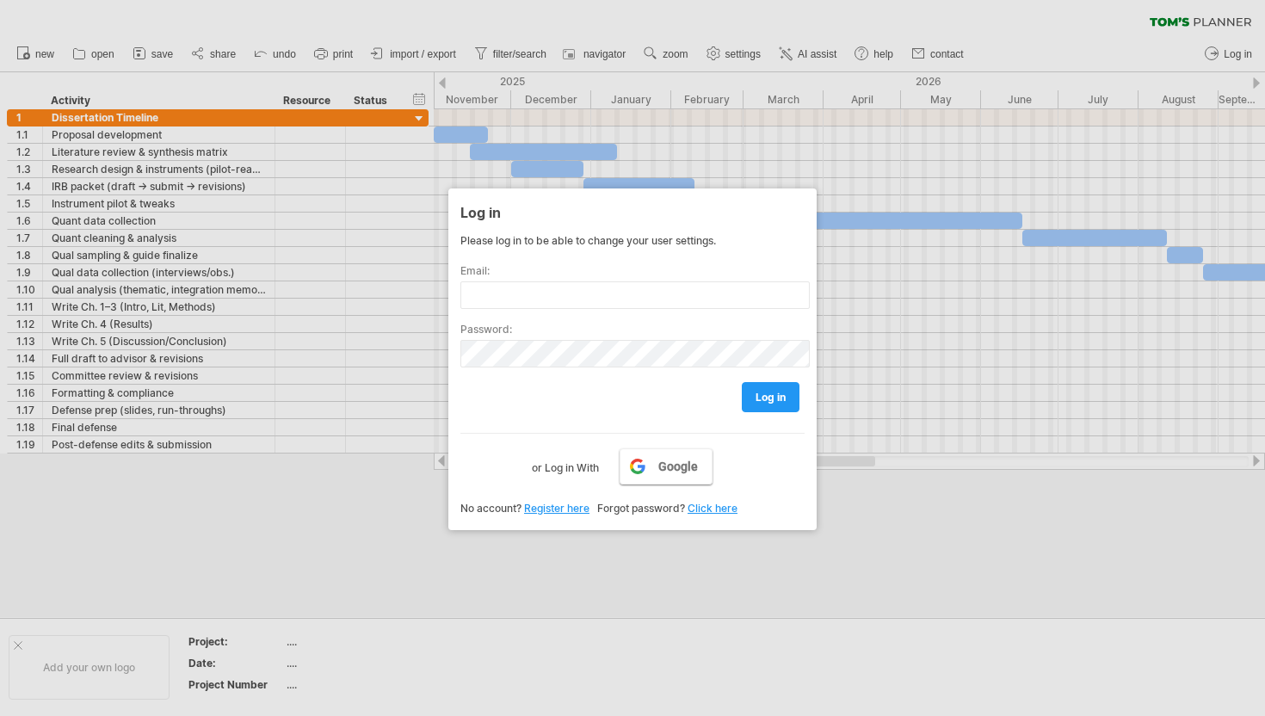
click at [684, 467] on span "Google" at bounding box center [678, 466] width 40 height 14
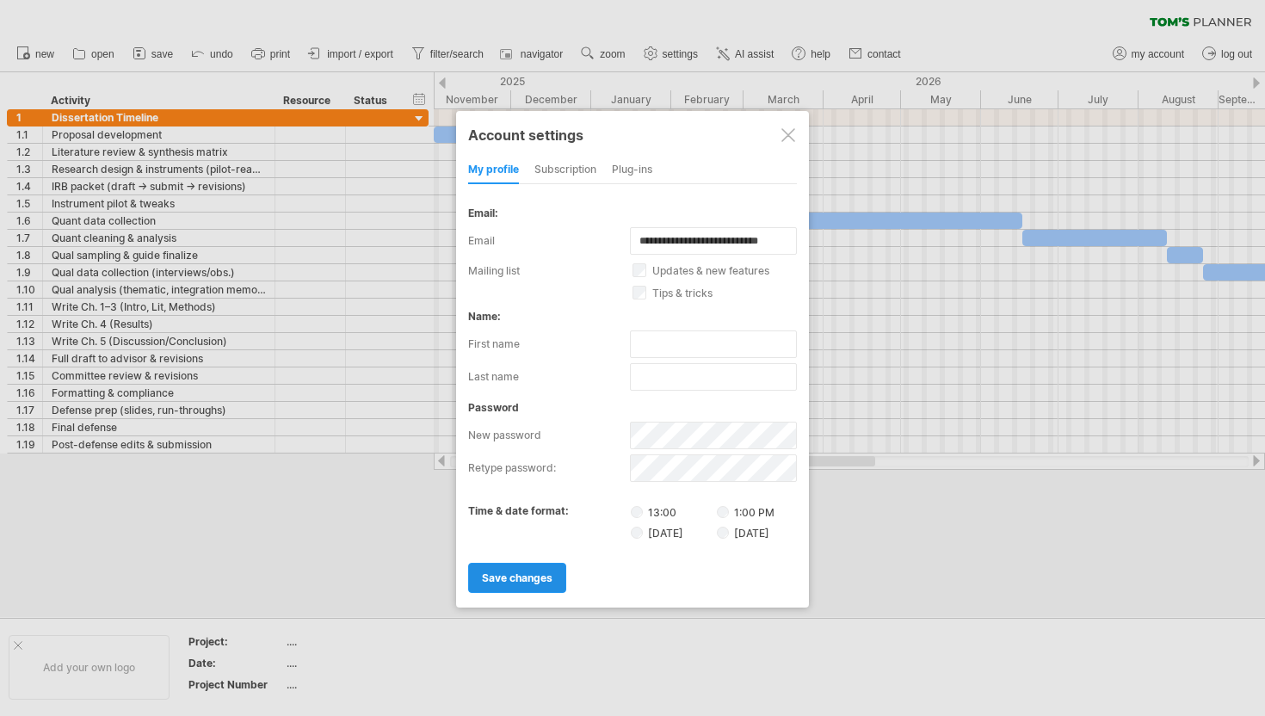
click at [521, 577] on span "save changes" at bounding box center [517, 577] width 71 height 13
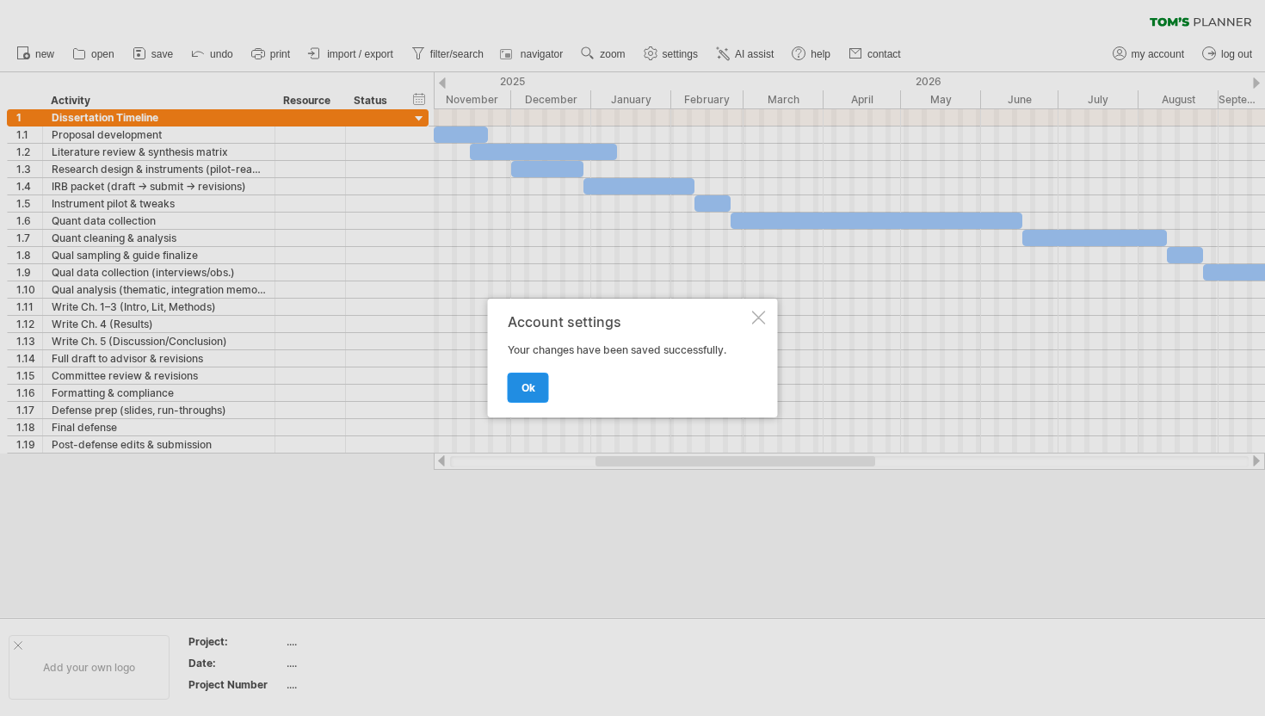
click at [537, 394] on link "ok" at bounding box center [528, 387] width 41 height 30
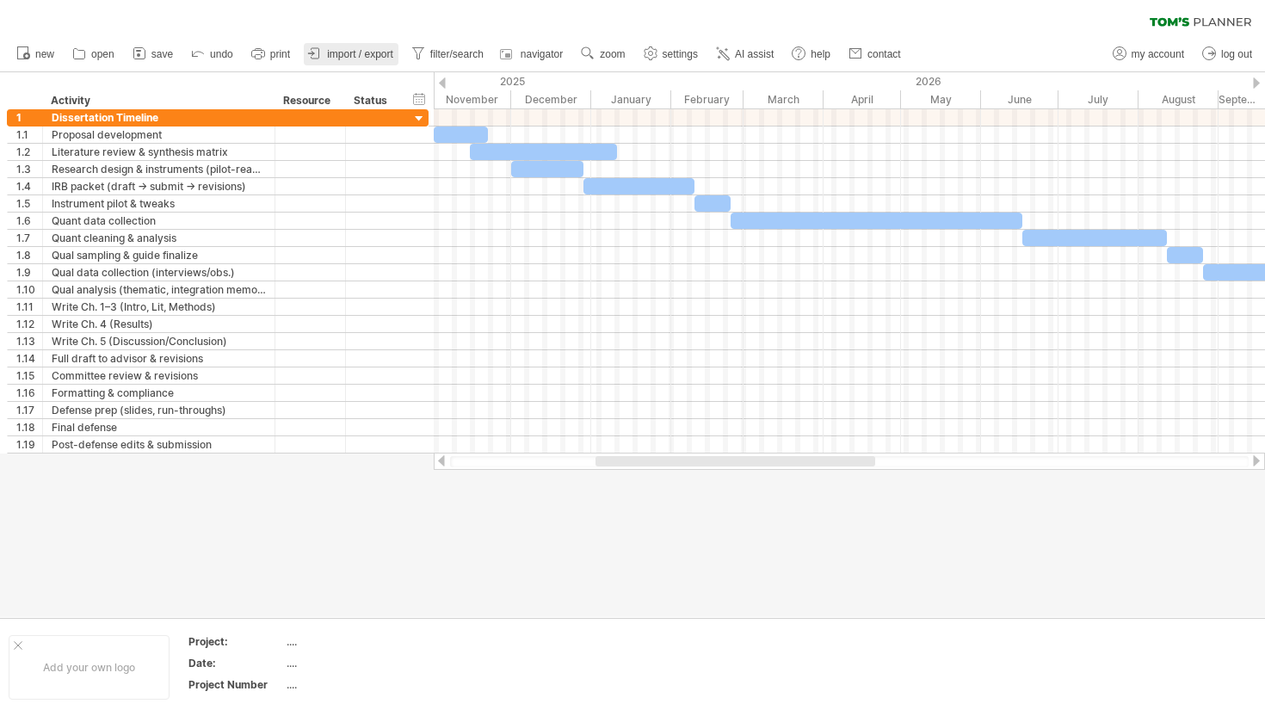
click at [327, 60] on link "import / export" at bounding box center [351, 54] width 95 height 22
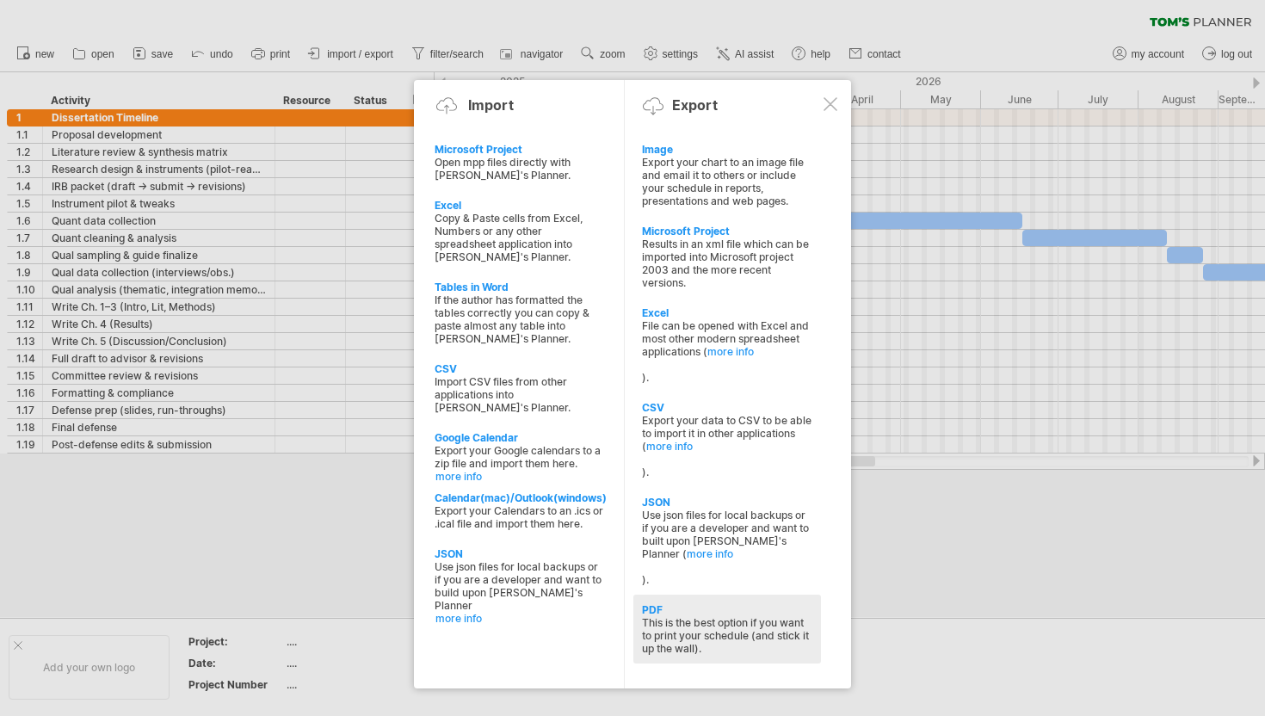
click at [649, 616] on div "This is the best option if you want to print your schedule (and stick it up the…" at bounding box center [727, 635] width 170 height 39
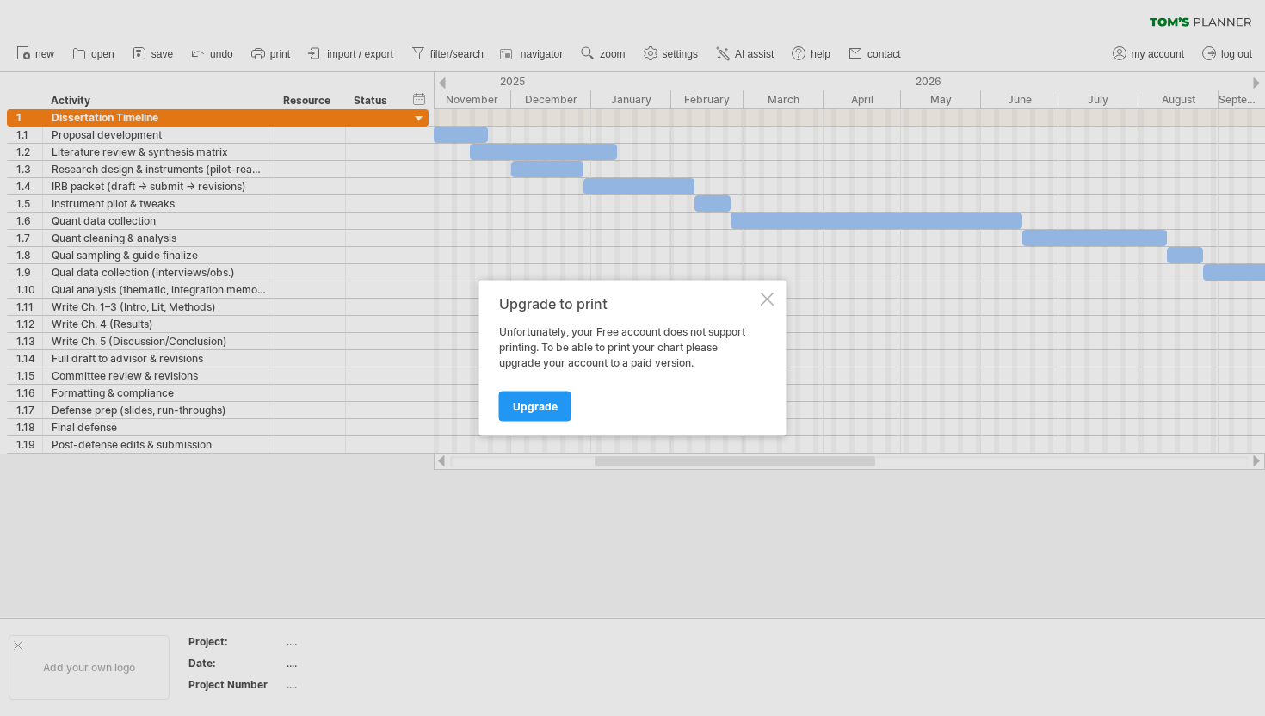
click at [763, 300] on div at bounding box center [767, 299] width 14 height 14
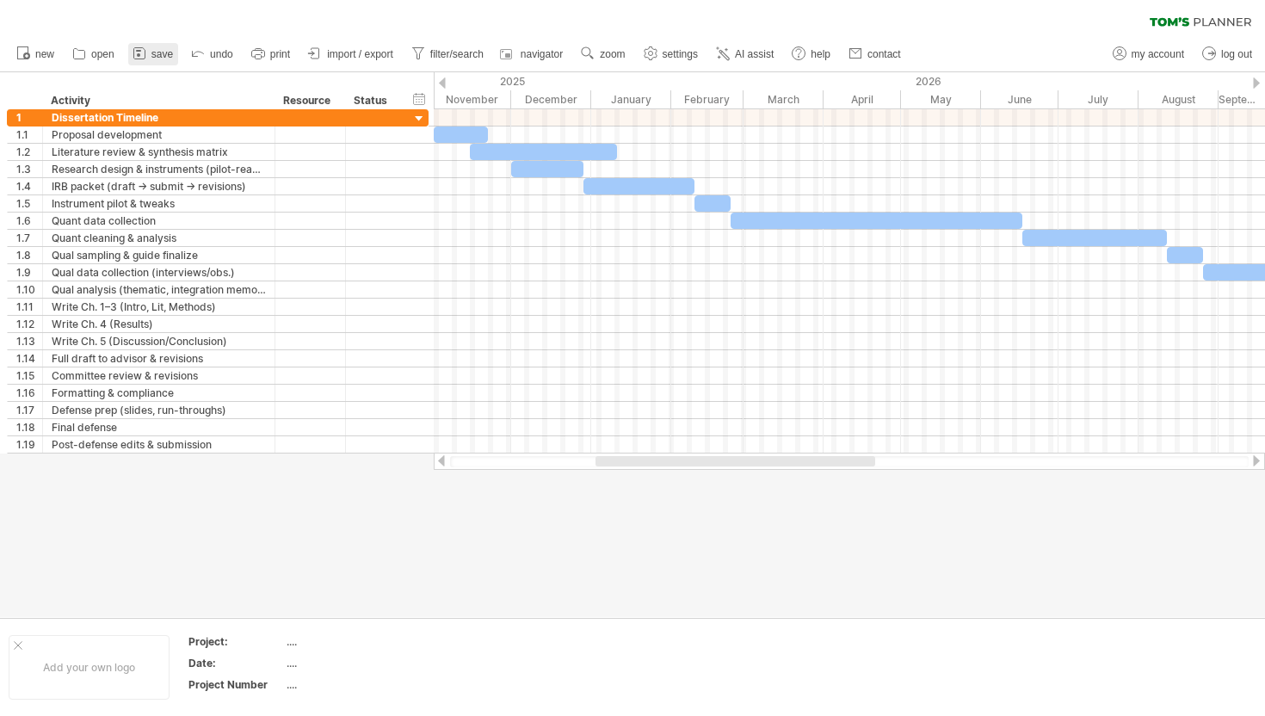
click at [149, 56] on link "save" at bounding box center [153, 54] width 50 height 22
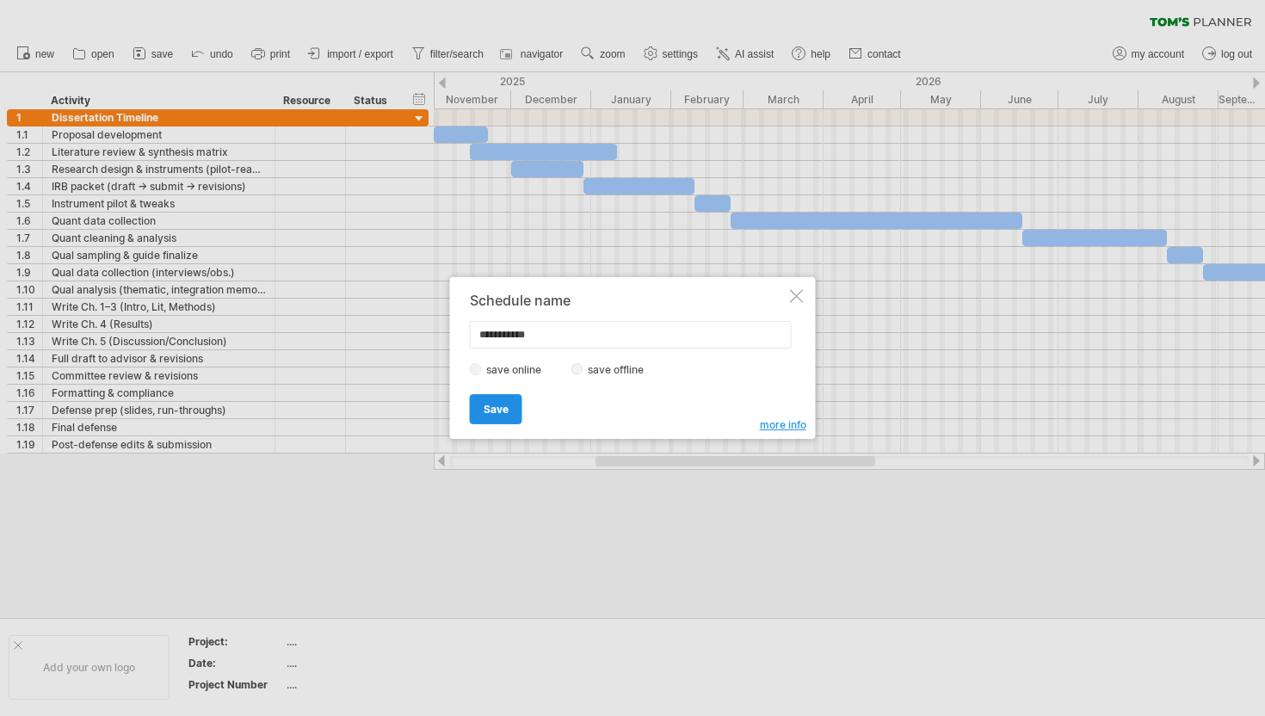
click at [484, 411] on span "Save" at bounding box center [495, 409] width 25 height 13
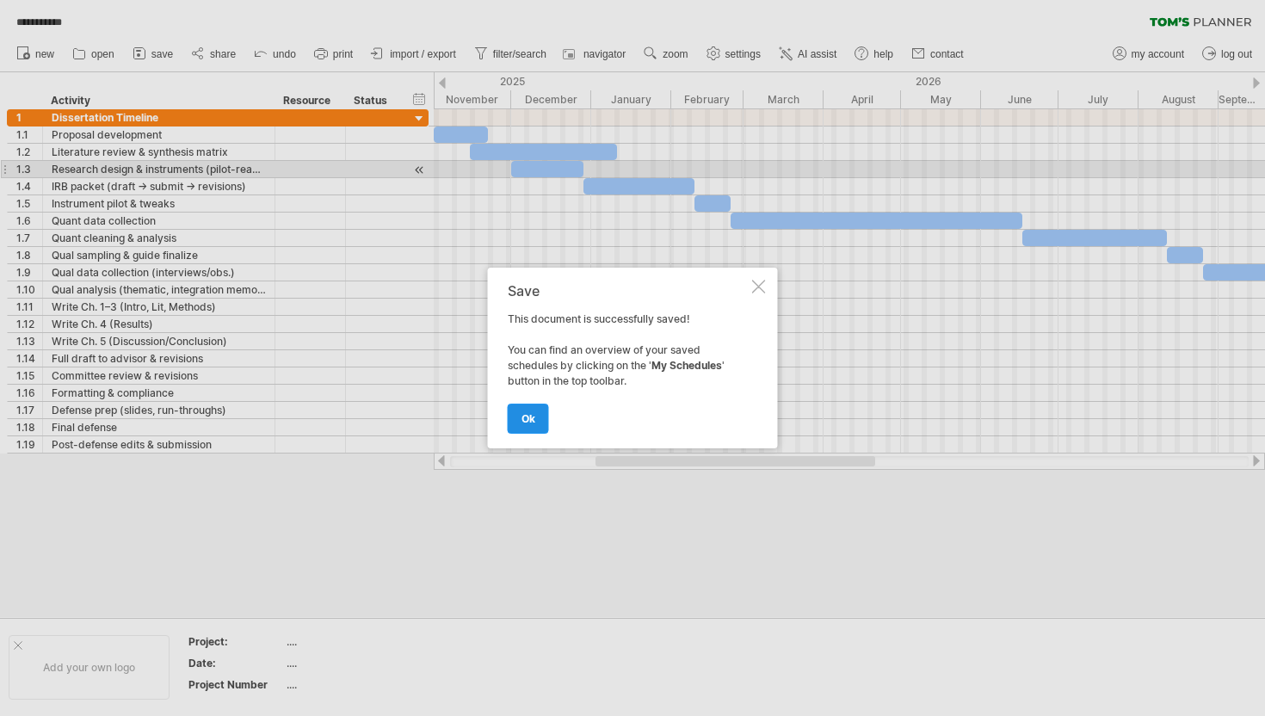
click at [532, 429] on link "ok" at bounding box center [528, 418] width 41 height 30
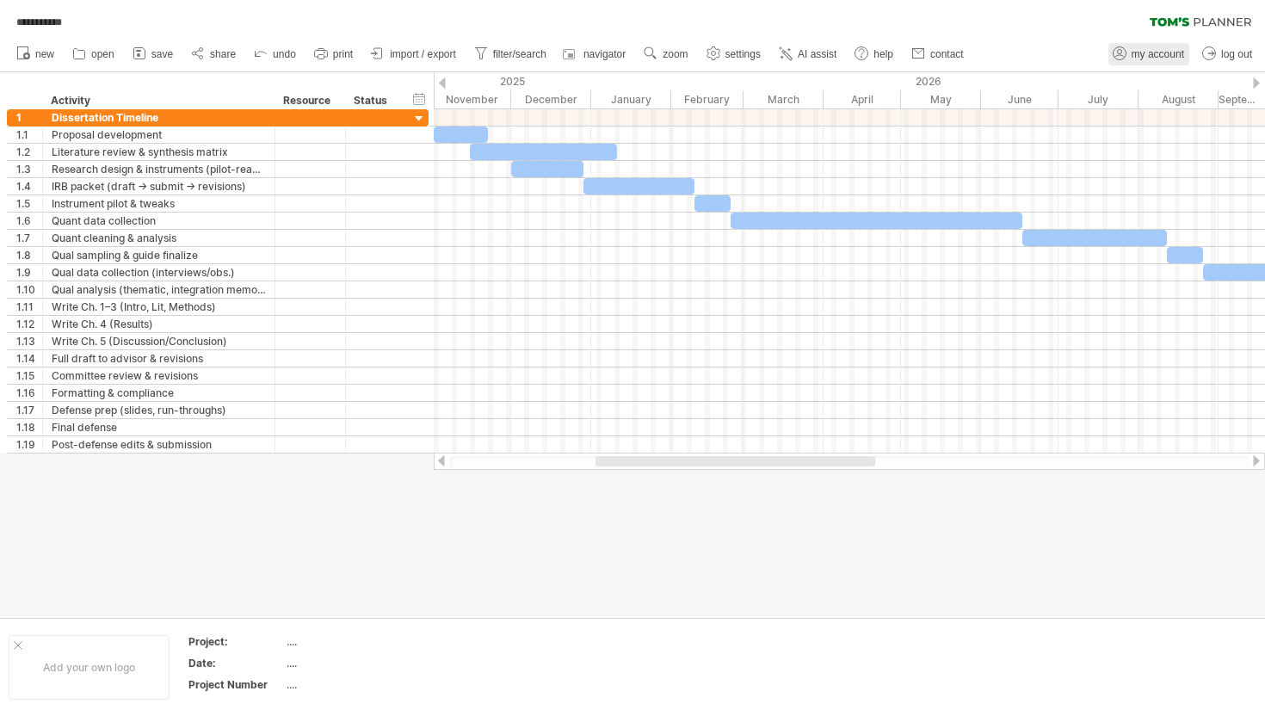
click at [1076, 55] on span "my account" at bounding box center [1157, 54] width 52 height 12
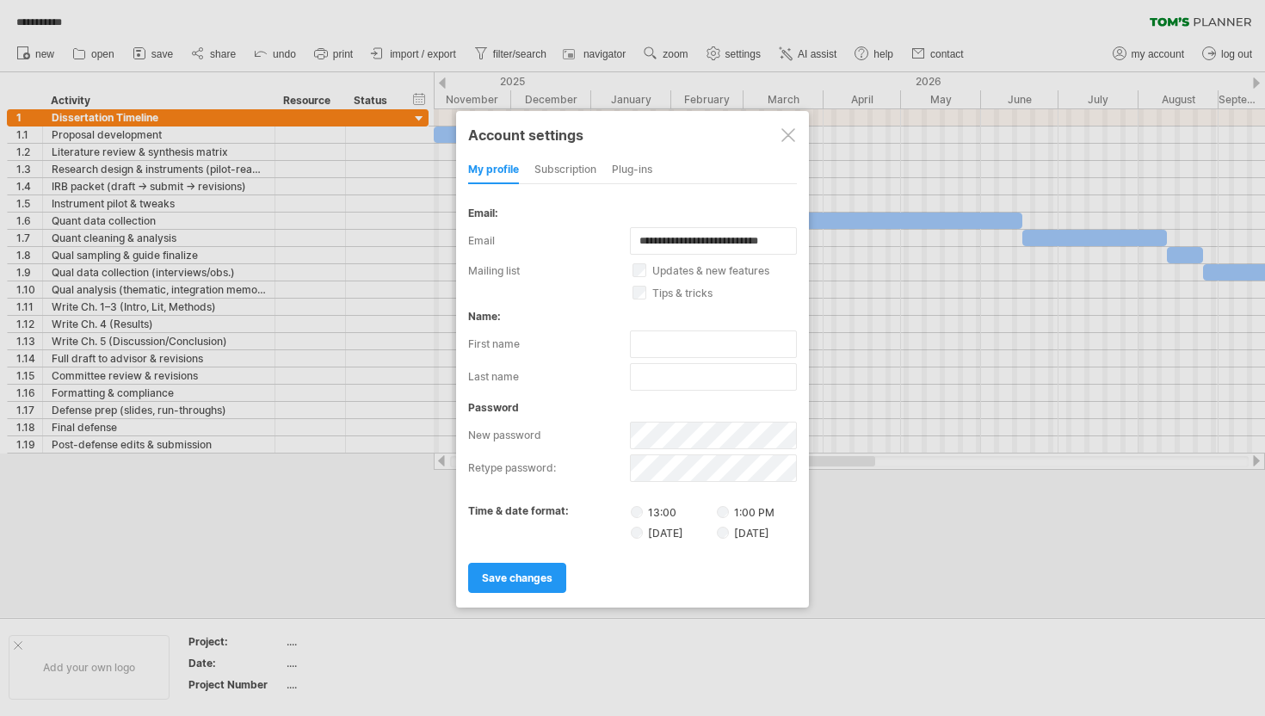
click at [1001, 58] on div at bounding box center [632, 358] width 1265 height 716
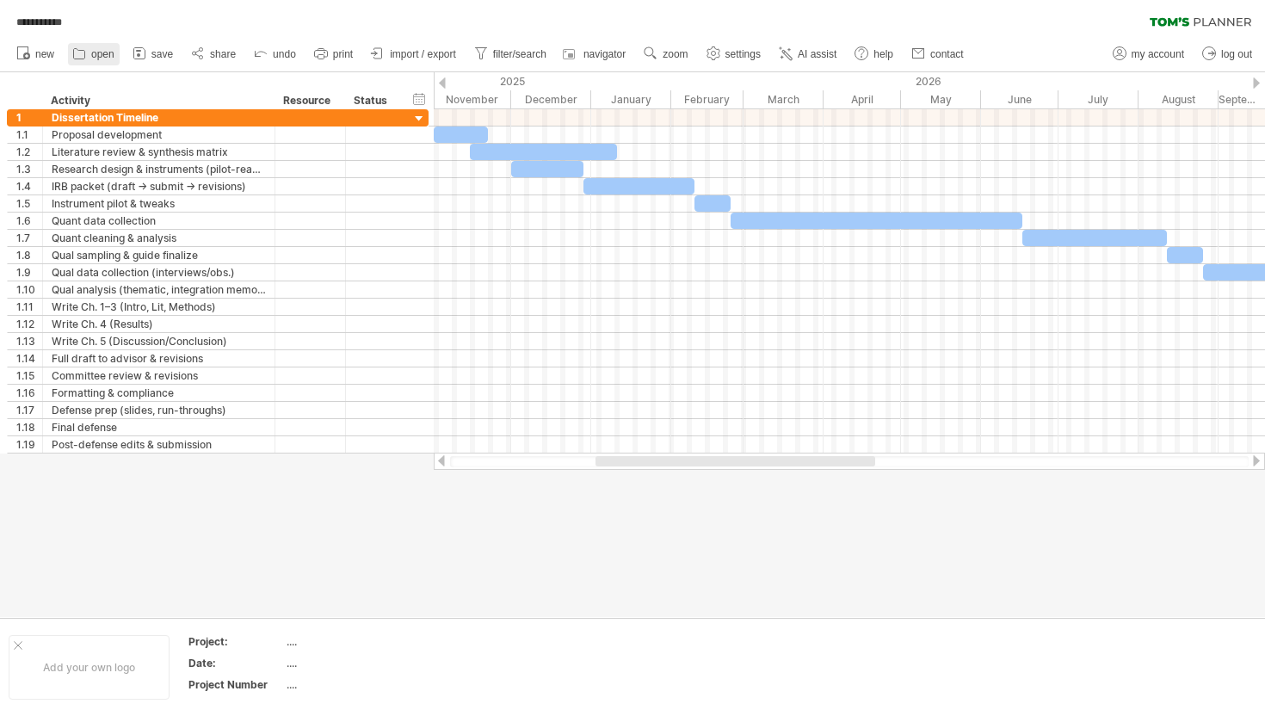
click at [103, 55] on span "open" at bounding box center [102, 54] width 23 height 12
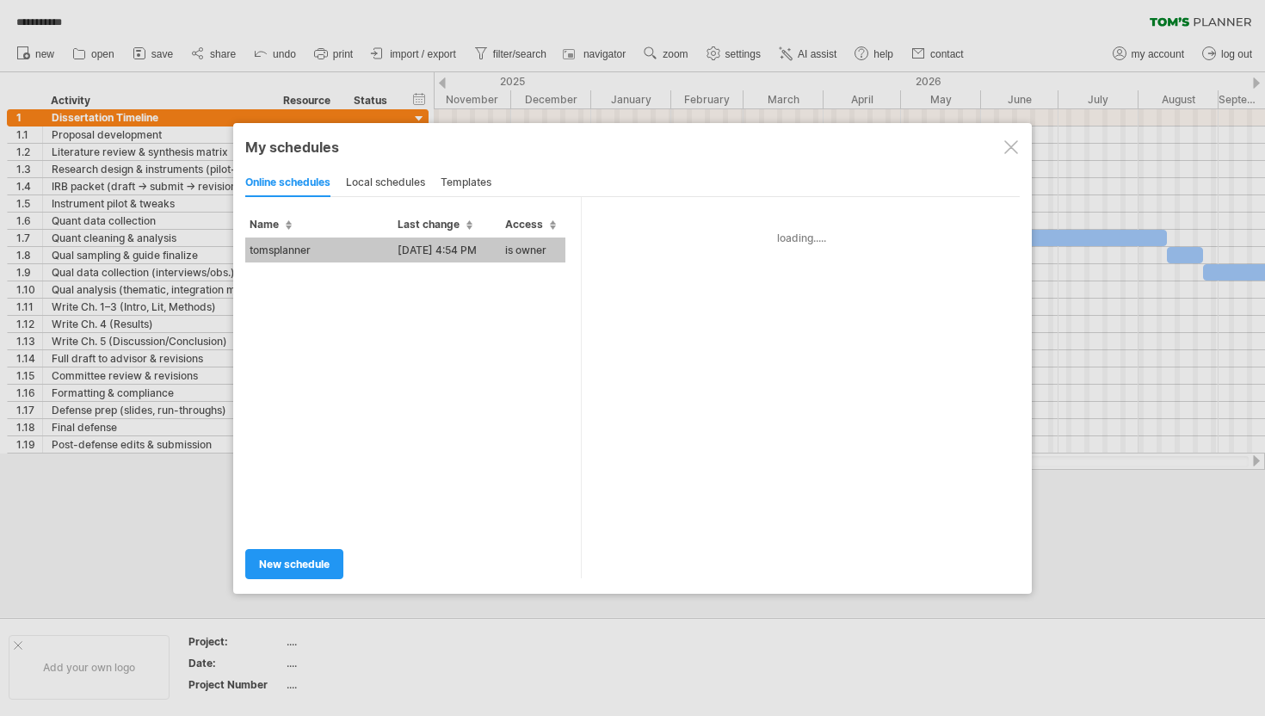
type input "**********"
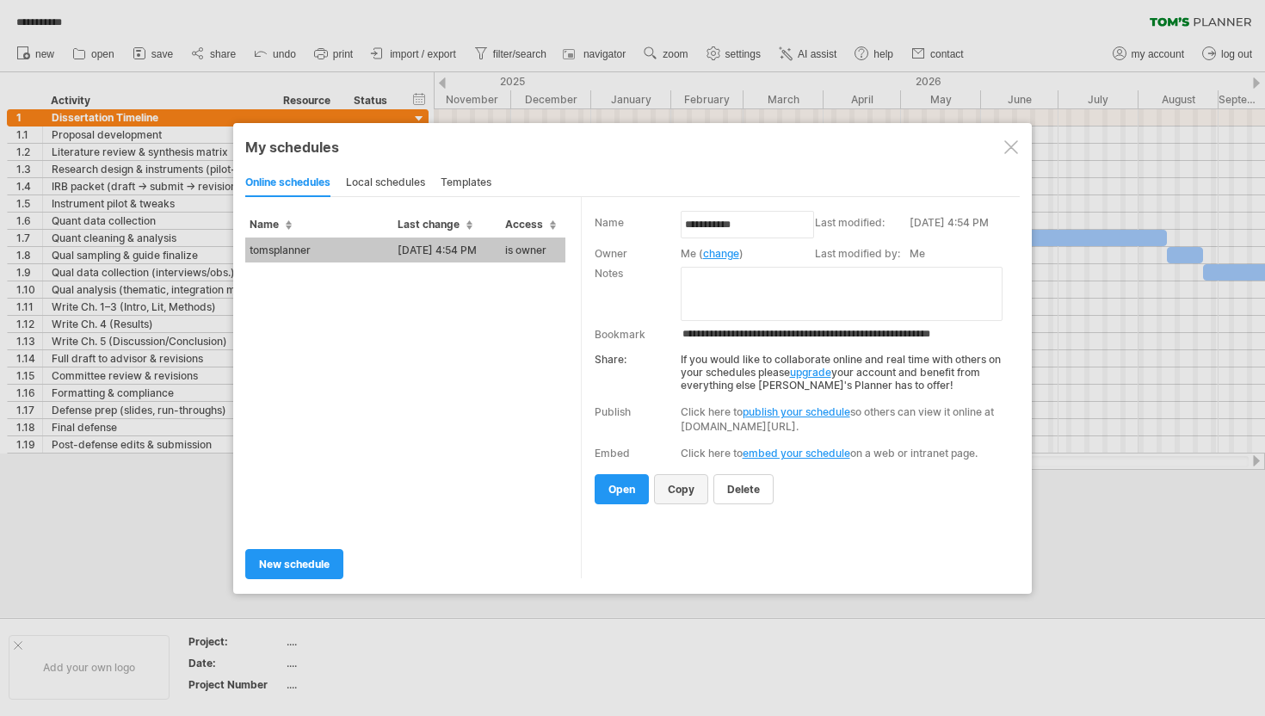
click at [687, 485] on span "copy" at bounding box center [681, 489] width 27 height 13
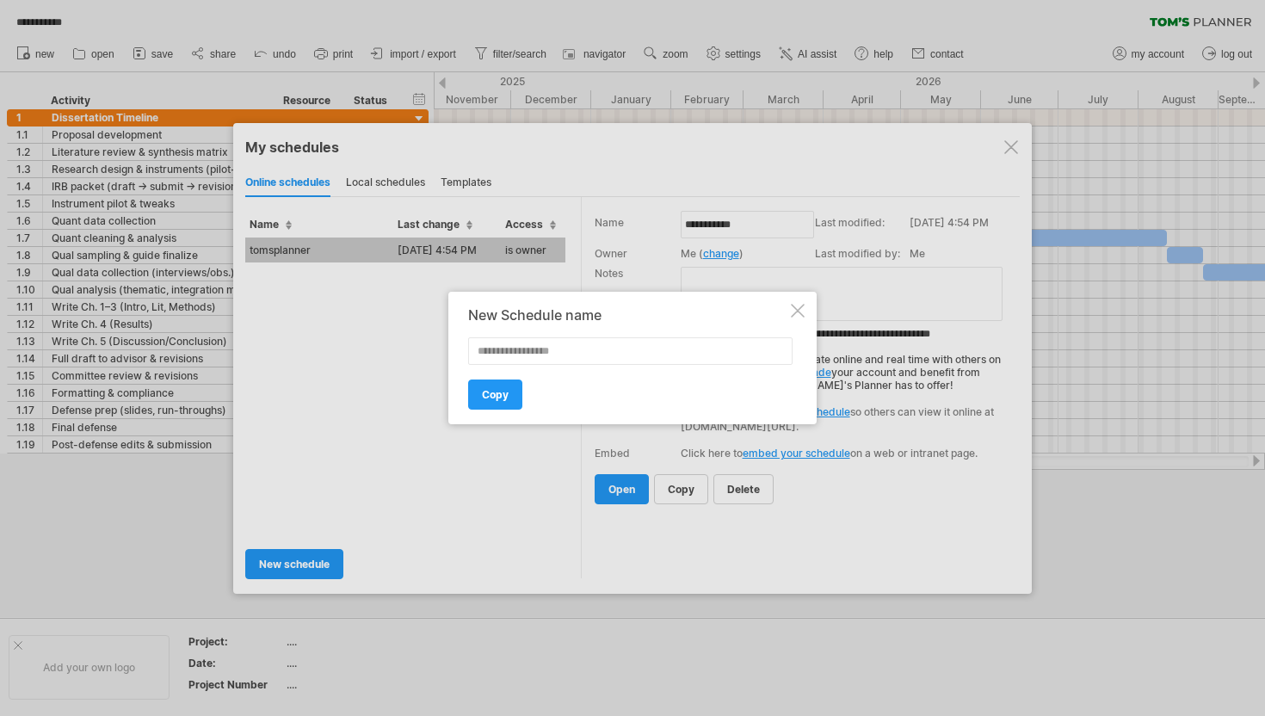
click at [801, 306] on div at bounding box center [798, 311] width 14 height 14
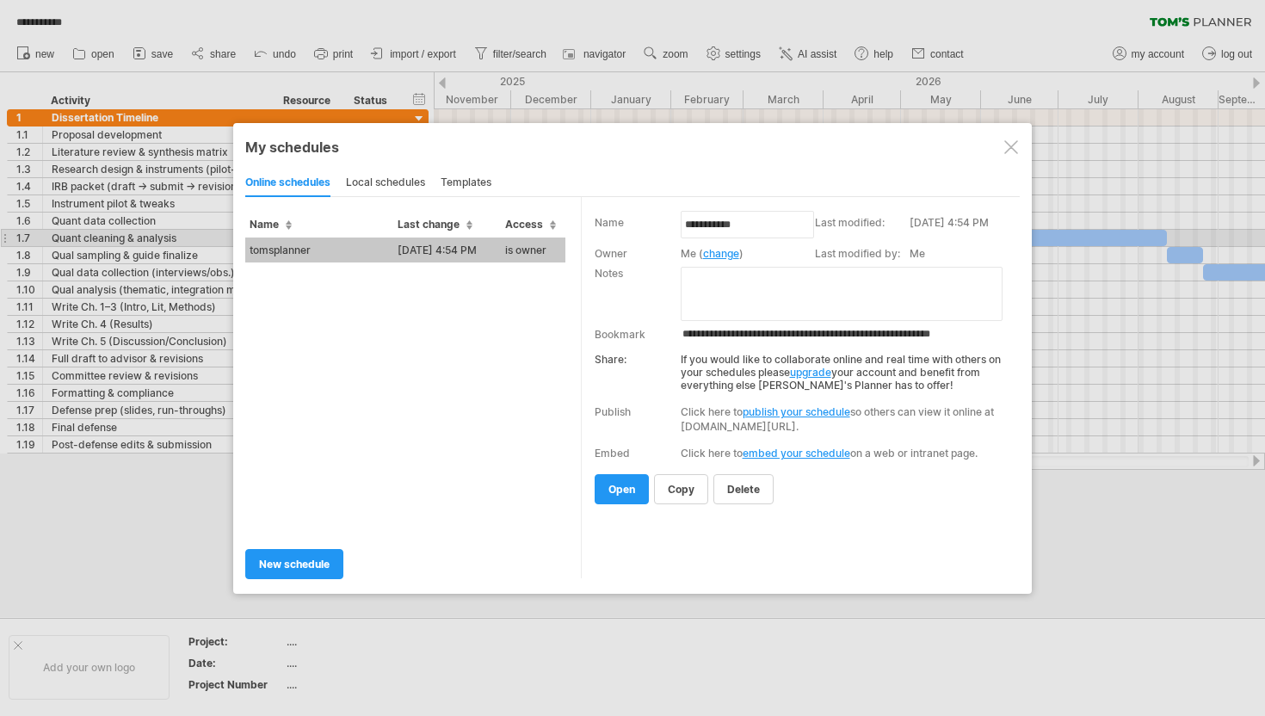
click at [428, 237] on td "[DATE] 4:54 PM" at bounding box center [447, 249] width 108 height 25
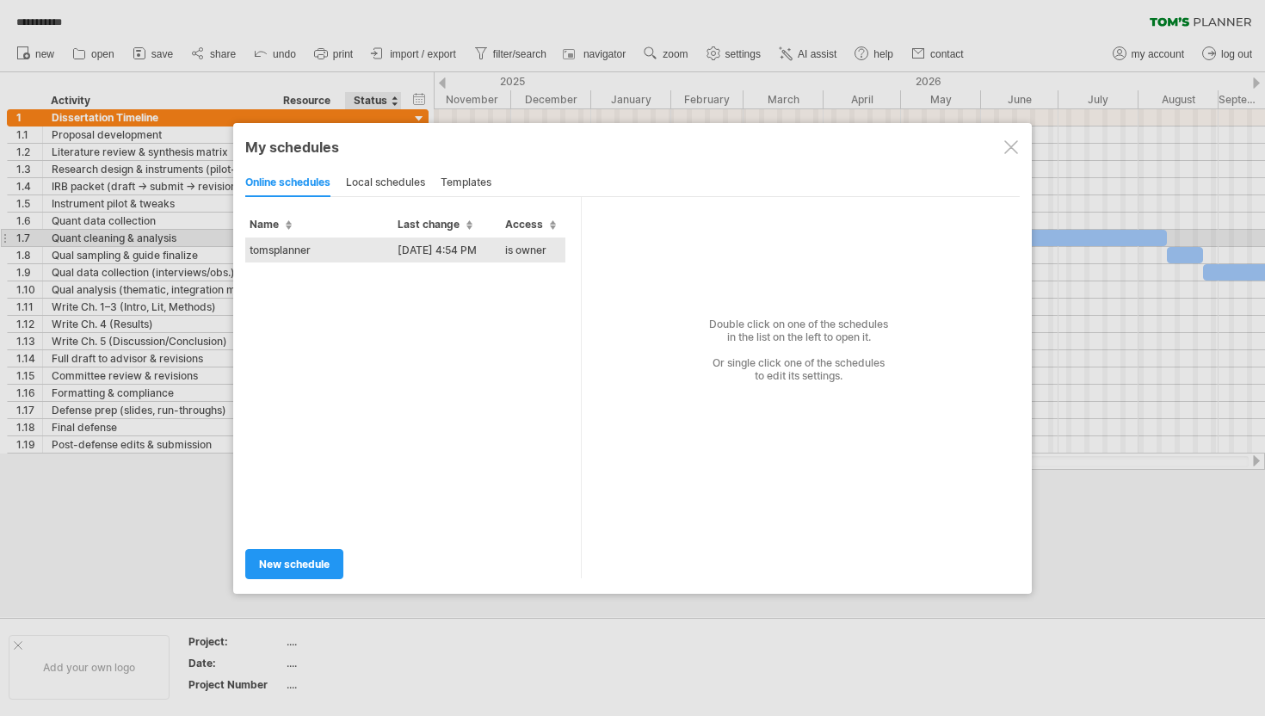
click at [408, 245] on td "[DATE] 4:54 PM" at bounding box center [447, 249] width 108 height 25
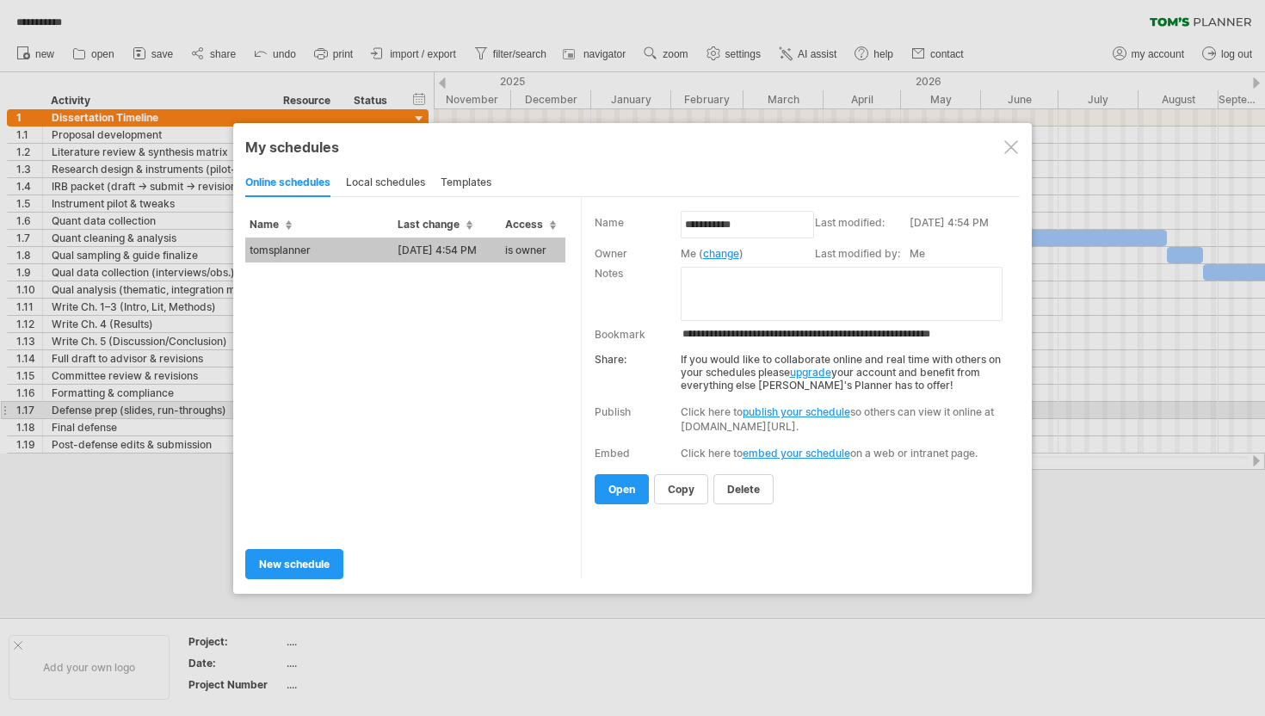
click at [777, 409] on link "publish your schedule" at bounding box center [796, 411] width 108 height 13
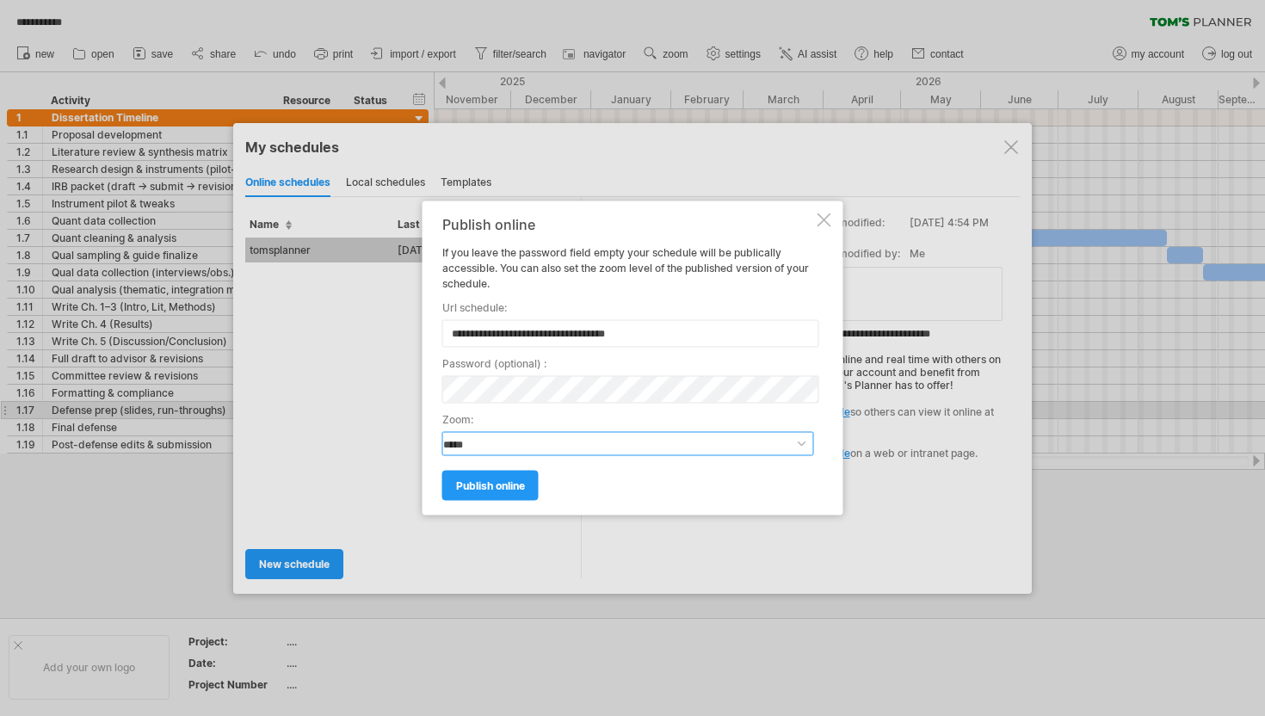
click at [803, 442] on select "**********" at bounding box center [628, 444] width 372 height 24
click at [442, 432] on select "**********" at bounding box center [628, 444] width 372 height 24
click at [489, 485] on span "publish online" at bounding box center [490, 485] width 69 height 13
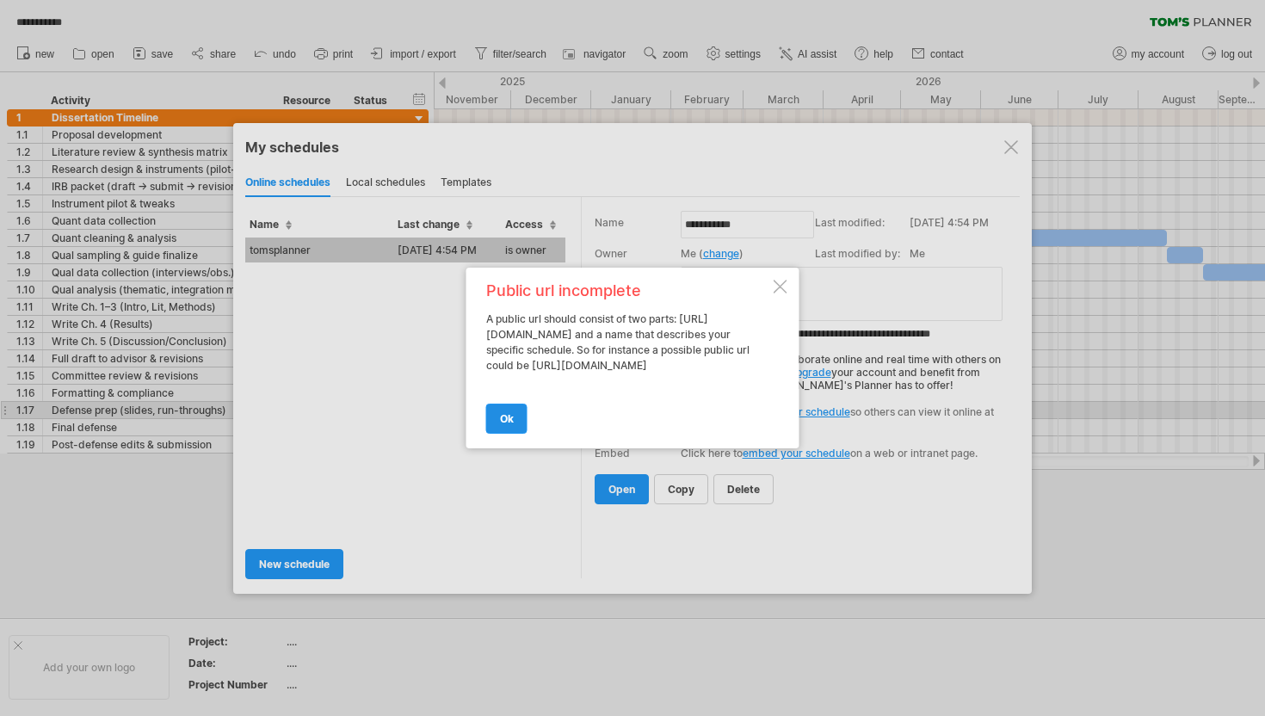
click at [510, 418] on link "ok" at bounding box center [506, 418] width 41 height 30
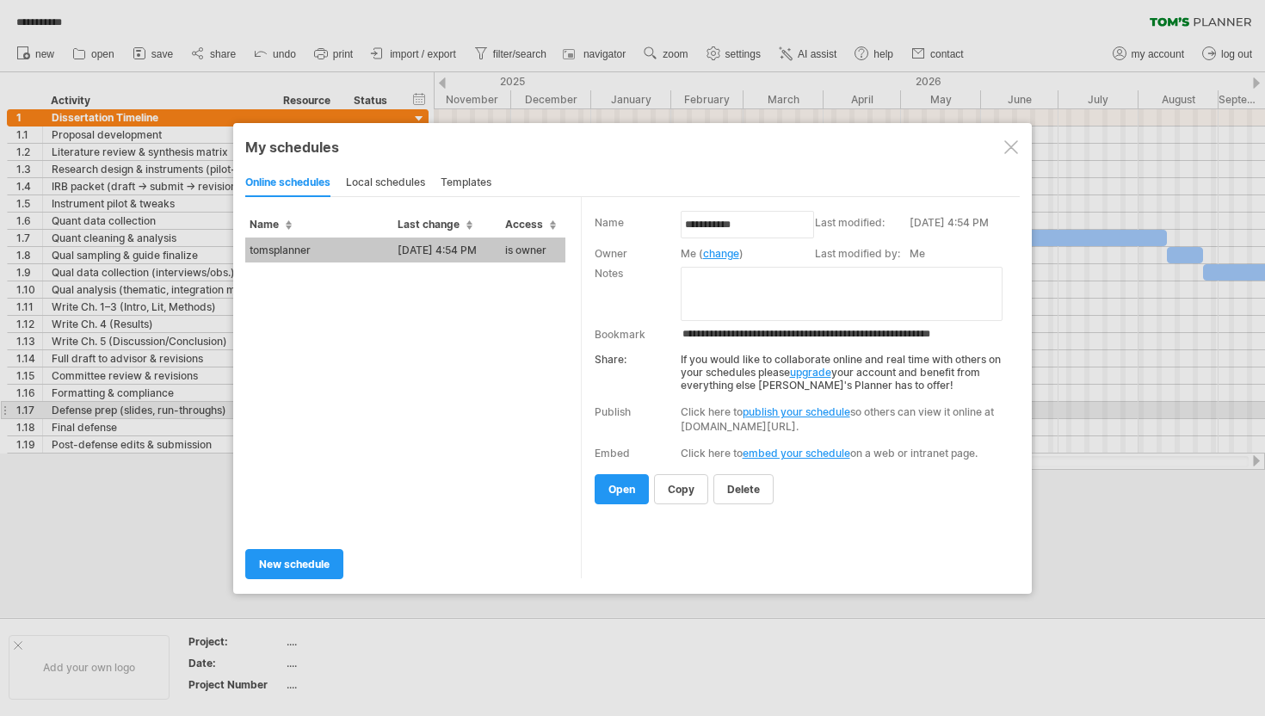
click at [779, 413] on link "publish your schedule" at bounding box center [796, 411] width 108 height 13
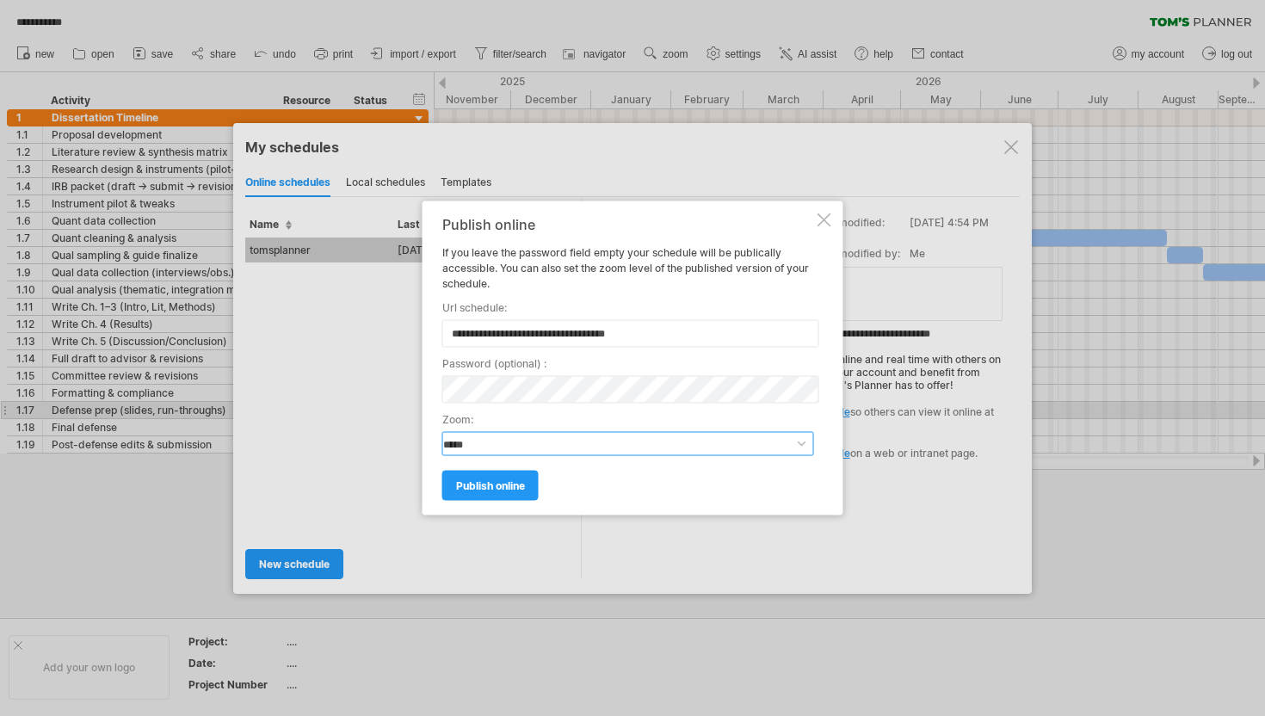
click at [517, 441] on select "**********" at bounding box center [628, 444] width 372 height 24
click at [442, 432] on select "**********" at bounding box center [628, 444] width 372 height 24
click at [428, 407] on div "**********" at bounding box center [632, 358] width 421 height 314
click at [480, 490] on span "publish online" at bounding box center [490, 485] width 69 height 13
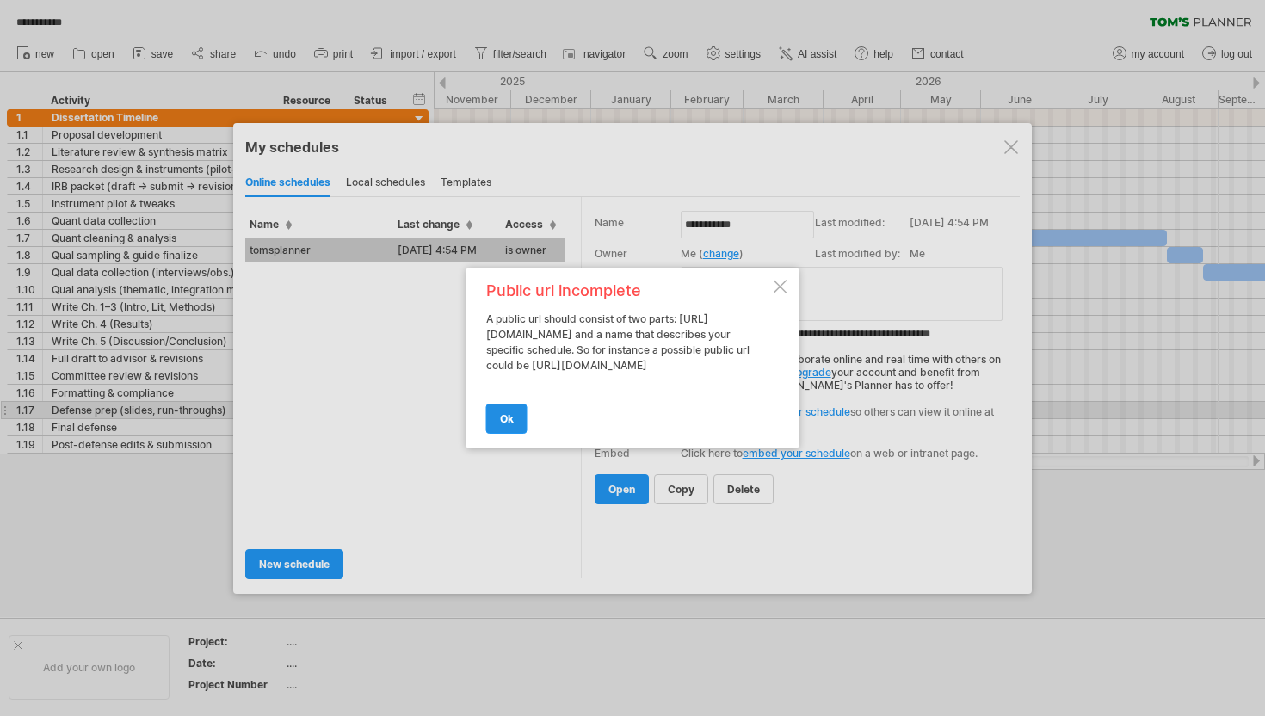
click at [506, 424] on span "ok" at bounding box center [507, 418] width 14 height 13
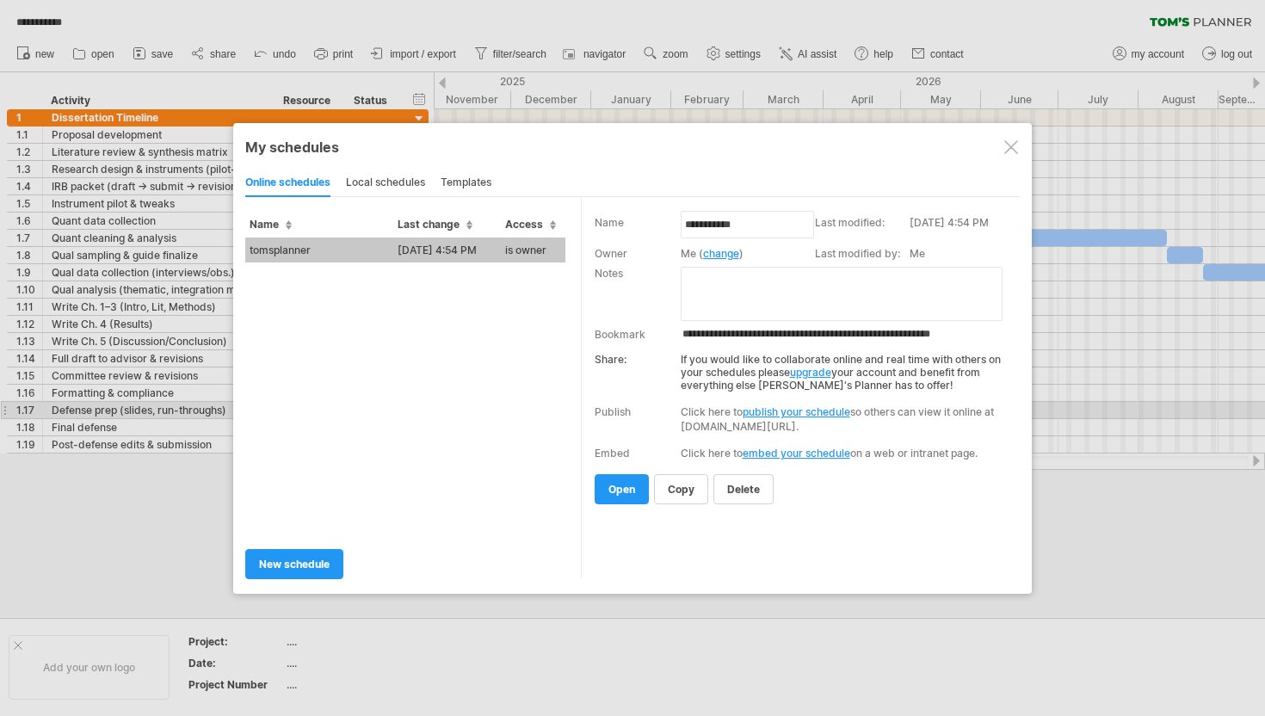
click at [766, 409] on link "publish your schedule" at bounding box center [796, 411] width 108 height 13
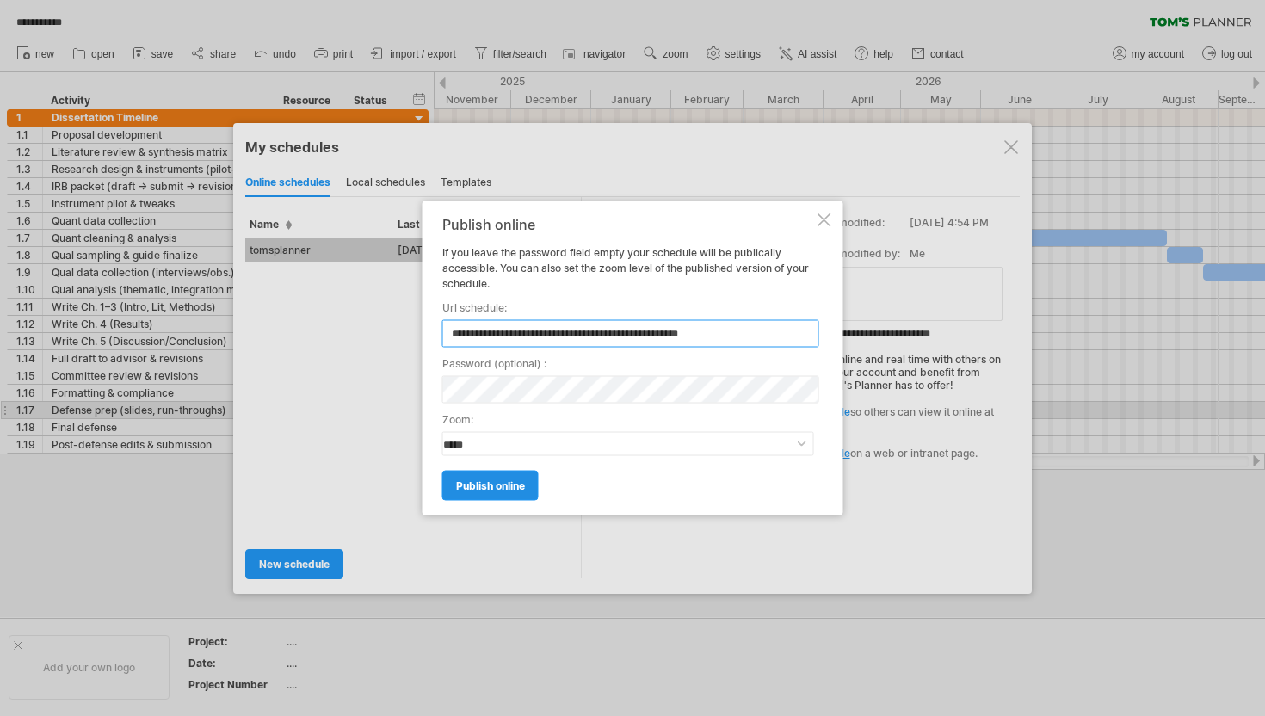
type input "**********"
click at [507, 493] on link "publish online" at bounding box center [490, 486] width 96 height 30
